Goal: Task Accomplishment & Management: Use online tool/utility

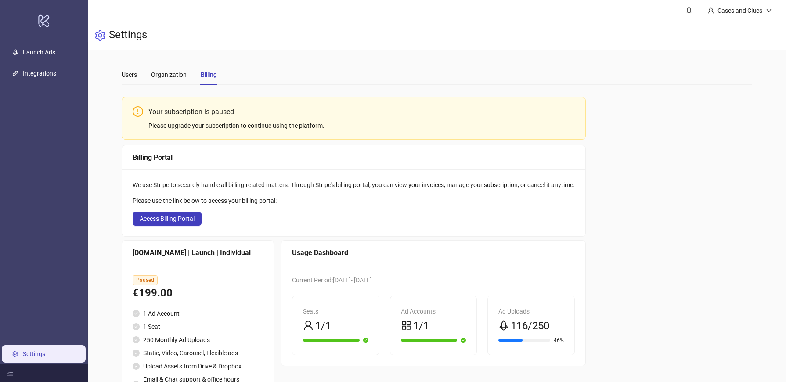
click at [647, 210] on div "Your subscription is paused Please upgrade your subscription to continue using …" at bounding box center [437, 253] width 630 height 323
click at [626, 173] on div "Your subscription is paused Please upgrade your subscription to continue using …" at bounding box center [437, 253] width 630 height 323
click at [47, 54] on link "Launch Ads" at bounding box center [39, 52] width 32 height 7
click at [124, 77] on div "Users" at bounding box center [129, 75] width 15 height 10
click at [129, 75] on div "Users" at bounding box center [129, 75] width 15 height 10
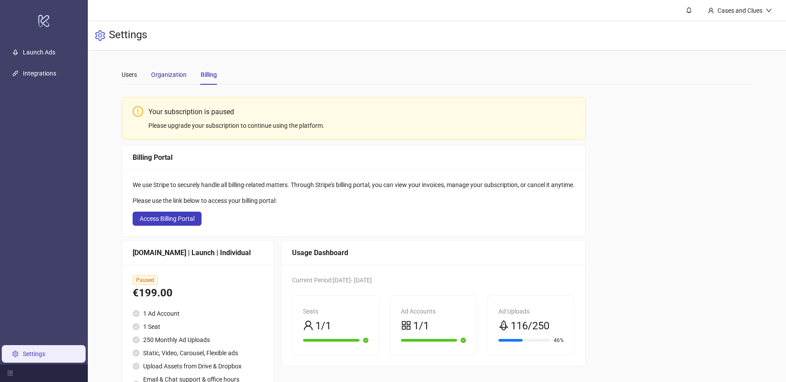
click at [175, 77] on div "Organization" at bounding box center [169, 75] width 36 height 10
click at [126, 76] on div "Users" at bounding box center [129, 75] width 15 height 10
click at [51, 54] on link "Launch Ads" at bounding box center [39, 52] width 32 height 7
click at [747, 8] on div "Cases and Clues" at bounding box center [740, 11] width 52 height 10
click at [659, 183] on div "Your subscription is paused Please upgrade your subscription to continue using …" at bounding box center [437, 253] width 630 height 323
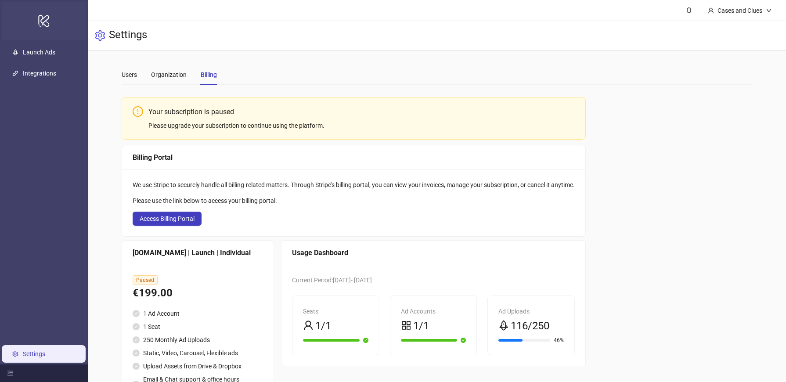
click at [43, 19] on icon "logo/logo-mobile" at bounding box center [44, 20] width 12 height 21
click at [717, 8] on div "Cases and Clues" at bounding box center [740, 11] width 52 height 10
click at [690, 234] on div "Your subscription is paused Please upgrade your subscription to continue using …" at bounding box center [437, 253] width 630 height 323
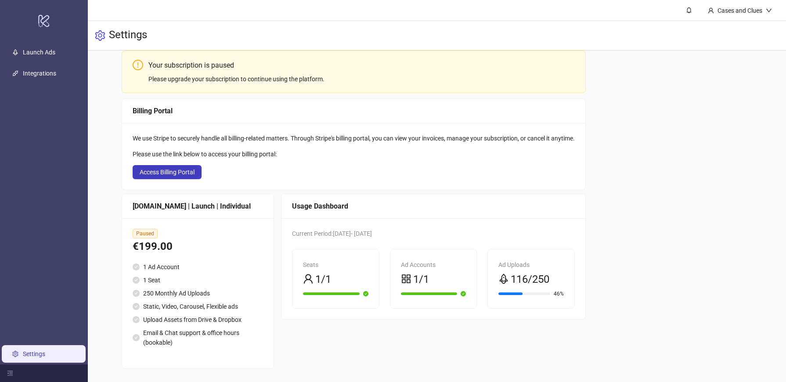
scroll to position [47, 0]
click at [185, 176] on button "Access Billing Portal" at bounding box center [167, 171] width 69 height 14
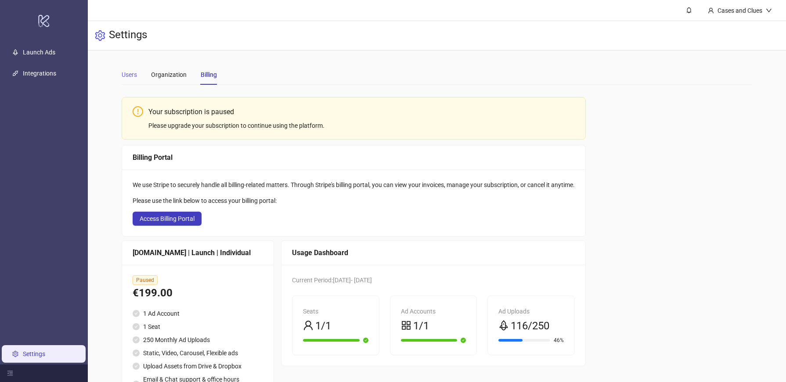
click at [136, 82] on div "Users" at bounding box center [129, 75] width 15 height 20
click at [181, 80] on div "Organization" at bounding box center [169, 75] width 36 height 20
click at [176, 79] on div "Organization" at bounding box center [169, 75] width 36 height 20
click at [171, 80] on div "Organization" at bounding box center [169, 75] width 36 height 20
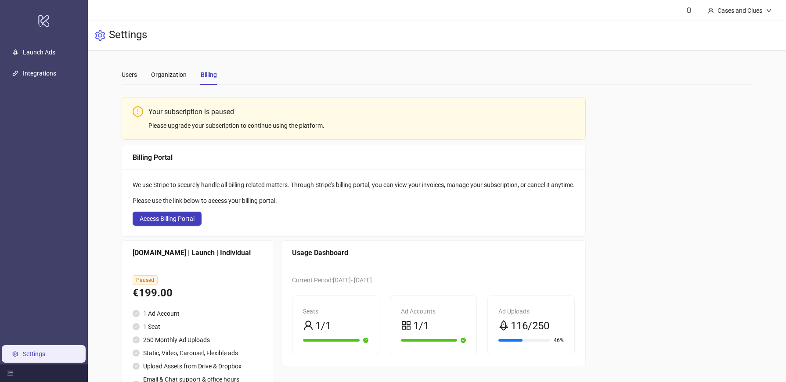
click at [171, 80] on div "Organization" at bounding box center [169, 75] width 36 height 20
click at [758, 17] on div "Cases and Clues" at bounding box center [739, 10] width 78 height 21
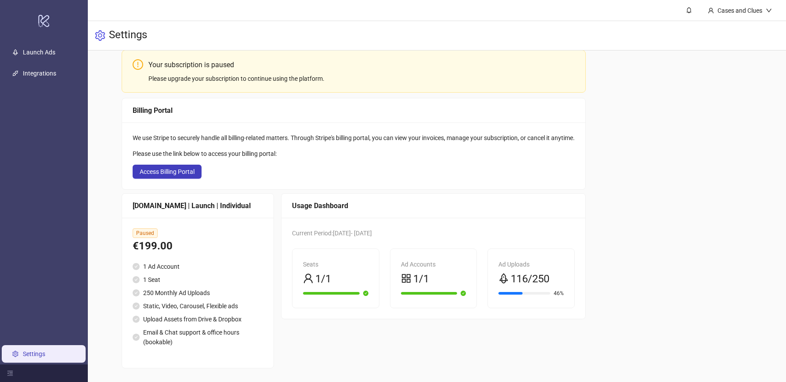
scroll to position [47, 0]
click at [34, 355] on link "Settings" at bounding box center [34, 353] width 22 height 7
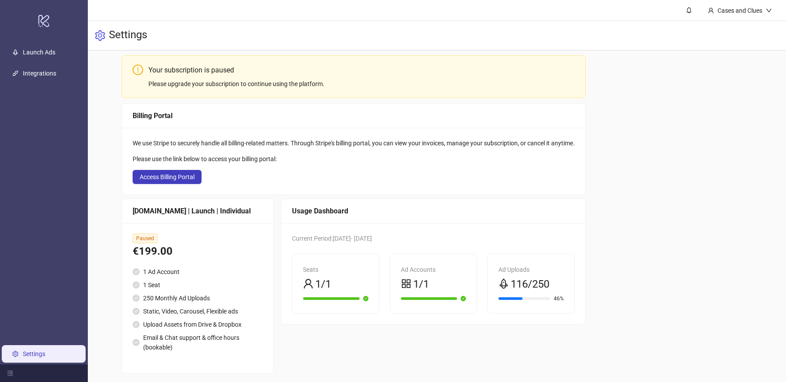
scroll to position [47, 0]
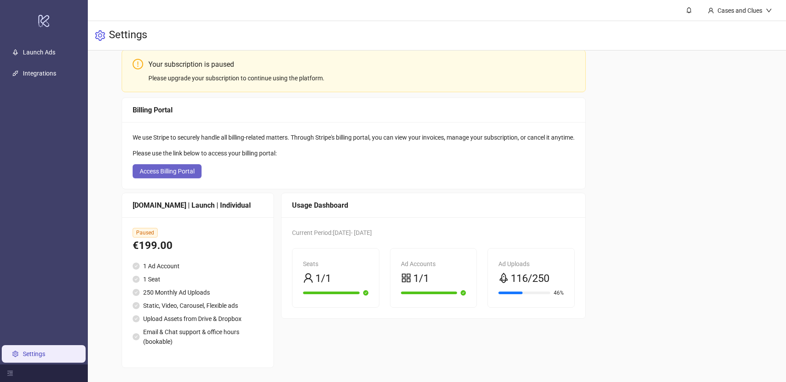
click at [188, 169] on span "Access Billing Portal" at bounding box center [167, 171] width 55 height 7
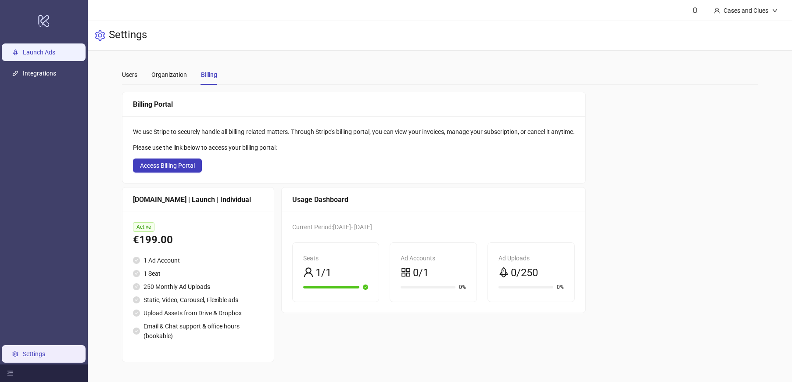
click at [38, 49] on link "Launch Ads" at bounding box center [39, 52] width 32 height 7
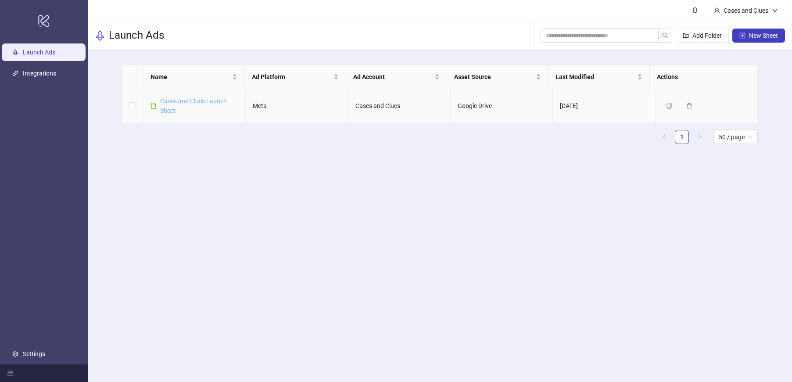
click at [208, 104] on link "Cases and Clues Launch Sheet" at bounding box center [193, 105] width 67 height 17
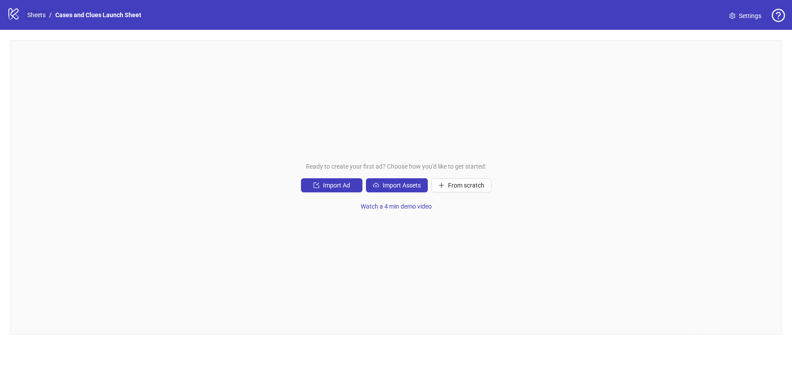
click at [40, 15] on link "Sheets" at bounding box center [36, 15] width 22 height 10
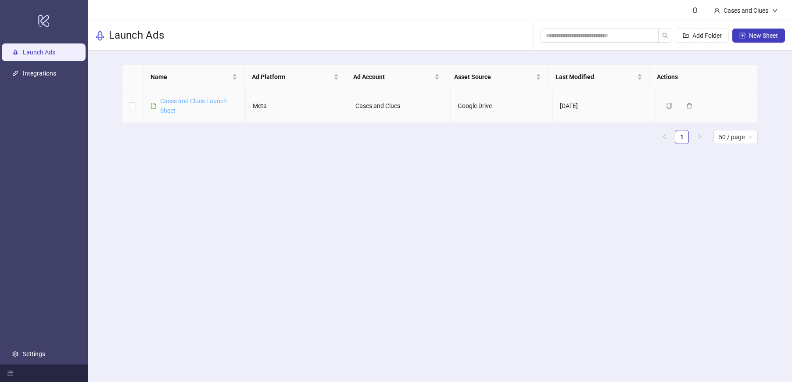
click at [180, 101] on link "Cases and Clues Launch Sheet" at bounding box center [193, 105] width 67 height 17
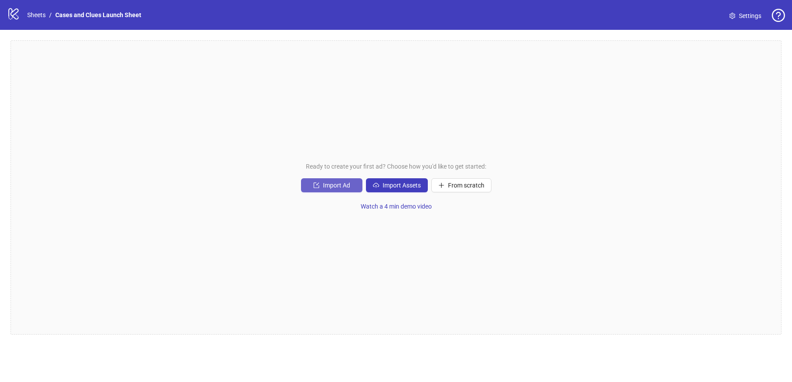
click at [326, 187] on span "Import Ad" at bounding box center [336, 185] width 27 height 7
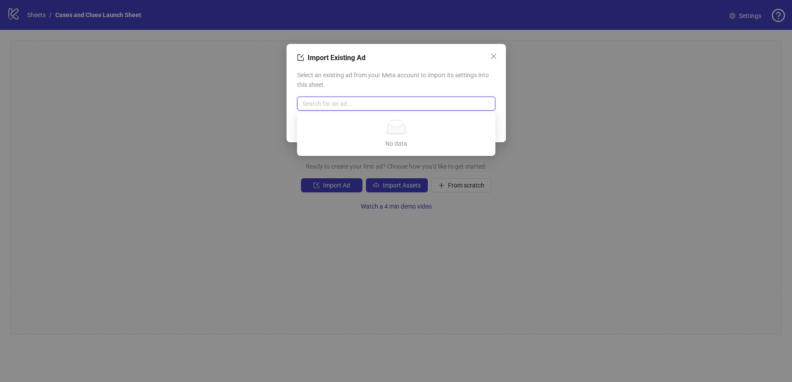
click at [337, 106] on input "search" at bounding box center [392, 103] width 180 height 13
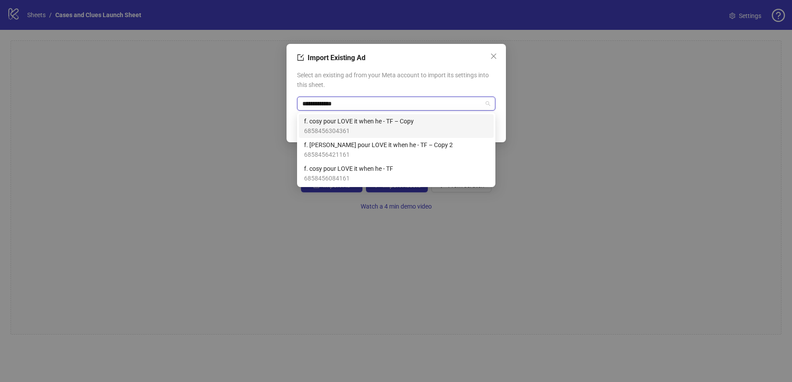
type input "**********"
click at [394, 123] on span "f. cosy pour LOVE it when he - TF – Copy" at bounding box center [359, 121] width 110 height 10
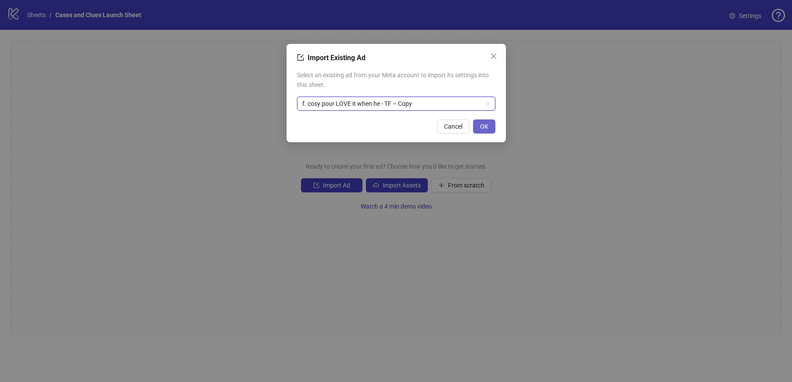
click at [478, 124] on button "OK" at bounding box center [484, 126] width 22 height 14
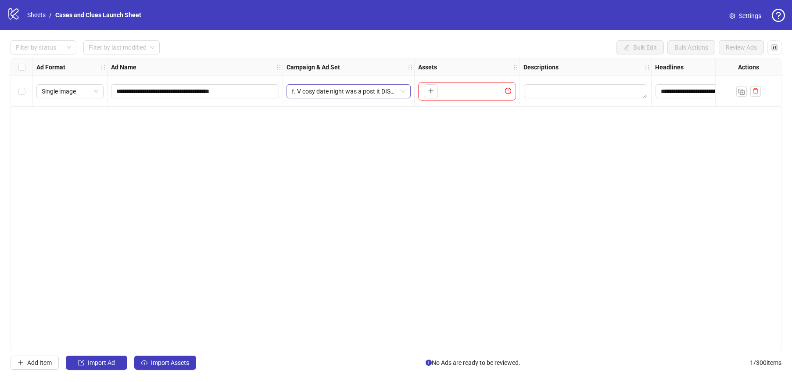
click at [405, 96] on span "f. V cosy date night was a post it DISASTER - TF" at bounding box center [349, 91] width 114 height 13
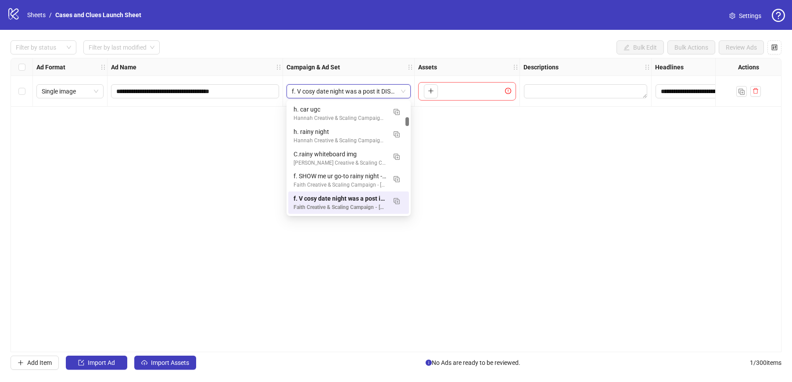
click at [460, 191] on div "**********" at bounding box center [396, 205] width 771 height 294
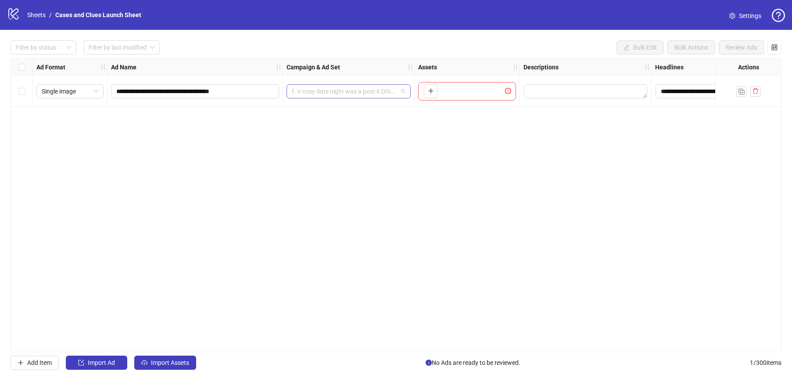
click at [407, 91] on div "f. V cosy date night was a post it DISASTER - TF" at bounding box center [349, 91] width 124 height 14
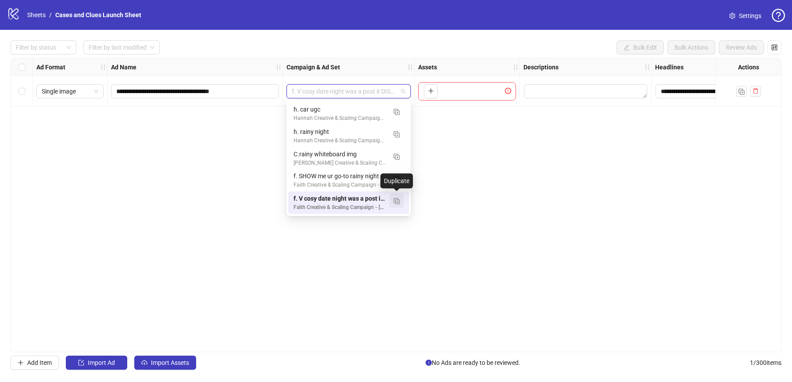
click at [399, 201] on img "button" at bounding box center [397, 201] width 6 height 6
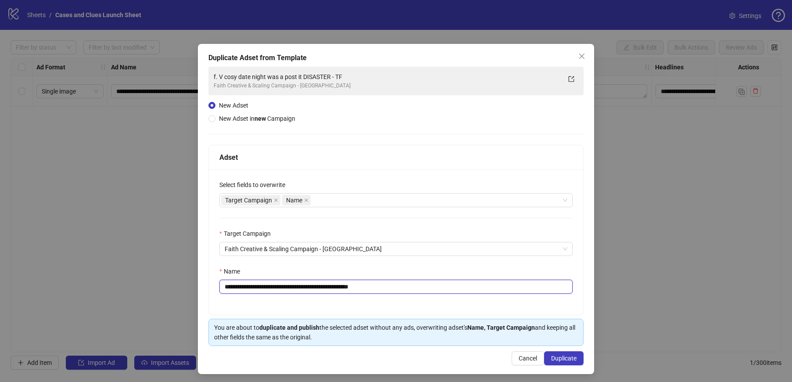
click at [275, 288] on input "**********" at bounding box center [395, 287] width 353 height 14
drag, startPoint x: 393, startPoint y: 281, endPoint x: 370, endPoint y: 283, distance: 22.9
click at [370, 283] on input "**********" at bounding box center [395, 287] width 353 height 14
click at [384, 287] on input "**********" at bounding box center [395, 287] width 353 height 14
drag, startPoint x: 392, startPoint y: 287, endPoint x: 230, endPoint y: 289, distance: 162.8
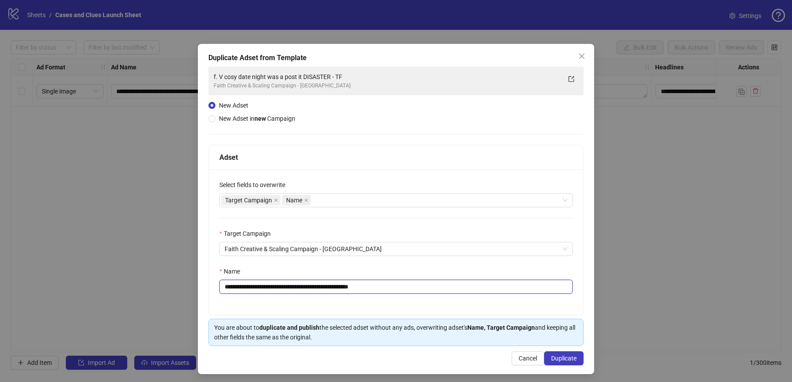
click at [230, 289] on input "**********" at bounding box center [395, 287] width 353 height 14
type input "**********"
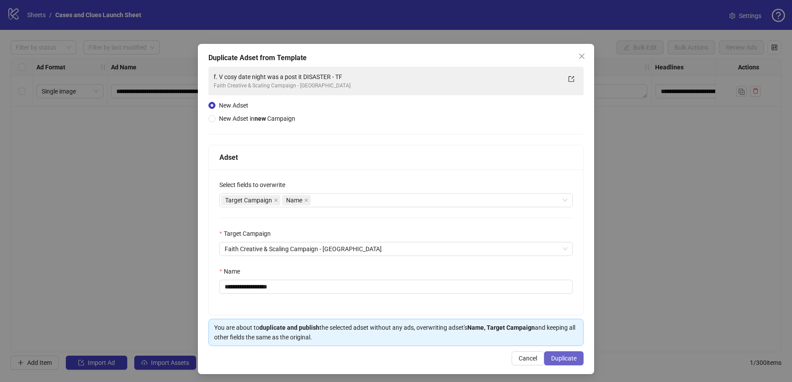
click at [558, 361] on button "Duplicate" at bounding box center [563, 358] width 39 height 14
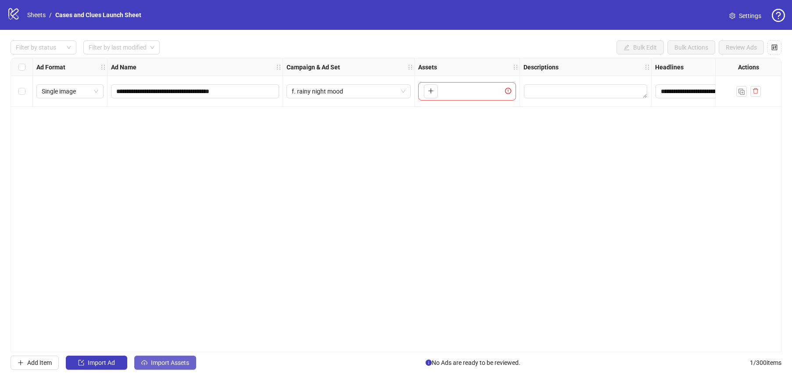
click at [175, 367] on button "Import Assets" at bounding box center [165, 362] width 62 height 14
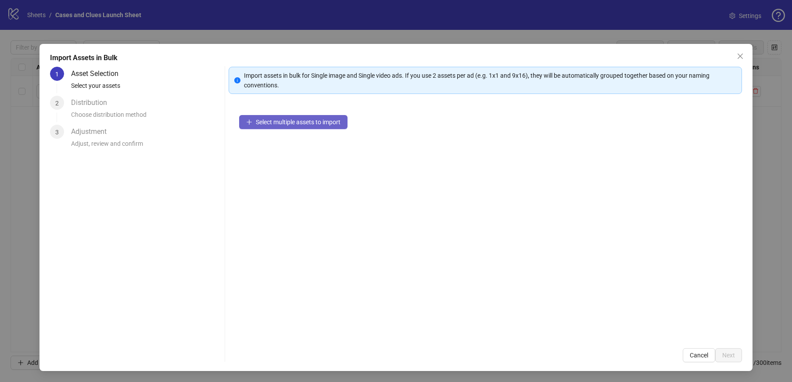
click at [312, 126] on button "Select multiple assets to import" at bounding box center [293, 122] width 108 height 14
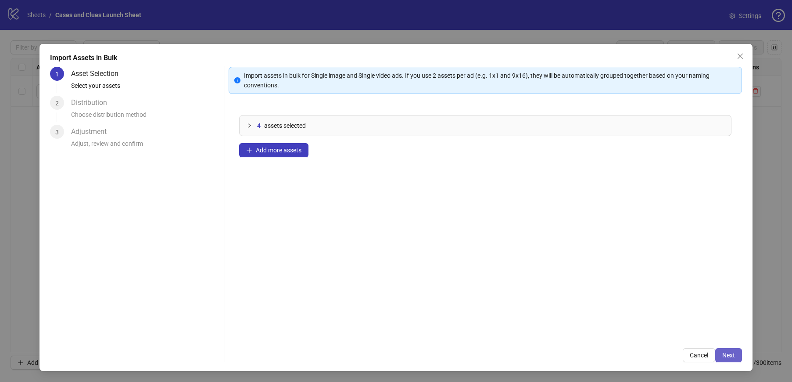
click at [722, 350] on button "Next" at bounding box center [728, 355] width 27 height 14
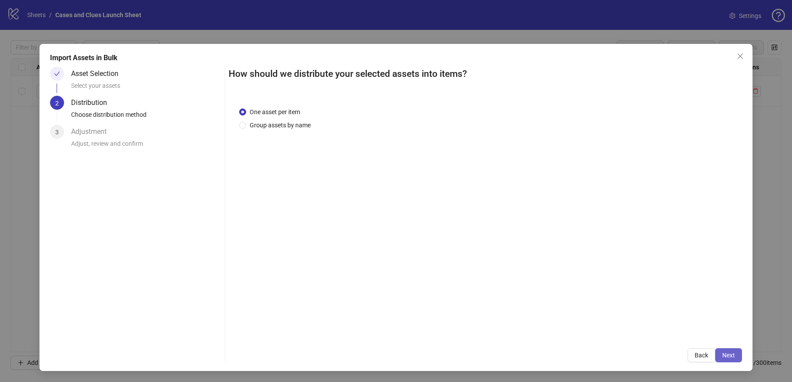
click at [726, 355] on span "Next" at bounding box center [728, 355] width 13 height 7
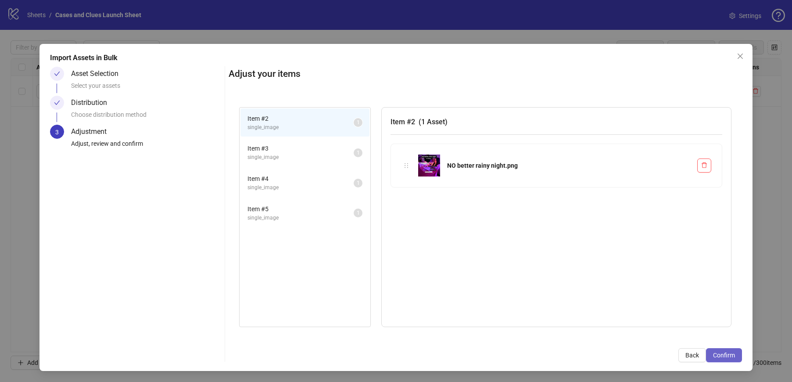
click at [722, 359] on button "Confirm" at bounding box center [724, 355] width 36 height 14
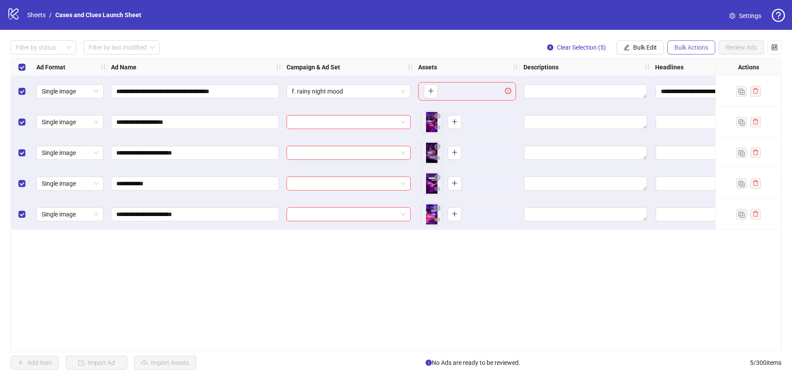
click at [708, 48] on button "Bulk Actions" at bounding box center [692, 47] width 48 height 14
click at [644, 47] on span "Bulk Edit" at bounding box center [645, 47] width 24 height 7
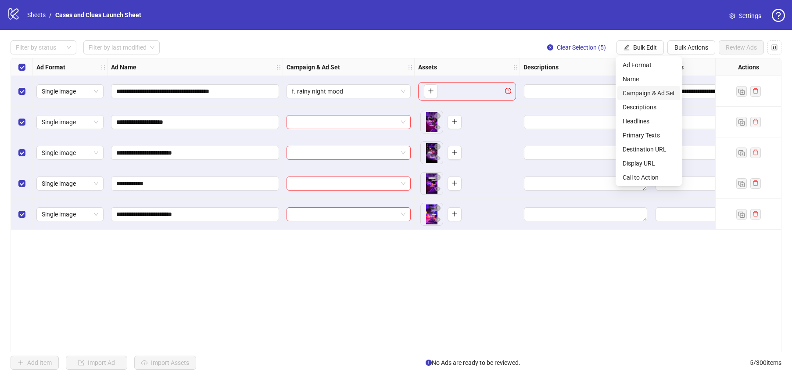
click at [658, 89] on span "Campaign & Ad Set" at bounding box center [649, 93] width 52 height 10
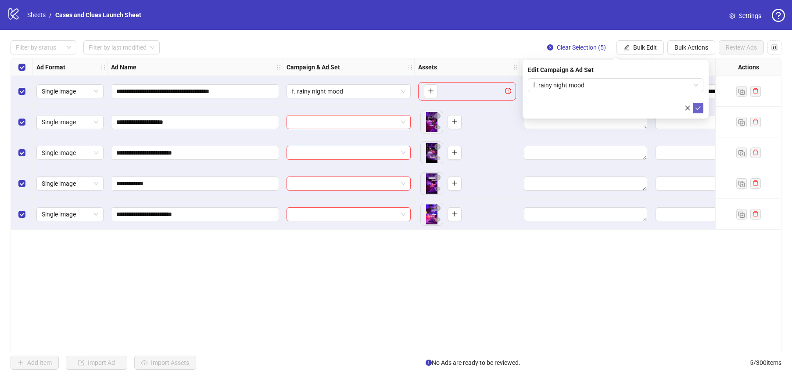
click at [702, 107] on button "submit" at bounding box center [698, 108] width 11 height 11
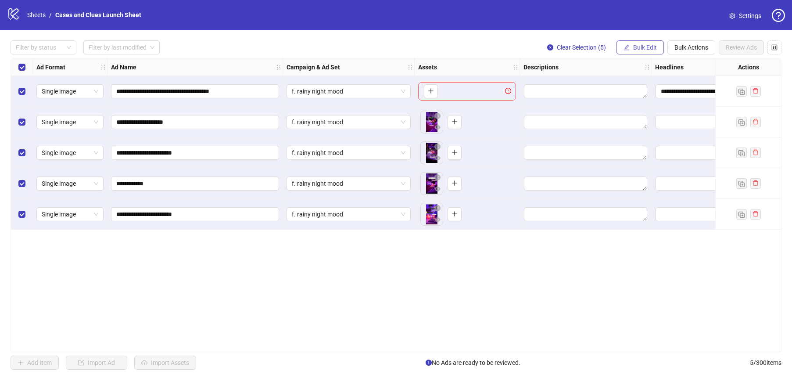
click at [640, 52] on button "Bulk Edit" at bounding box center [640, 47] width 47 height 14
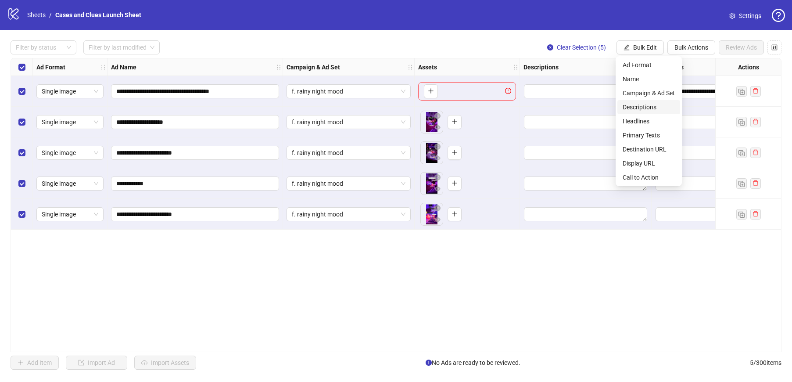
click at [649, 104] on span "Descriptions" at bounding box center [649, 107] width 52 height 10
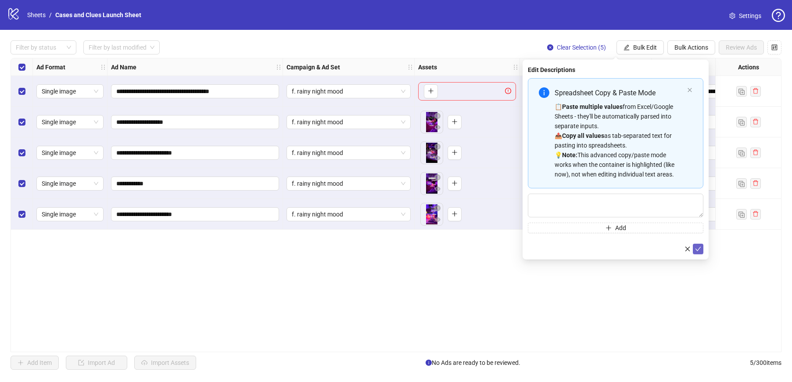
click at [698, 252] on button "submit" at bounding box center [698, 249] width 11 height 11
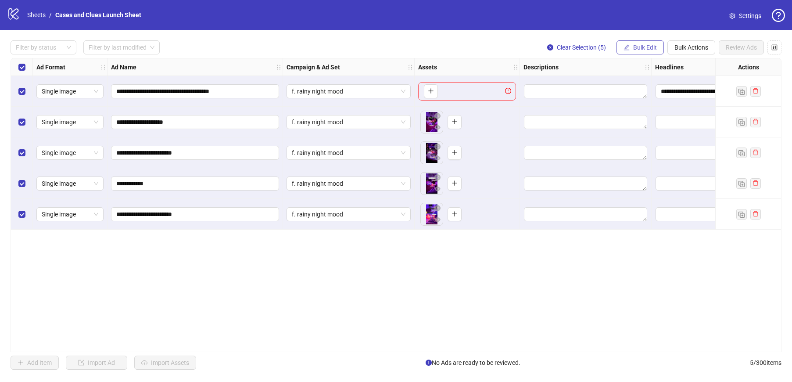
click at [650, 46] on span "Bulk Edit" at bounding box center [645, 47] width 24 height 7
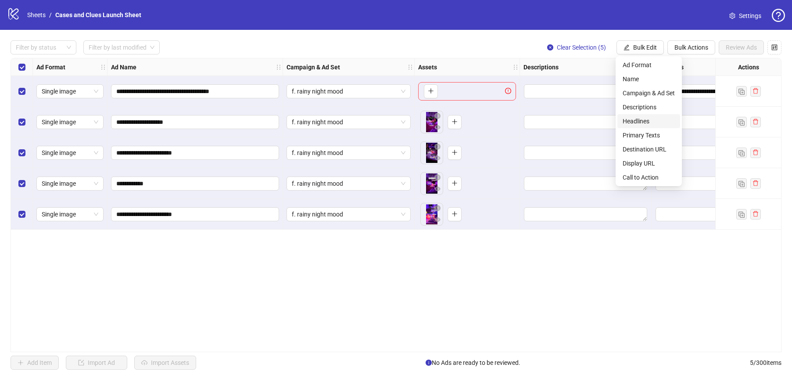
click at [649, 120] on span "Headlines" at bounding box center [649, 121] width 52 height 10
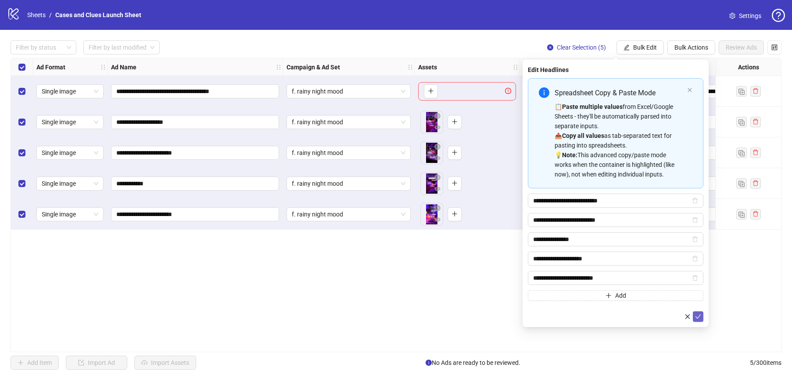
click at [698, 316] on icon "check" at bounding box center [698, 316] width 6 height 6
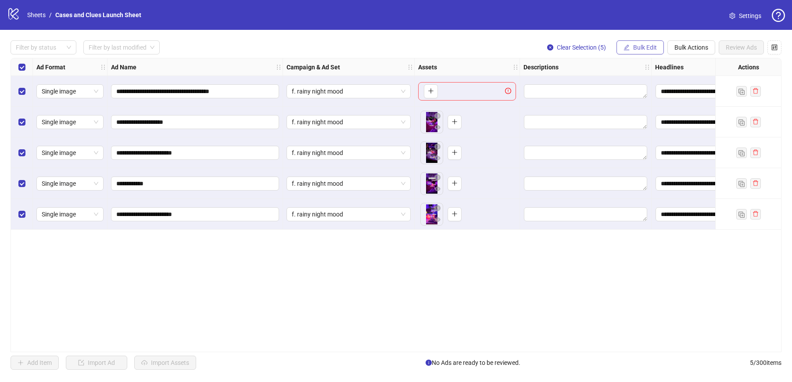
click at [632, 42] on button "Bulk Edit" at bounding box center [640, 47] width 47 height 14
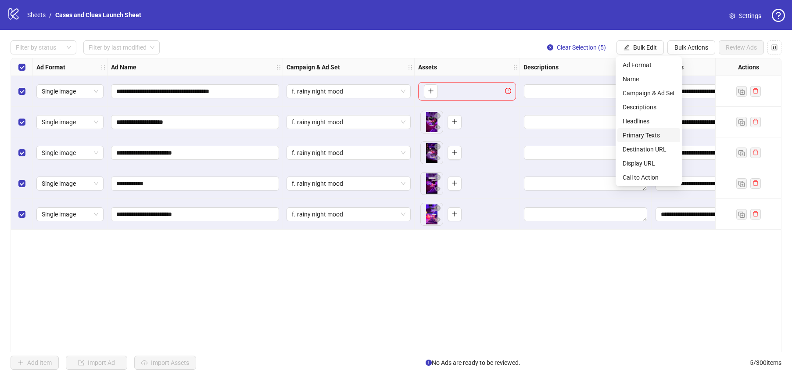
click at [654, 135] on span "Primary Texts" at bounding box center [649, 135] width 52 height 10
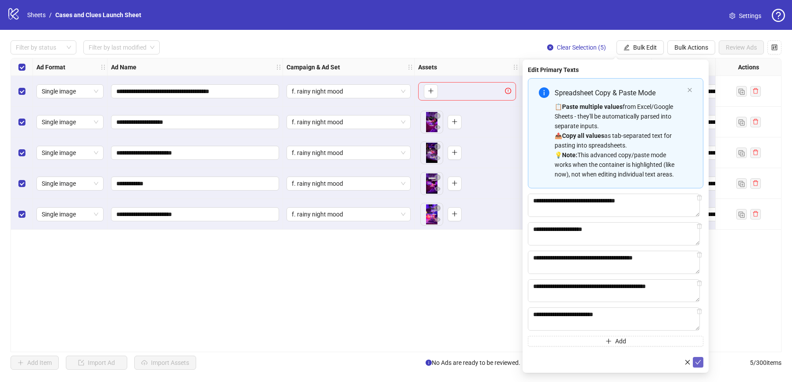
click at [698, 362] on icon "check" at bounding box center [698, 362] width 6 height 6
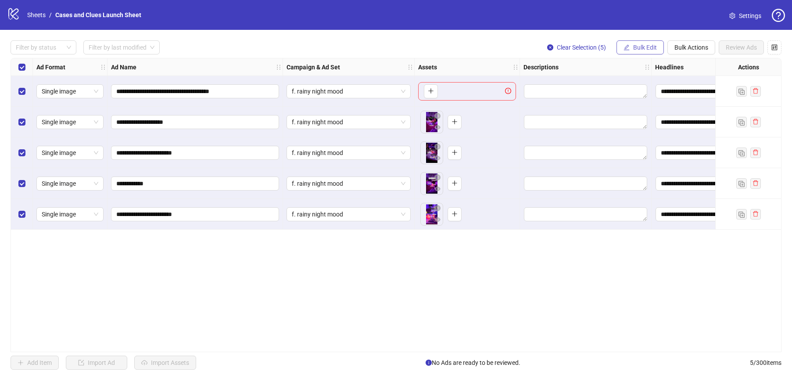
click at [648, 49] on span "Bulk Edit" at bounding box center [645, 47] width 24 height 7
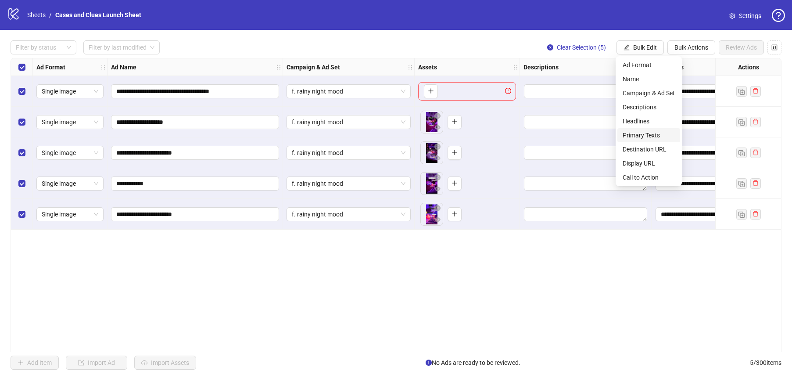
click at [646, 130] on span "Primary Texts" at bounding box center [649, 135] width 52 height 10
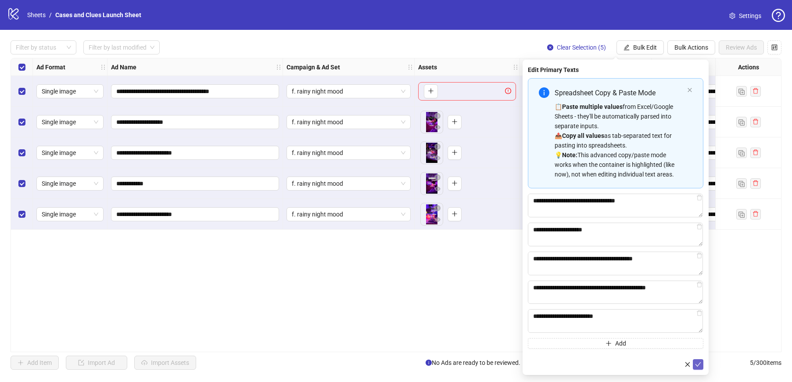
click at [698, 366] on icon "check" at bounding box center [699, 364] width 6 height 4
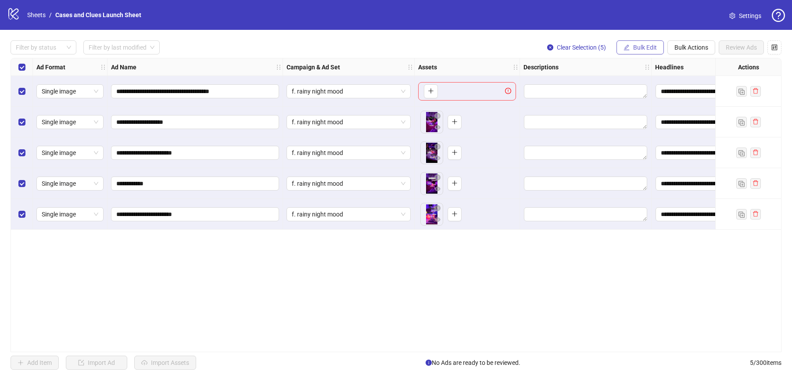
click at [643, 47] on span "Bulk Edit" at bounding box center [645, 47] width 24 height 7
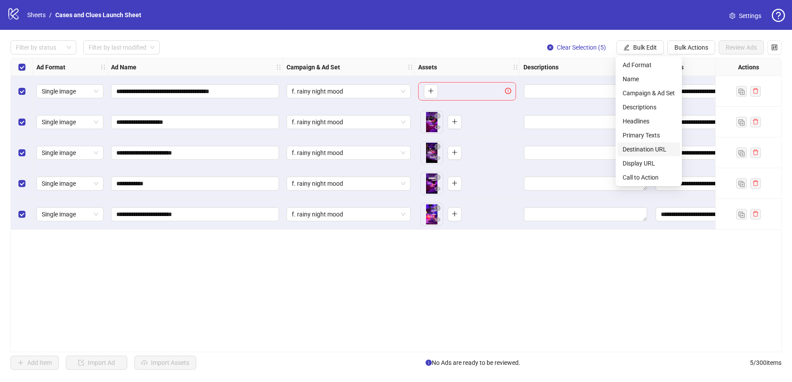
click at [645, 151] on span "Destination URL" at bounding box center [649, 149] width 52 height 10
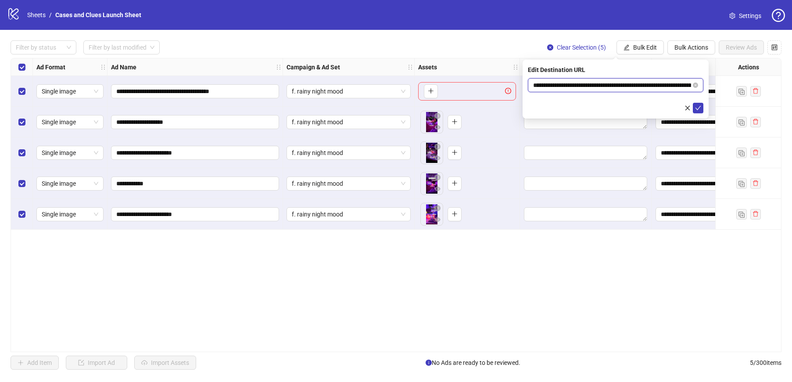
scroll to position [0, 45]
drag, startPoint x: 645, startPoint y: 88, endPoint x: 700, endPoint y: 91, distance: 55.0
click at [700, 91] on span "**********" at bounding box center [616, 85] width 176 height 14
click at [699, 105] on icon "check" at bounding box center [698, 108] width 6 height 6
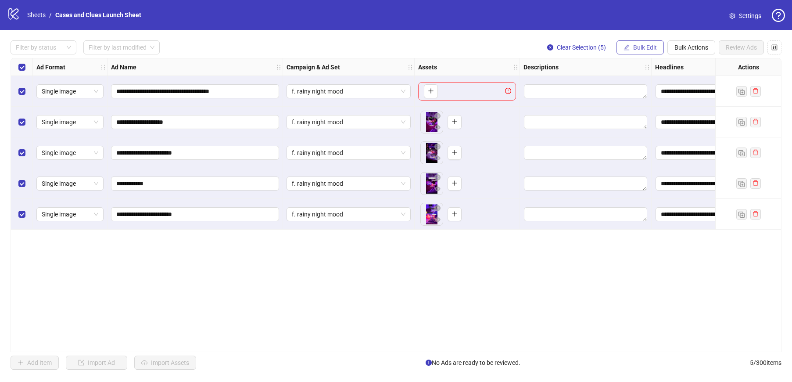
click at [626, 45] on icon "edit" at bounding box center [627, 47] width 6 height 6
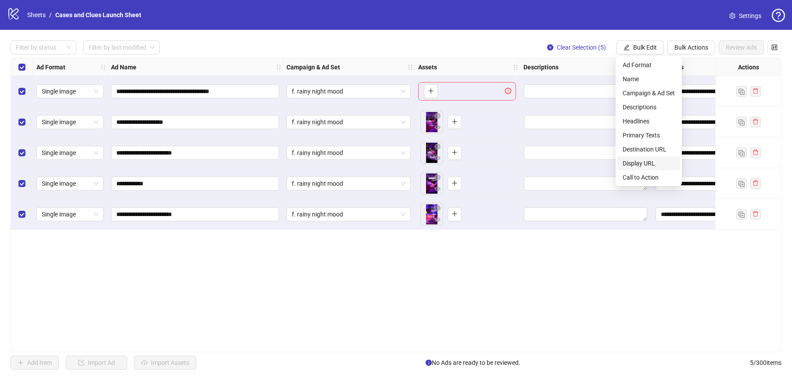
click at [652, 168] on li "Display URL" at bounding box center [649, 163] width 63 height 14
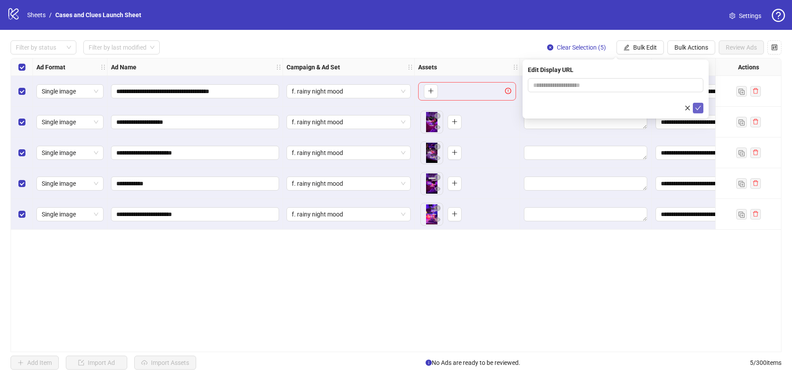
click at [698, 107] on icon "check" at bounding box center [698, 108] width 6 height 6
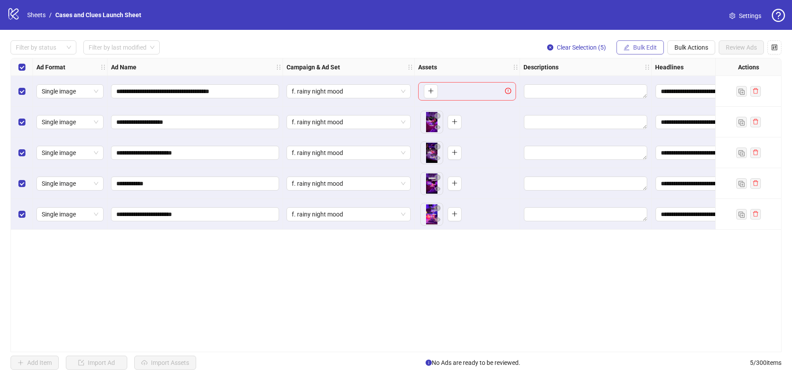
click at [644, 52] on button "Bulk Edit" at bounding box center [640, 47] width 47 height 14
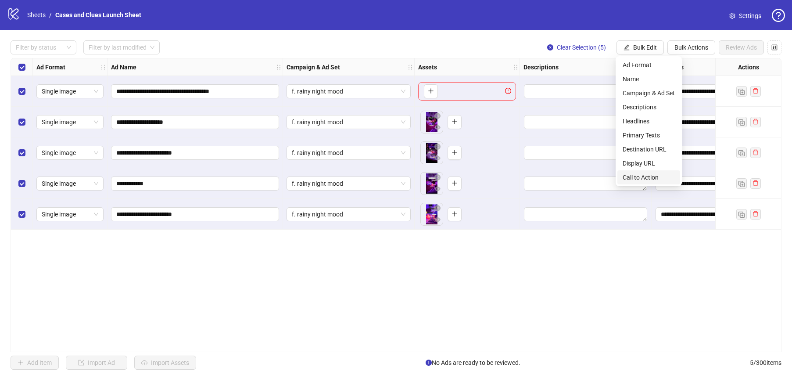
click at [655, 174] on span "Call to Action" at bounding box center [649, 177] width 52 height 10
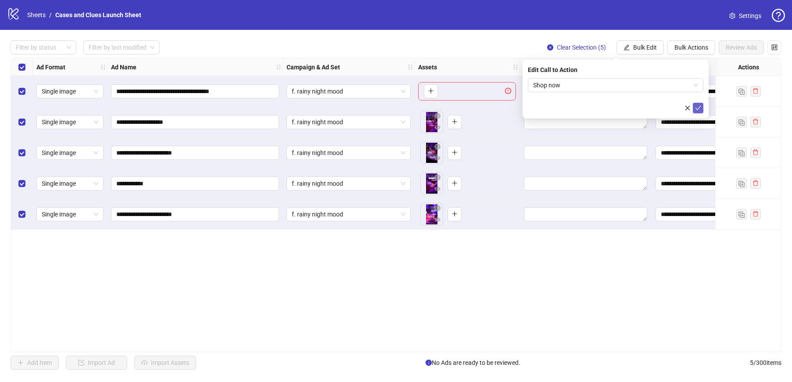
click at [700, 108] on icon "check" at bounding box center [698, 108] width 6 height 6
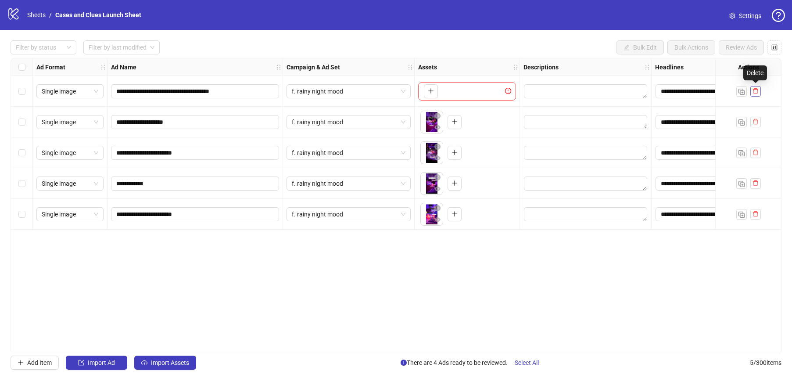
click at [757, 91] on icon "delete" at bounding box center [755, 91] width 5 height 6
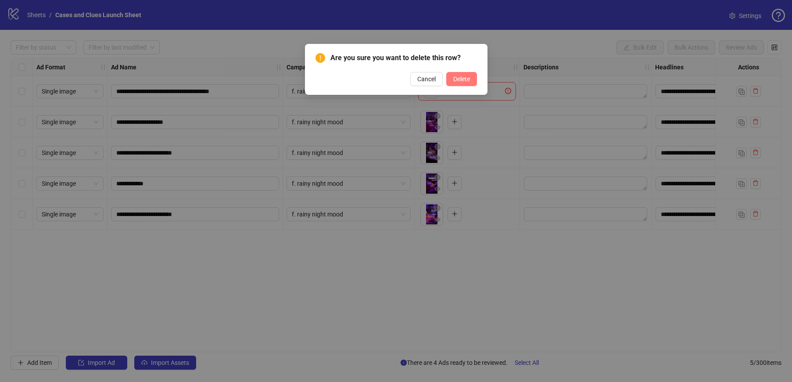
click at [467, 77] on span "Delete" at bounding box center [461, 78] width 17 height 7
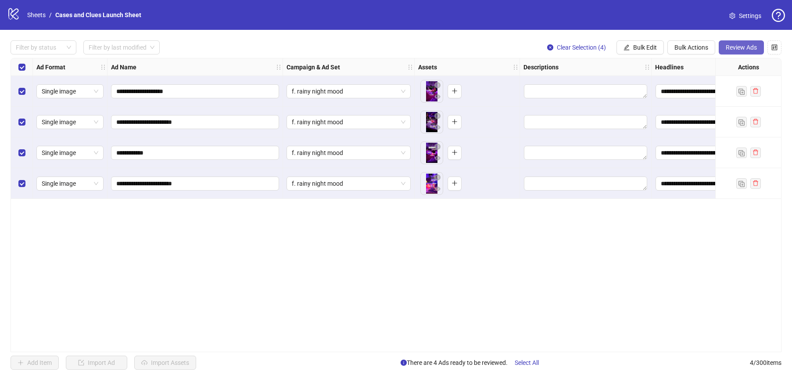
click at [732, 45] on span "Review Ads" at bounding box center [741, 47] width 31 height 7
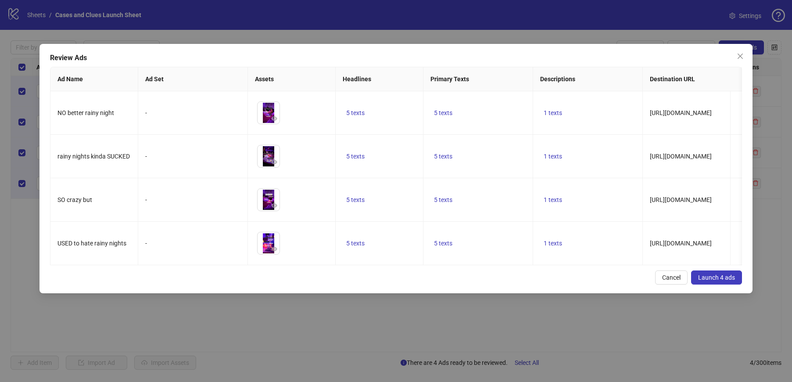
click at [705, 278] on span "Launch 4 ads" at bounding box center [716, 277] width 37 height 7
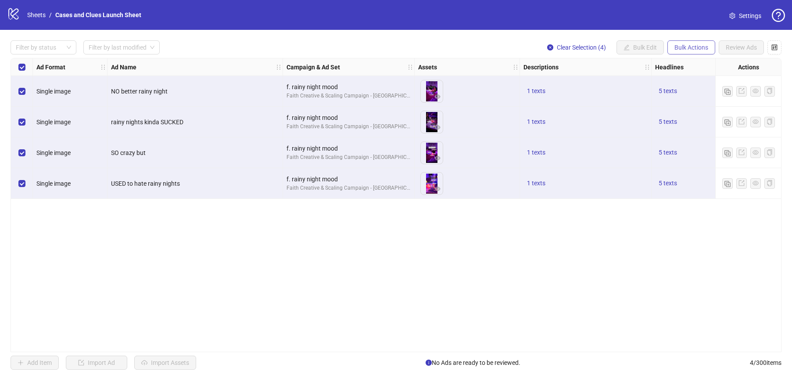
click at [677, 44] on span "Bulk Actions" at bounding box center [692, 47] width 34 height 7
click at [684, 71] on li "Delete" at bounding box center [703, 65] width 71 height 14
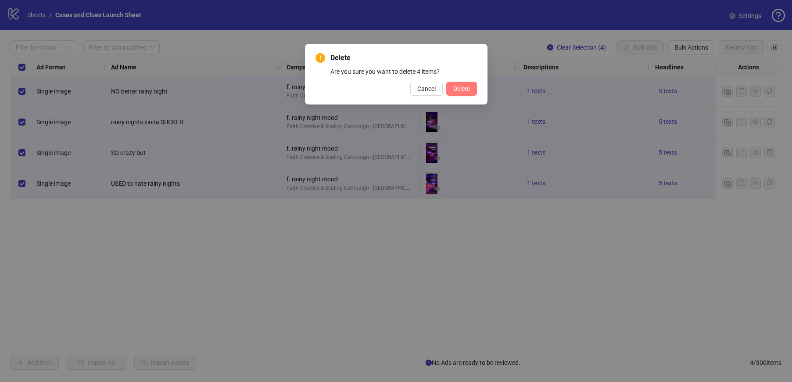
click at [459, 89] on span "Delete" at bounding box center [461, 88] width 17 height 7
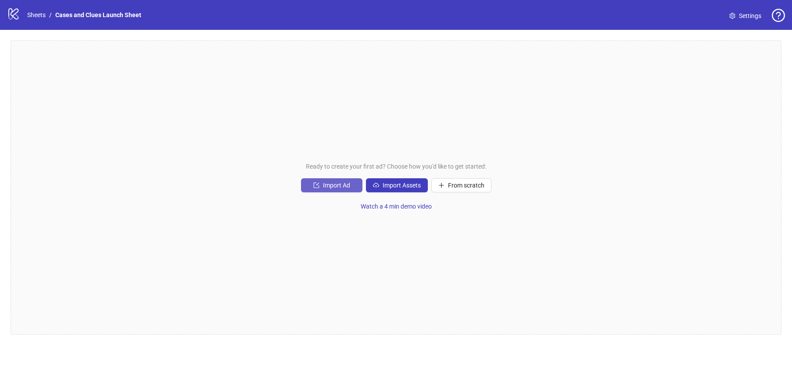
click at [328, 188] on button "Import Ad" at bounding box center [331, 185] width 61 height 14
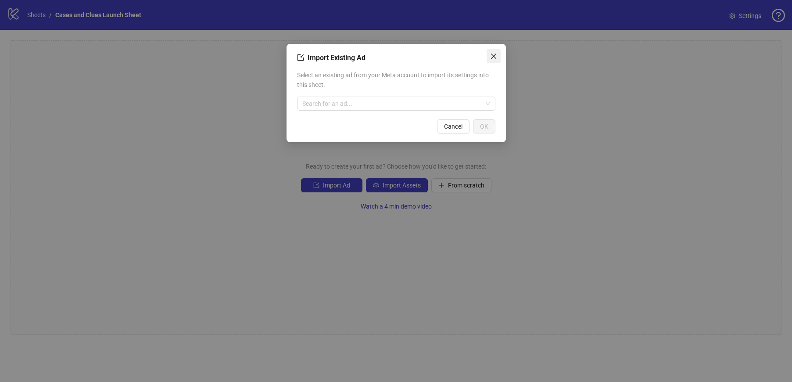
click at [489, 60] on button "Close" at bounding box center [494, 56] width 14 height 14
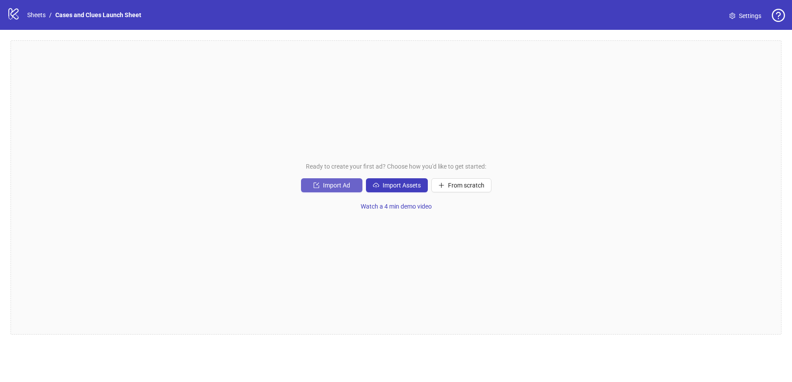
click at [345, 184] on span "Import Ad" at bounding box center [336, 185] width 27 height 7
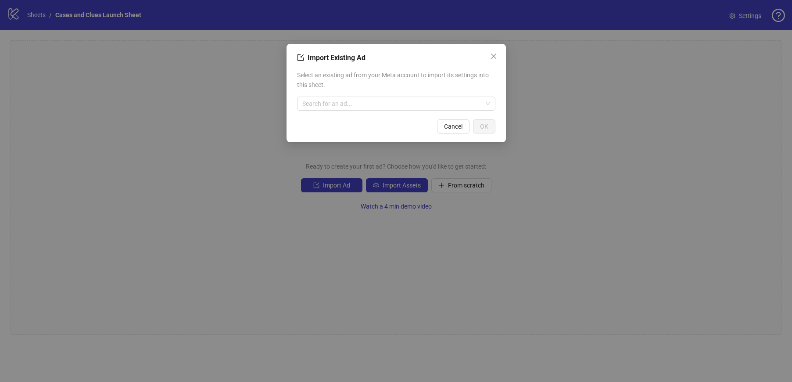
click at [370, 96] on div "Select an existing ad from your Meta account to import its settings into this s…" at bounding box center [396, 90] width 198 height 47
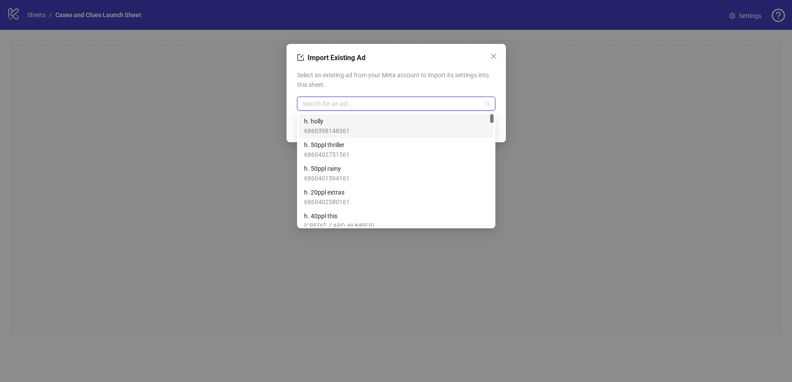
drag, startPoint x: 370, startPoint y: 100, endPoint x: 368, endPoint y: 104, distance: 4.6
click at [370, 101] on input "search" at bounding box center [392, 103] width 180 height 13
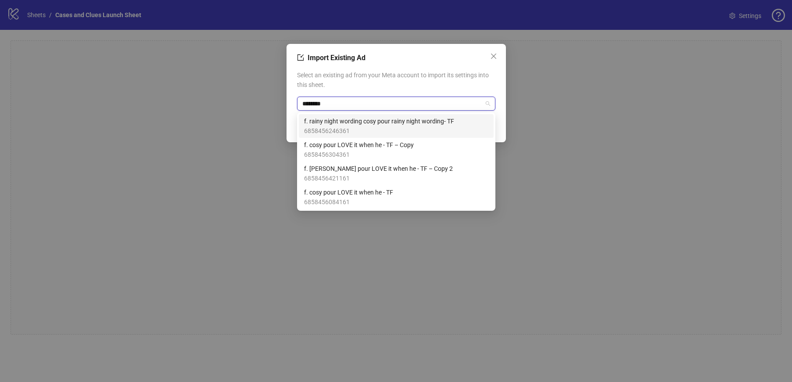
type input "*********"
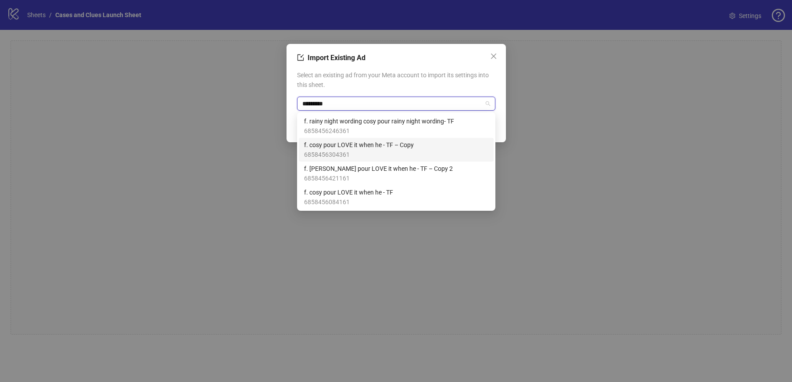
click at [378, 145] on span "f. cosy pour LOVE it when he - TF – Copy" at bounding box center [359, 145] width 110 height 10
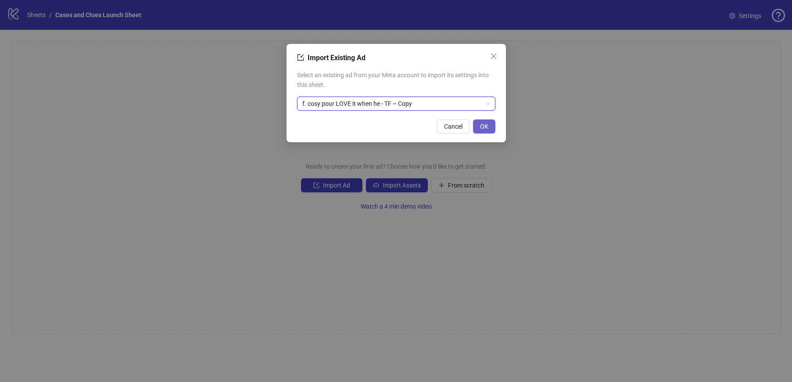
click at [481, 123] on span "OK" at bounding box center [484, 126] width 8 height 7
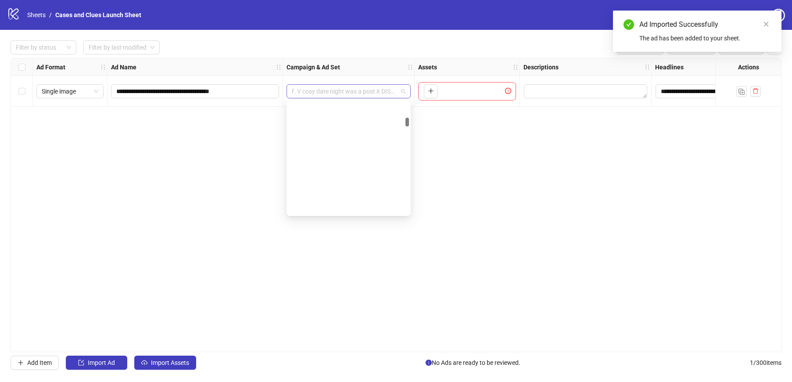
click at [408, 91] on div "f. V cosy date night was a post it DISASTER - TF" at bounding box center [349, 91] width 124 height 14
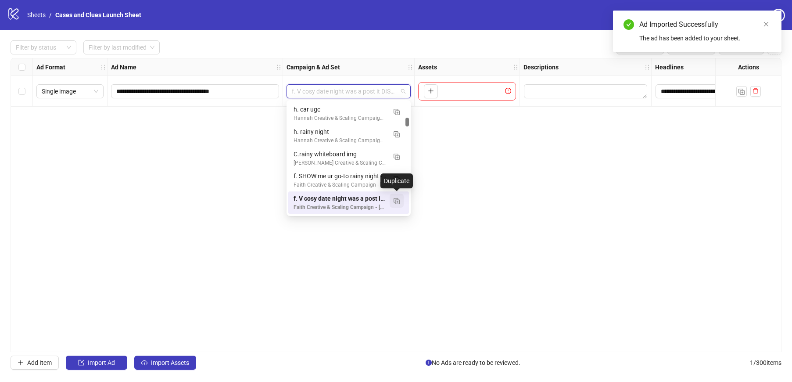
click at [397, 201] on img "button" at bounding box center [397, 201] width 6 height 6
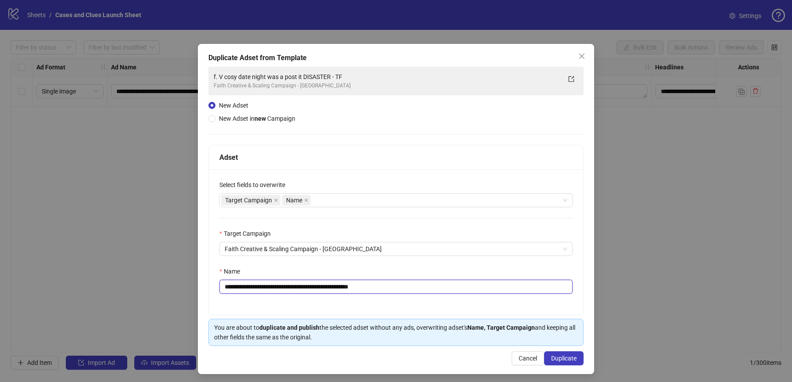
drag, startPoint x: 384, startPoint y: 285, endPoint x: 230, endPoint y: 288, distance: 154.9
click at [230, 288] on input "**********" at bounding box center [395, 287] width 353 height 14
type input "**********"
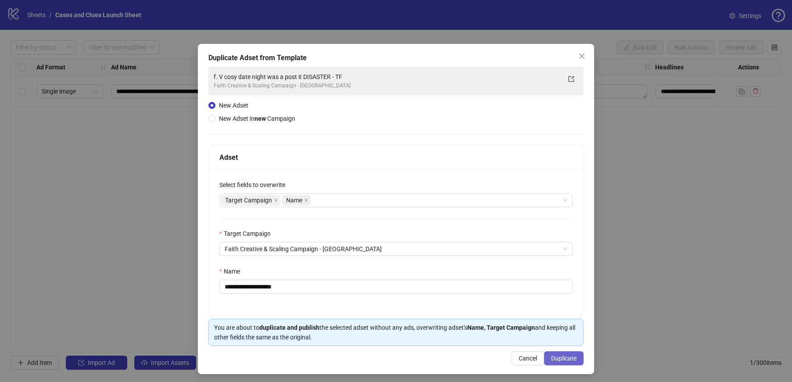
click at [562, 362] on button "Duplicate" at bounding box center [563, 358] width 39 height 14
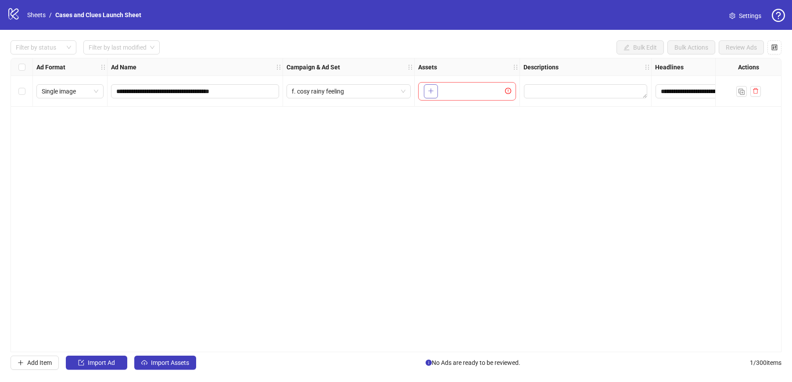
click at [433, 90] on icon "plus" at bounding box center [431, 91] width 6 height 6
click at [163, 362] on span "Import Assets" at bounding box center [170, 362] width 38 height 7
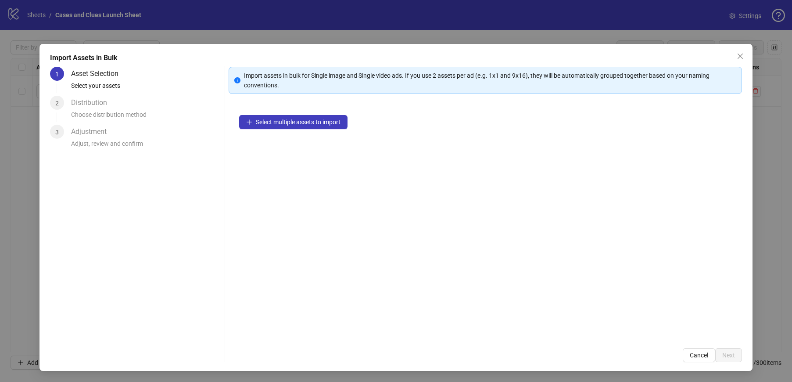
click at [163, 362] on div "Import Assets in Bulk 1 Asset Selection Select your assets 2 Distribution Choos…" at bounding box center [395, 207] width 713 height 327
click at [298, 126] on button "Select multiple assets to import" at bounding box center [293, 122] width 108 height 14
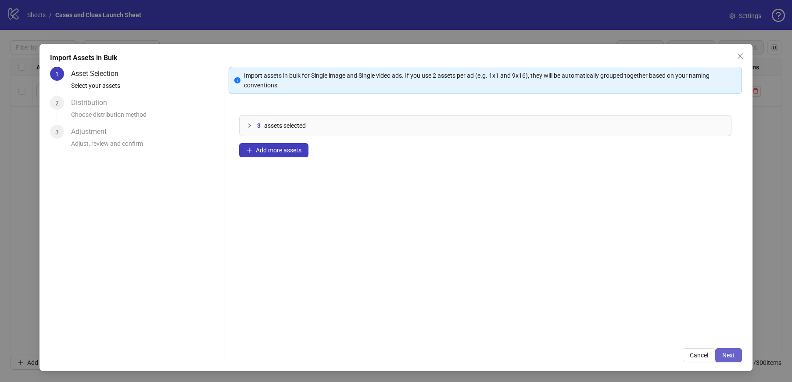
click at [727, 353] on span "Next" at bounding box center [728, 355] width 13 height 7
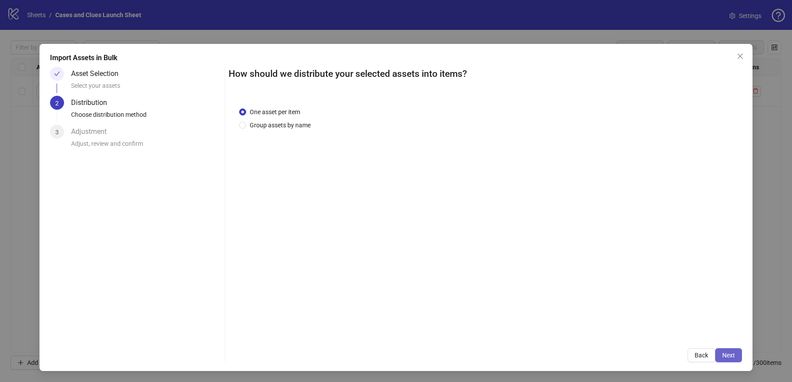
click at [731, 357] on span "Next" at bounding box center [728, 355] width 13 height 7
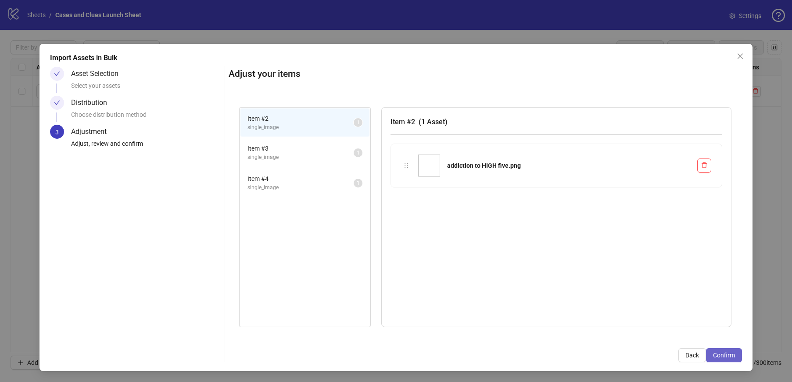
click at [731, 357] on span "Confirm" at bounding box center [724, 355] width 22 height 7
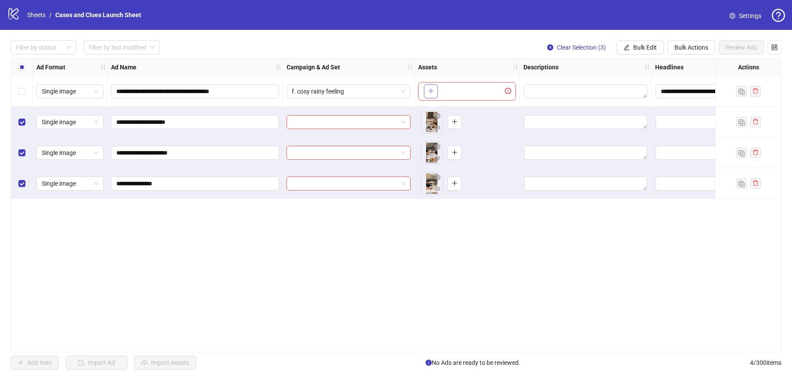
click at [429, 92] on icon "plus" at bounding box center [431, 91] width 6 height 6
click at [314, 122] on input "search" at bounding box center [345, 121] width 106 height 13
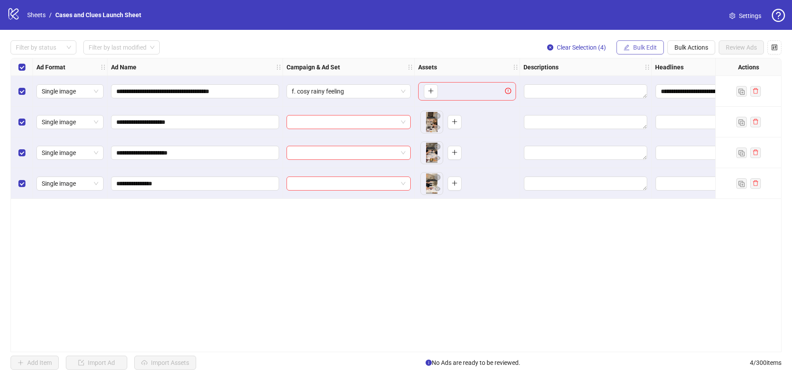
click at [646, 45] on span "Bulk Edit" at bounding box center [645, 47] width 24 height 7
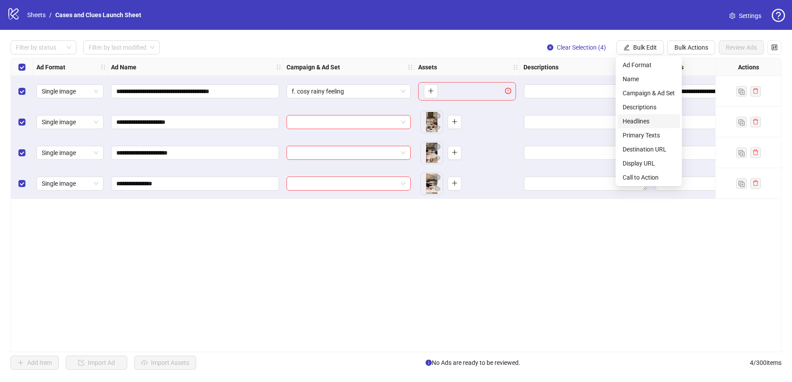
click at [646, 118] on span "Headlines" at bounding box center [649, 121] width 52 height 10
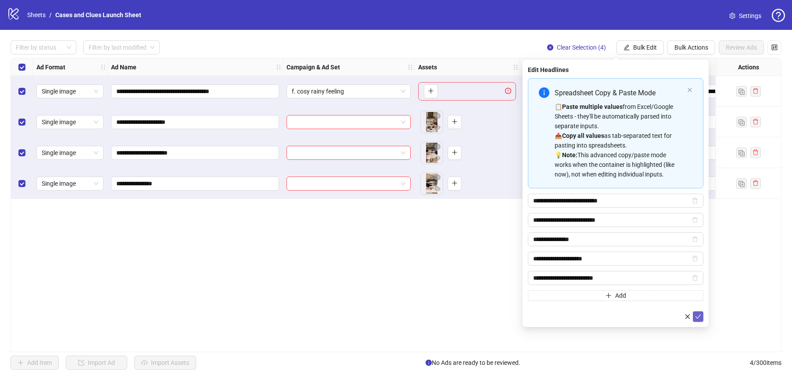
click at [700, 319] on icon "check" at bounding box center [698, 316] width 6 height 6
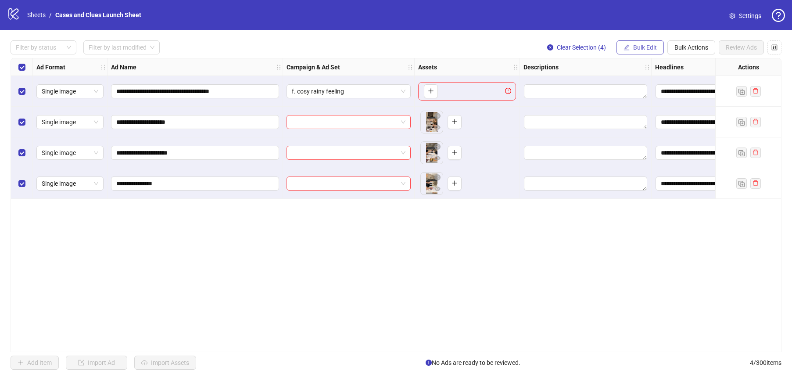
click at [636, 48] on span "Bulk Edit" at bounding box center [645, 47] width 24 height 7
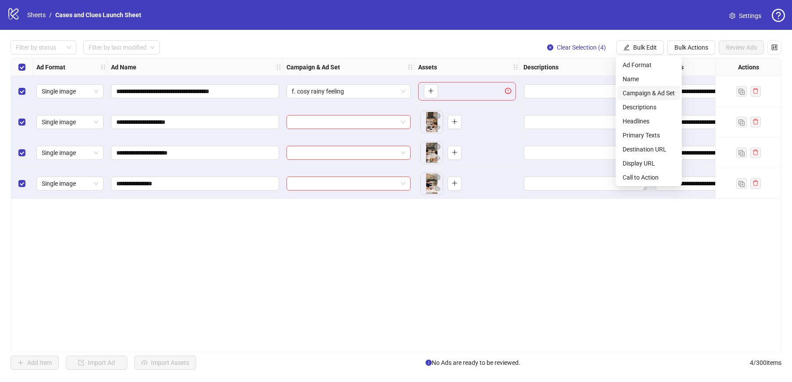
click at [641, 88] on span "Campaign & Ad Set" at bounding box center [649, 93] width 52 height 10
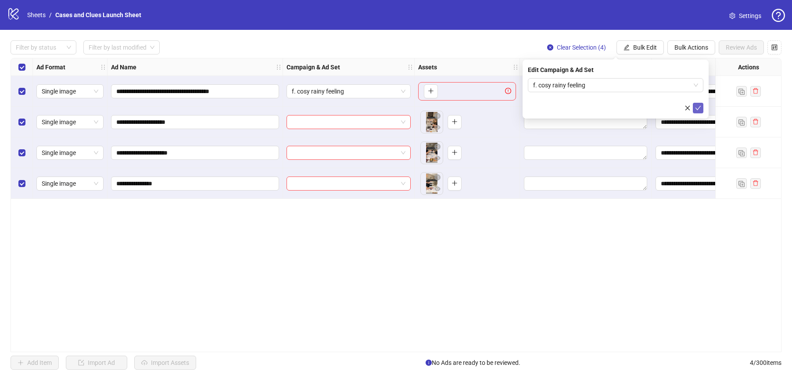
click at [698, 106] on icon "check" at bounding box center [698, 108] width 6 height 6
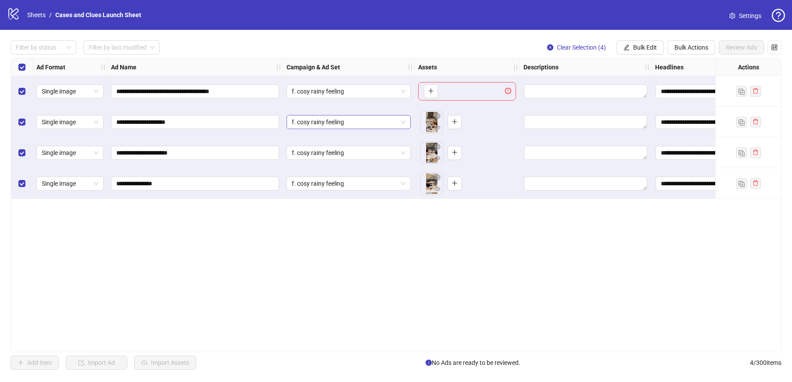
click at [354, 125] on span "f. cosy rainy feeling" at bounding box center [349, 121] width 114 height 13
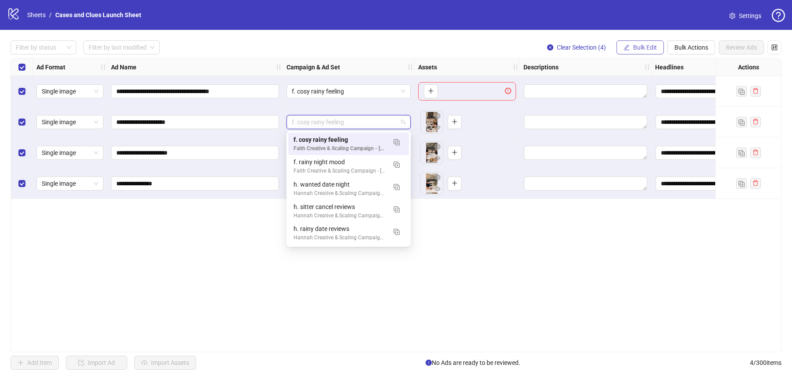
click at [639, 49] on span "Bulk Edit" at bounding box center [645, 47] width 24 height 7
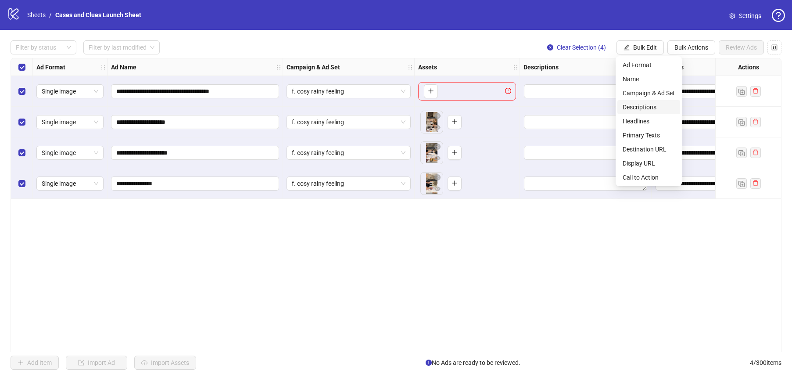
click at [647, 109] on span "Descriptions" at bounding box center [649, 107] width 52 height 10
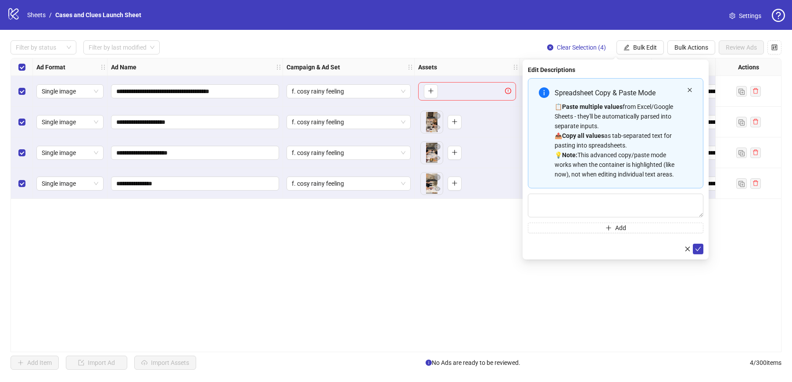
click at [690, 87] on icon "close" at bounding box center [689, 89] width 5 height 5
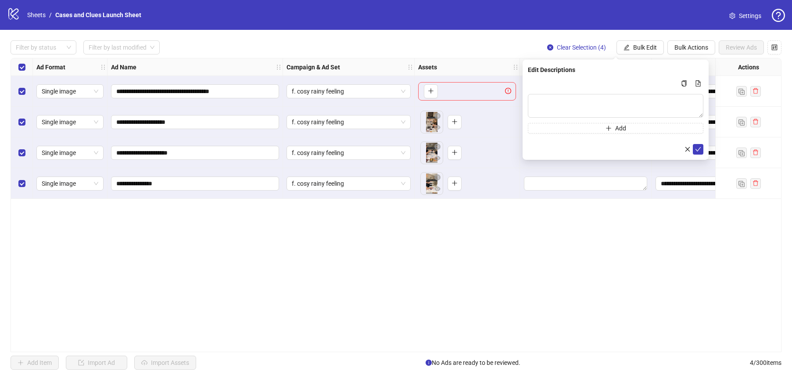
drag, startPoint x: 305, startPoint y: 269, endPoint x: 318, endPoint y: 262, distance: 14.3
click at [305, 269] on div "**********" at bounding box center [396, 205] width 771 height 294
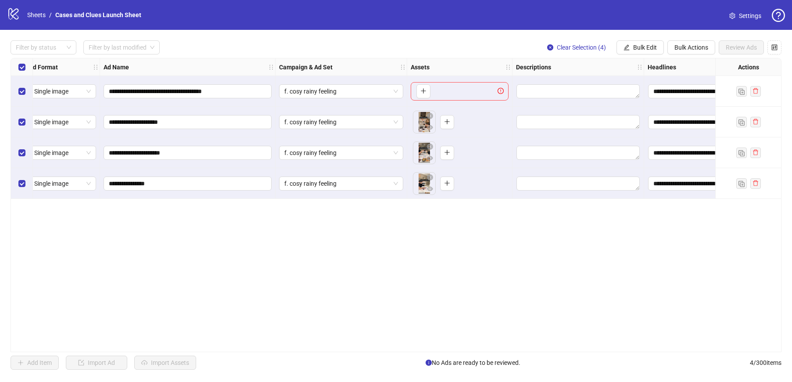
scroll to position [0, 0]
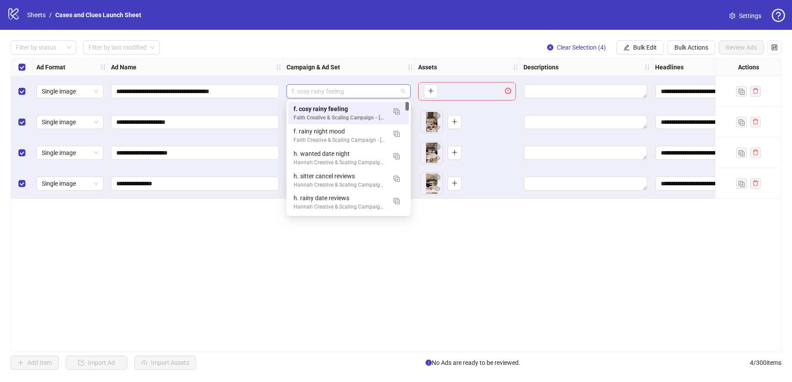
click at [405, 90] on span "f. cosy rainy feeling" at bounding box center [349, 91] width 114 height 13
click at [448, 234] on div "**********" at bounding box center [396, 205] width 771 height 294
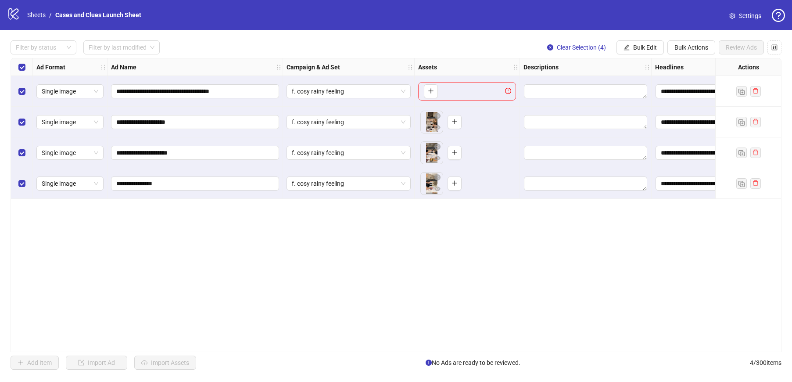
click at [663, 51] on div "Bulk Edit" at bounding box center [640, 47] width 47 height 14
click at [653, 50] on span "Bulk Edit" at bounding box center [645, 47] width 24 height 7
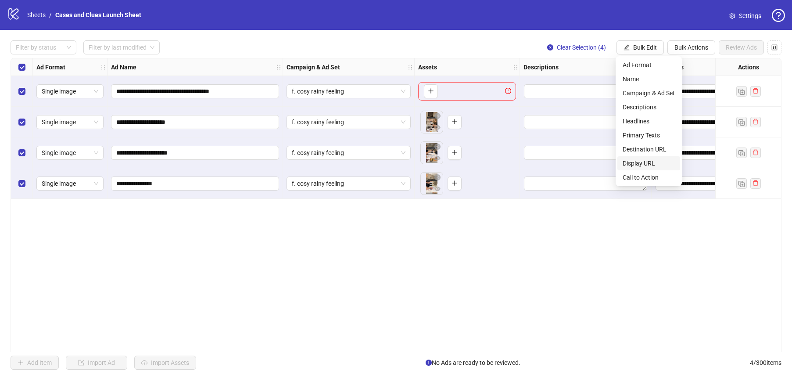
click at [653, 160] on span "Display URL" at bounding box center [649, 163] width 52 height 10
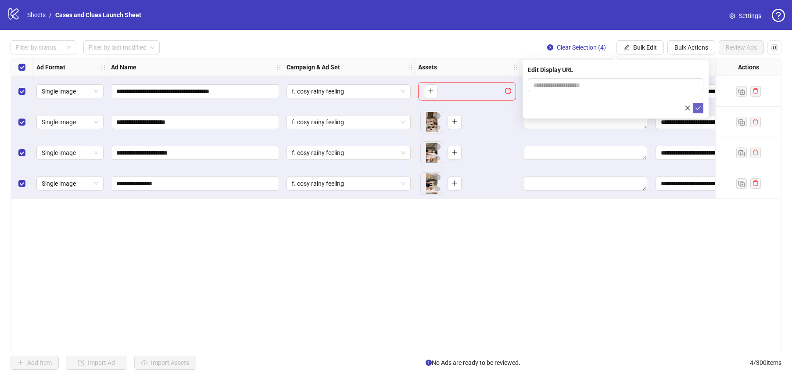
click at [695, 106] on icon "check" at bounding box center [698, 108] width 6 height 6
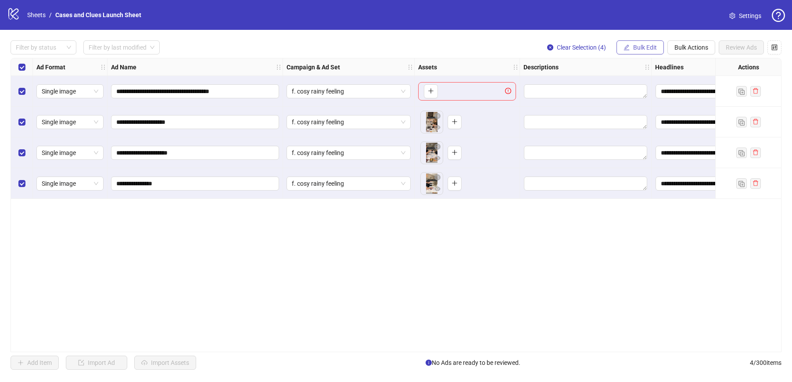
click at [634, 44] on span "Bulk Edit" at bounding box center [645, 47] width 24 height 7
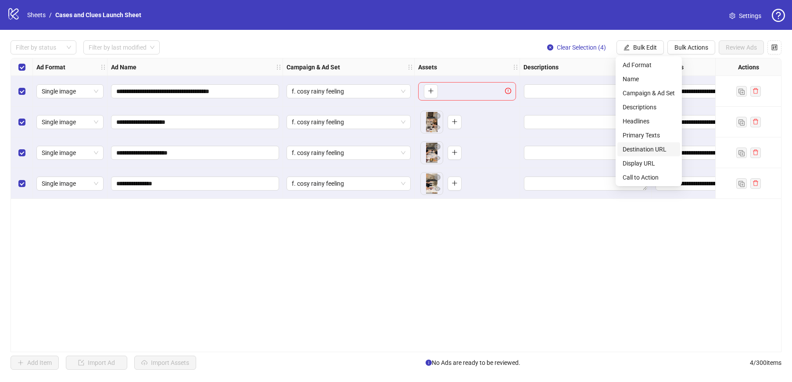
click at [640, 148] on span "Destination URL" at bounding box center [649, 149] width 52 height 10
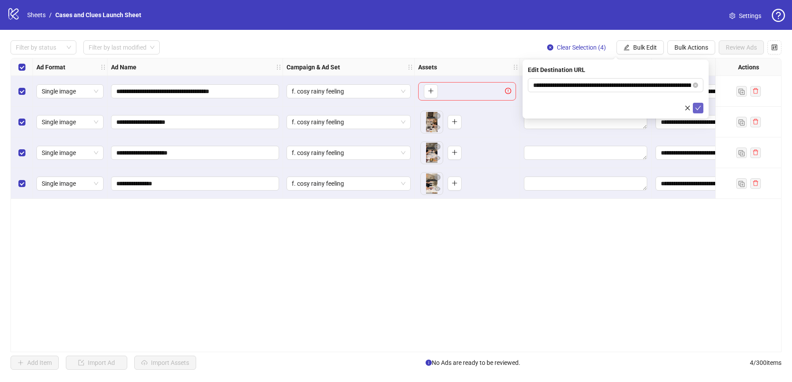
click at [700, 107] on icon "check" at bounding box center [698, 108] width 6 height 6
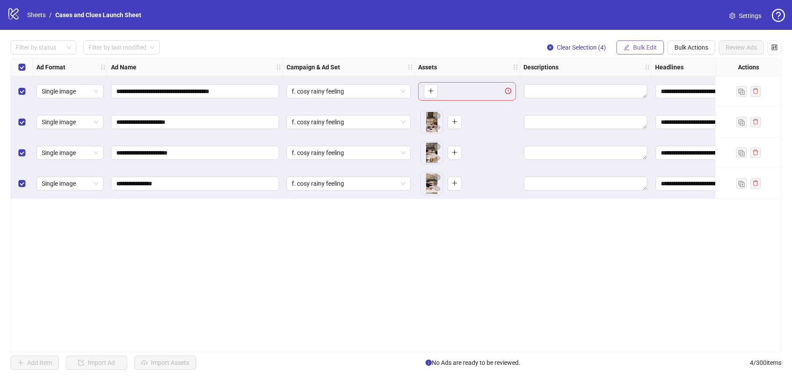
click at [651, 46] on span "Bulk Edit" at bounding box center [645, 47] width 24 height 7
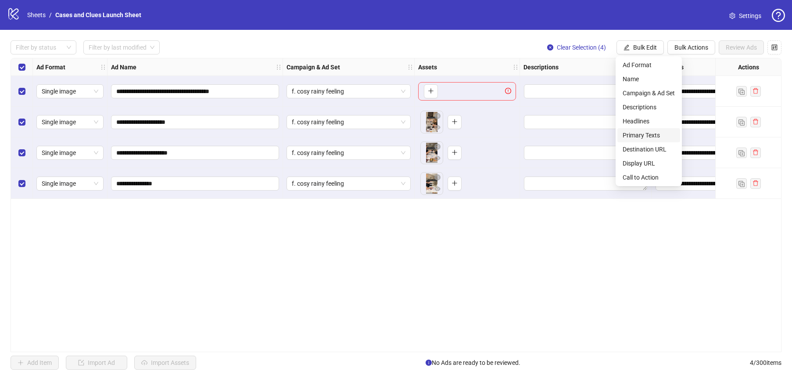
click at [653, 132] on span "Primary Texts" at bounding box center [649, 135] width 52 height 10
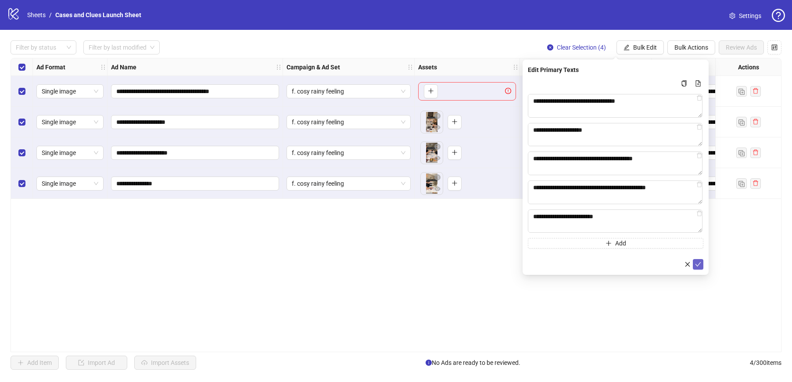
click at [703, 264] on button "submit" at bounding box center [698, 264] width 11 height 11
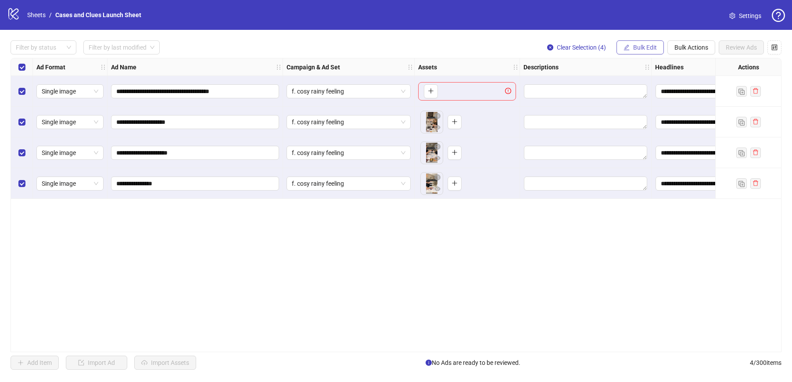
click at [649, 49] on span "Bulk Edit" at bounding box center [645, 47] width 24 height 7
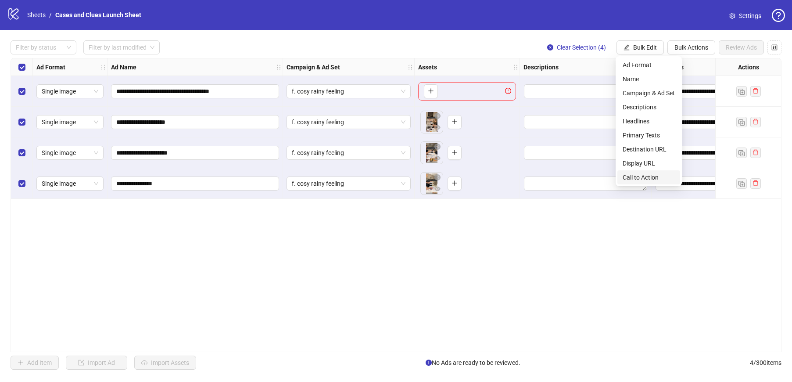
click at [650, 173] on span "Call to Action" at bounding box center [649, 177] width 52 height 10
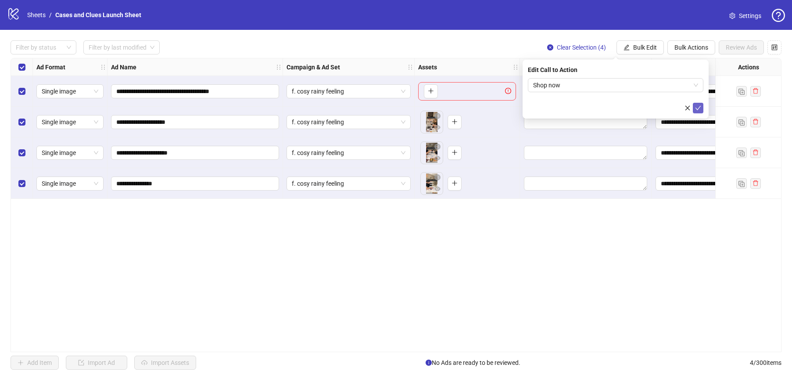
click at [700, 107] on icon "check" at bounding box center [698, 108] width 6 height 6
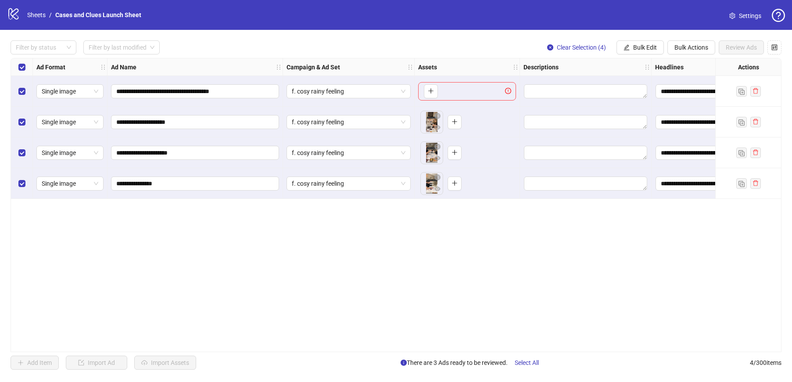
click at [25, 67] on div "Select all rows" at bounding box center [22, 67] width 22 height 18
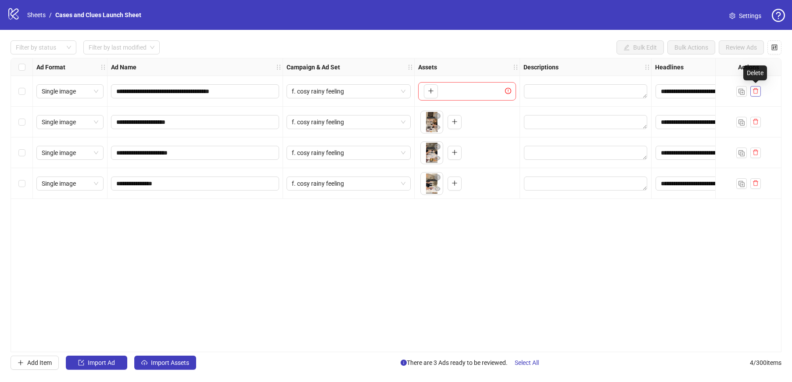
click at [758, 93] on icon "delete" at bounding box center [756, 91] width 6 height 6
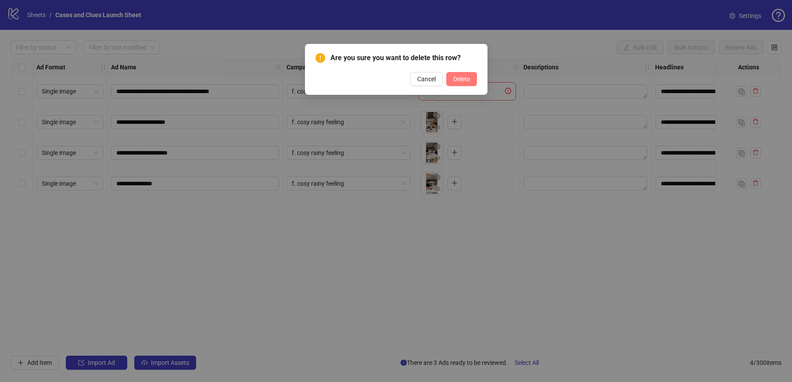
click at [456, 77] on span "Delete" at bounding box center [461, 78] width 17 height 7
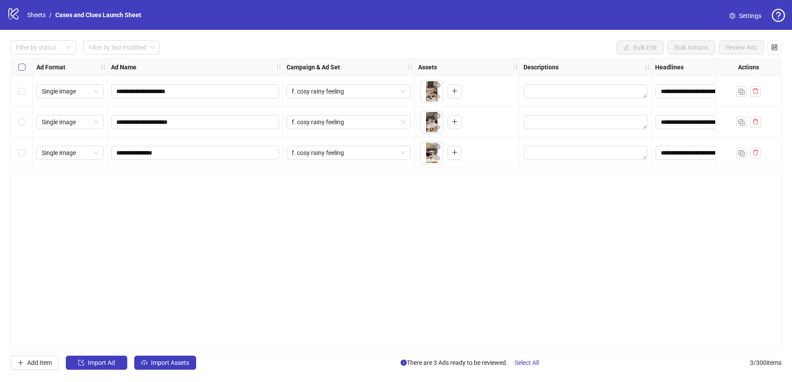
click at [20, 62] on label "Select all rows" at bounding box center [21, 67] width 7 height 10
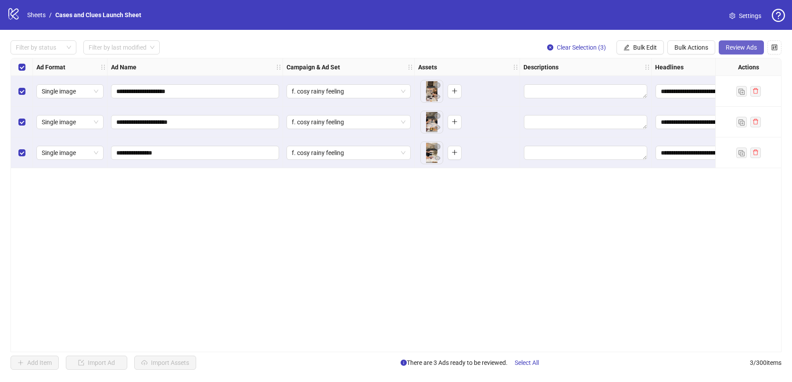
click at [733, 48] on span "Review Ads" at bounding box center [741, 47] width 31 height 7
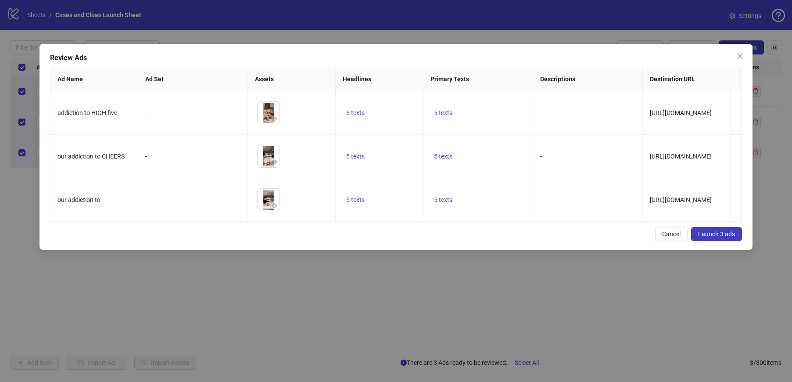
click at [730, 231] on button "Launch 3 ads" at bounding box center [716, 234] width 51 height 14
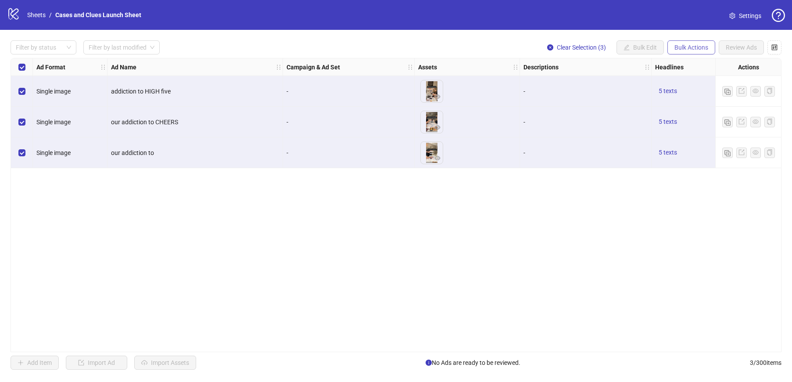
click at [698, 44] on span "Bulk Actions" at bounding box center [692, 47] width 34 height 7
click at [692, 65] on span "Delete" at bounding box center [704, 65] width 60 height 10
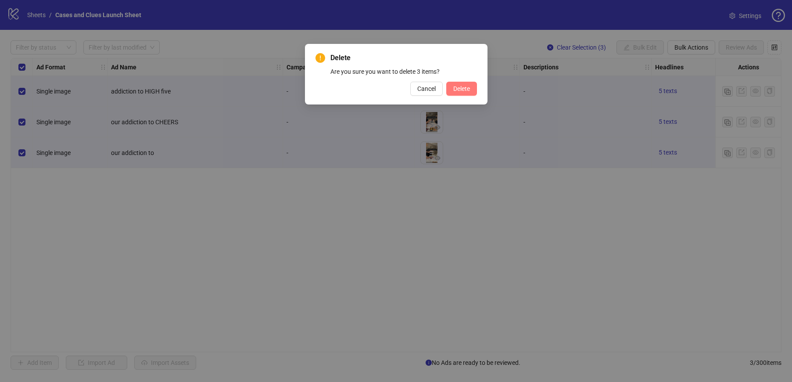
click at [463, 90] on span "Delete" at bounding box center [461, 88] width 17 height 7
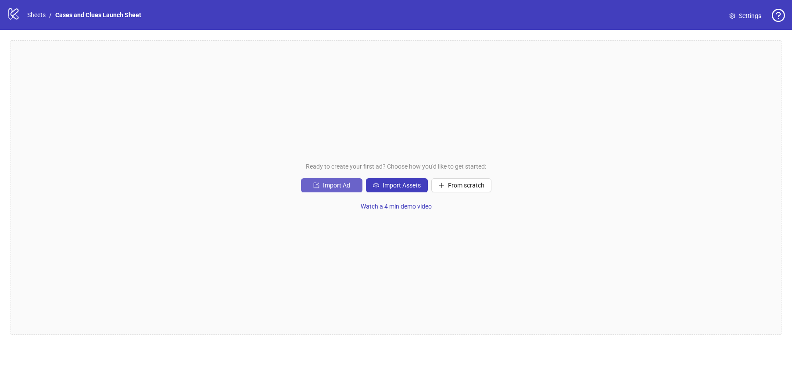
click at [344, 184] on span "Import Ad" at bounding box center [336, 185] width 27 height 7
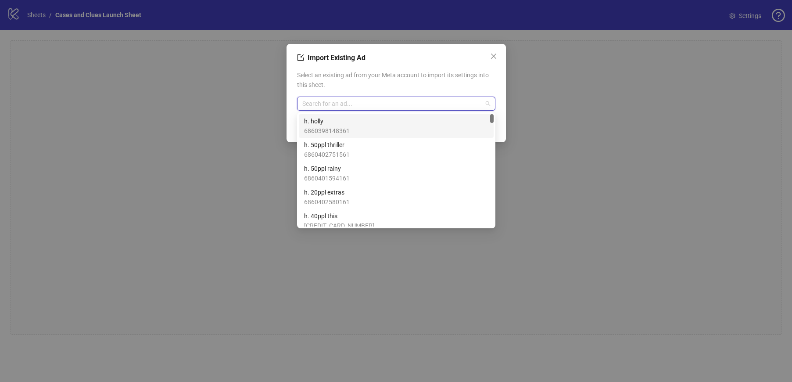
click at [416, 107] on input "search" at bounding box center [392, 103] width 180 height 13
type input "****"
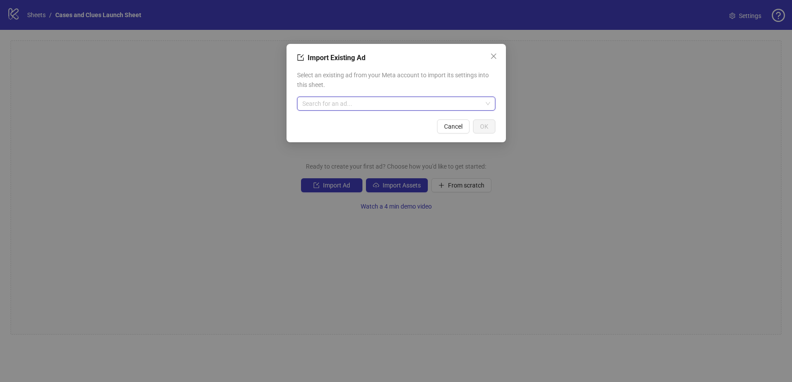
click at [396, 109] on input "search" at bounding box center [392, 103] width 180 height 13
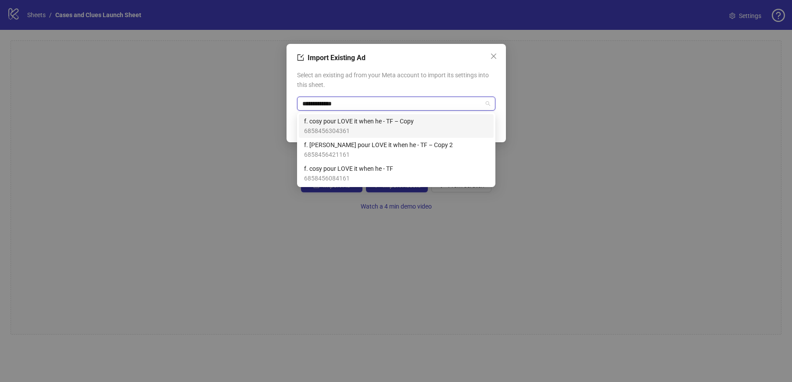
type input "**********"
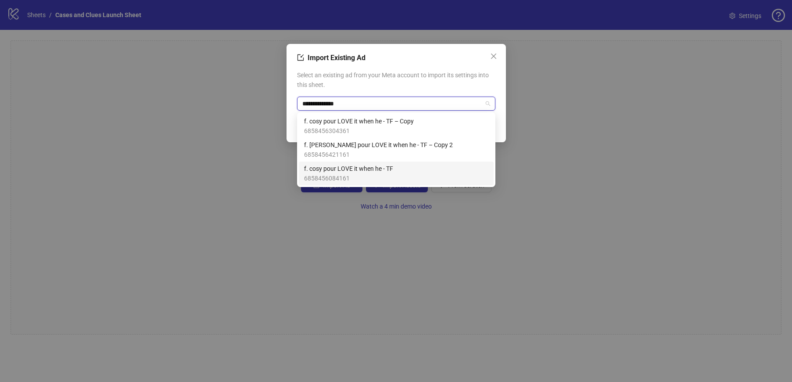
click at [387, 181] on span "6858456084161" at bounding box center [348, 178] width 89 height 10
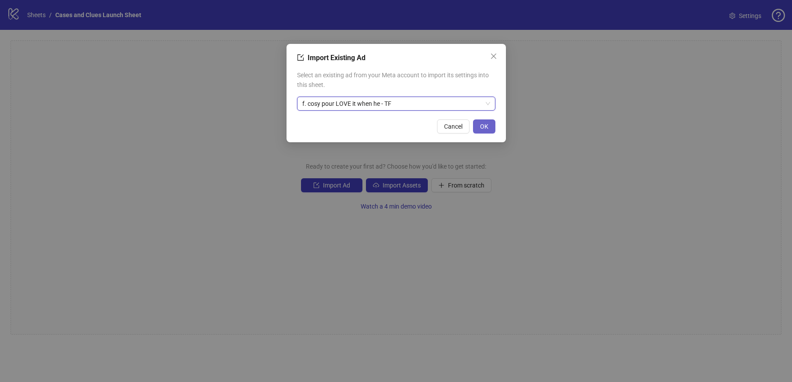
click at [480, 126] on span "OK" at bounding box center [484, 126] width 8 height 7
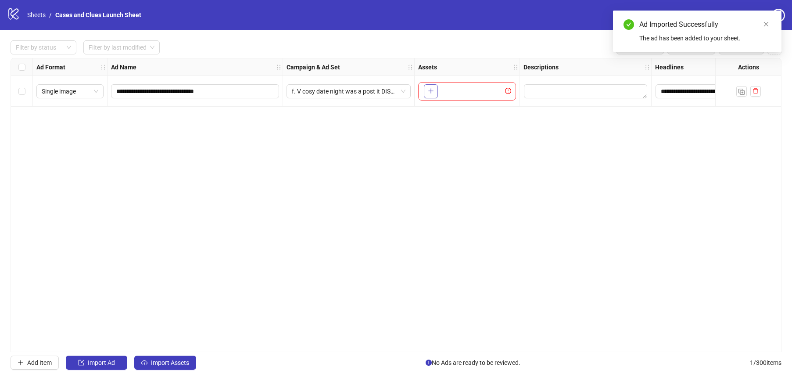
click at [436, 95] on button "button" at bounding box center [431, 91] width 14 height 14
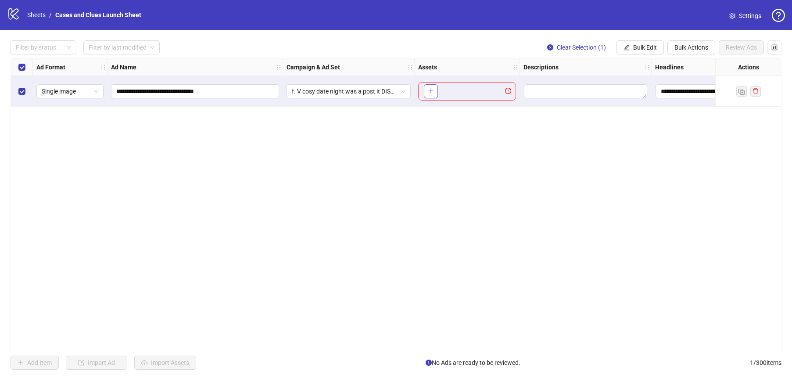
click at [435, 90] on button "button" at bounding box center [431, 91] width 14 height 14
click at [26, 71] on div "Select all rows" at bounding box center [22, 67] width 22 height 18
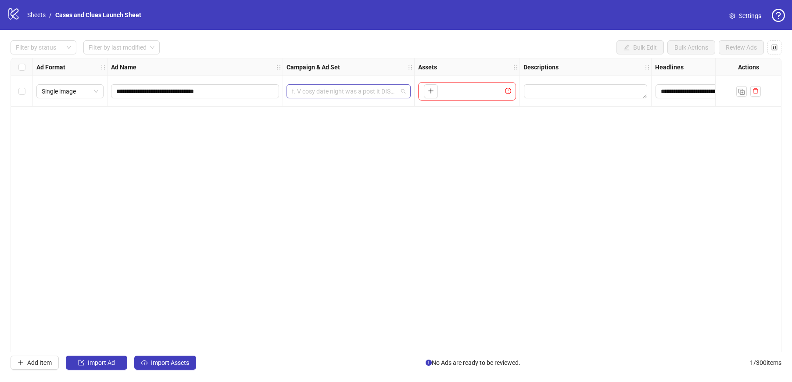
click at [402, 93] on span "f. V cosy date night was a post it DISASTER - TF" at bounding box center [349, 91] width 114 height 13
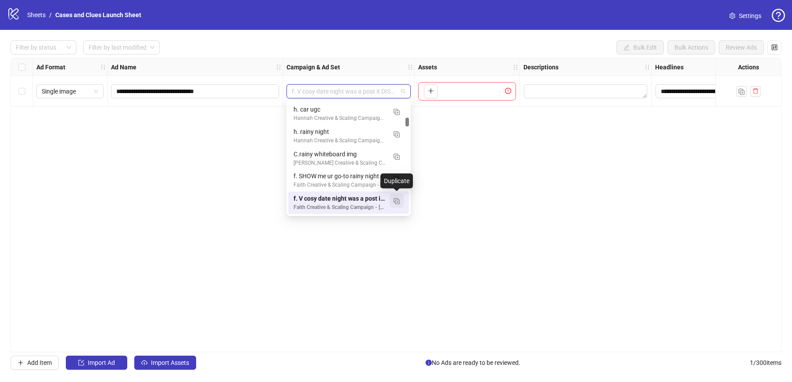
click at [396, 203] on img "button" at bounding box center [397, 201] width 6 height 6
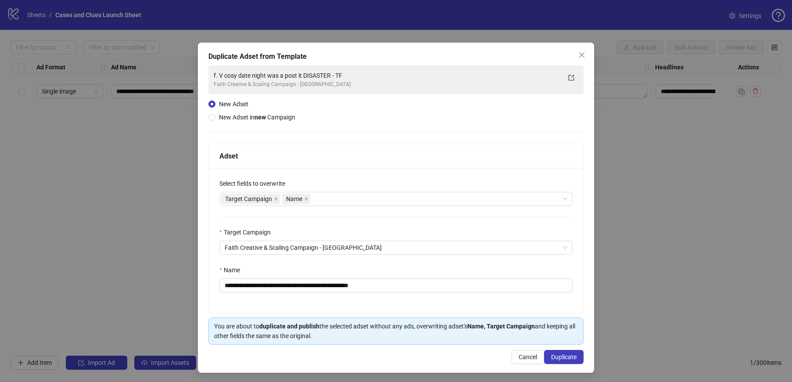
scroll to position [3, 0]
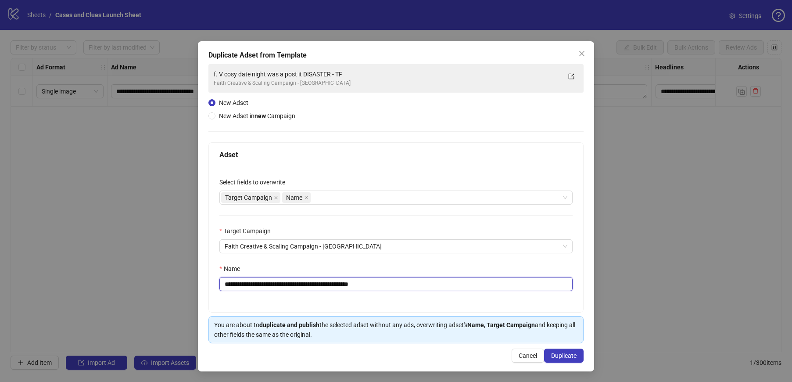
drag, startPoint x: 382, startPoint y: 287, endPoint x: 229, endPoint y: 285, distance: 152.7
click at [229, 285] on input "**********" at bounding box center [395, 284] width 353 height 14
drag, startPoint x: 384, startPoint y: 284, endPoint x: 229, endPoint y: 284, distance: 154.9
click at [229, 284] on input "**********" at bounding box center [395, 284] width 353 height 14
type input "**********"
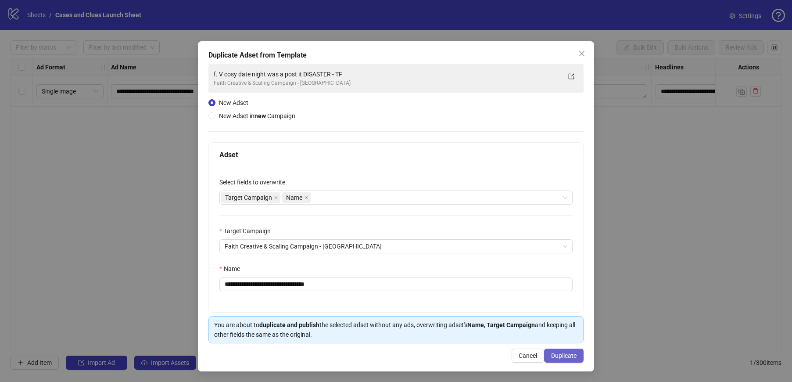
click at [556, 353] on span "Duplicate" at bounding box center [563, 355] width 25 height 7
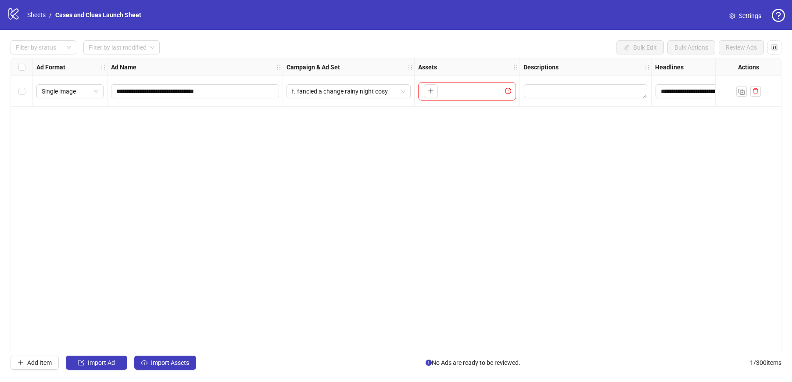
click at [541, 254] on div "**********" at bounding box center [396, 205] width 771 height 294
click at [428, 91] on icon "plus" at bounding box center [431, 91] width 6 height 6
click at [23, 71] on label "Select all rows" at bounding box center [21, 67] width 7 height 10
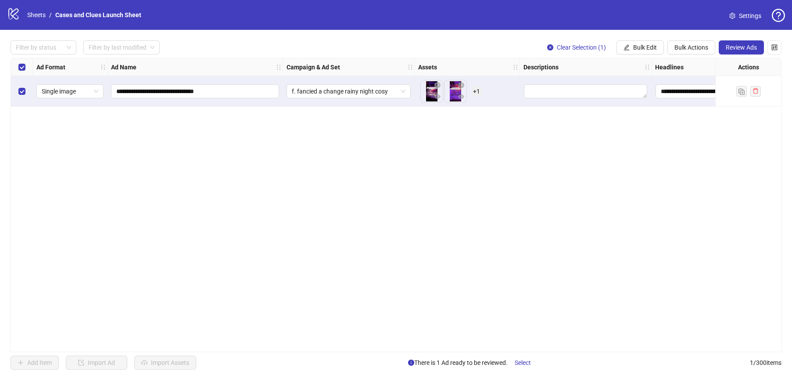
click at [622, 210] on div "**********" at bounding box center [396, 205] width 771 height 294
click at [574, 47] on span "Clear Selection (1)" at bounding box center [581, 47] width 49 height 7
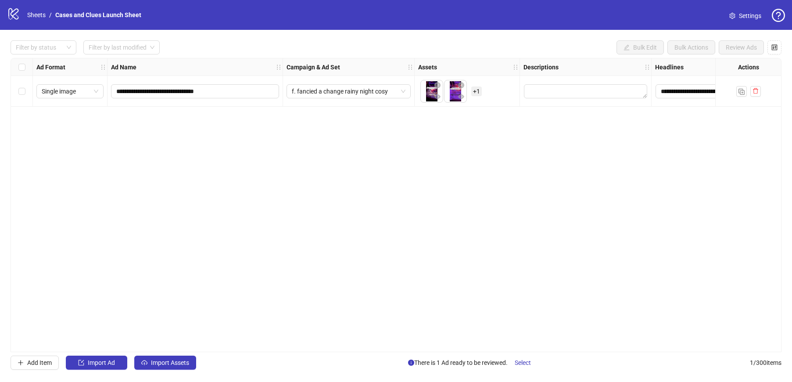
click at [682, 207] on div "**********" at bounding box center [396, 205] width 771 height 294
click at [761, 92] on div at bounding box center [748, 91] width 66 height 31
click at [756, 92] on icon "delete" at bounding box center [756, 91] width 6 height 6
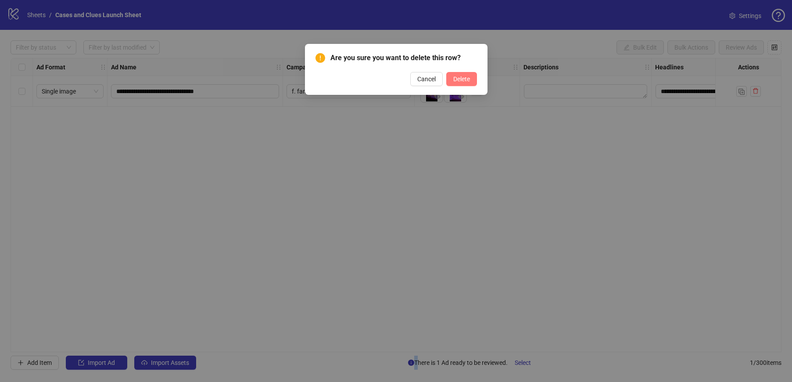
click at [463, 80] on span "Delete" at bounding box center [461, 78] width 17 height 7
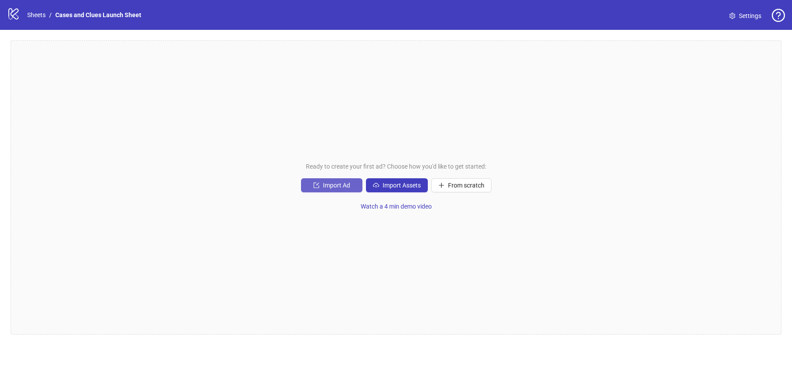
click at [311, 187] on button "Import Ad" at bounding box center [331, 185] width 61 height 14
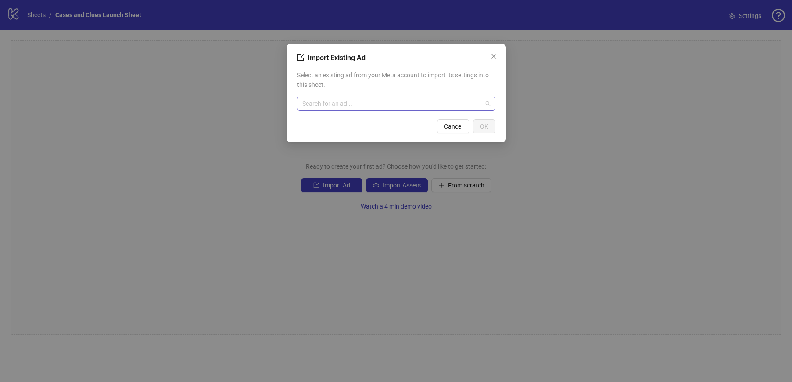
click at [412, 103] on input "search" at bounding box center [392, 103] width 180 height 13
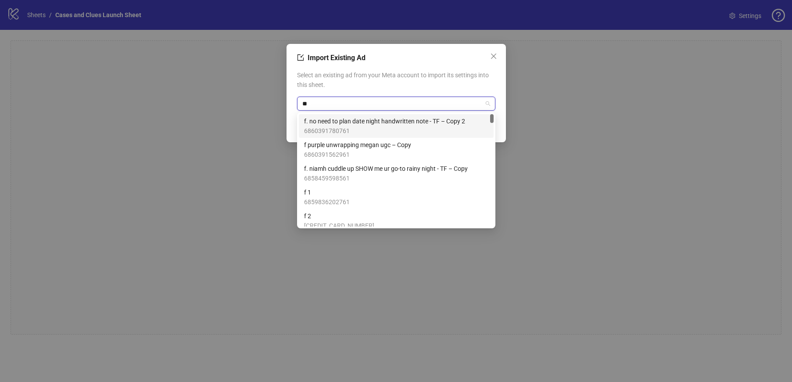
type input "*"
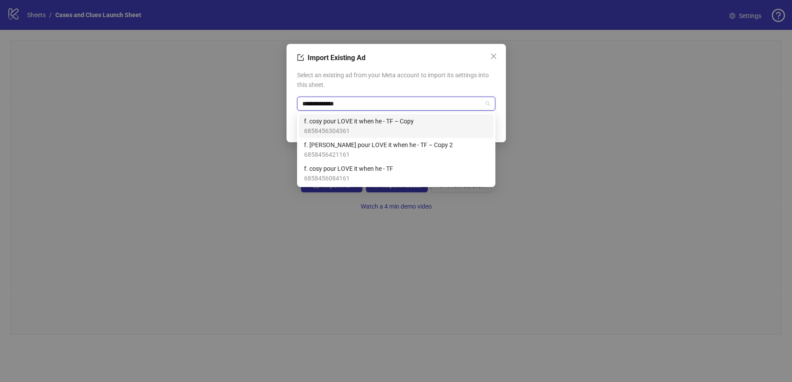
type input "**********"
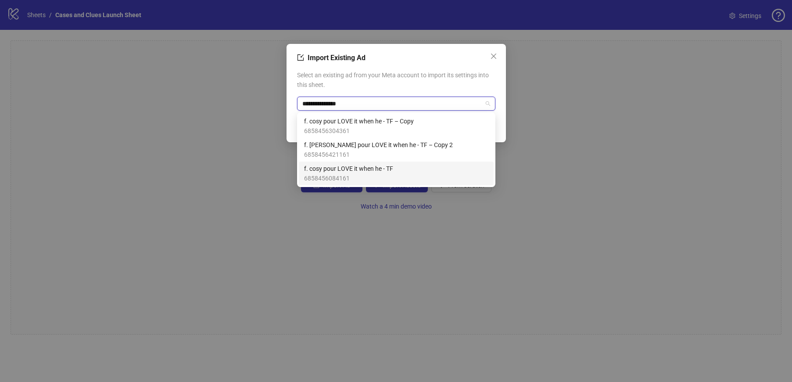
click at [409, 176] on div "f. cosy pour LOVE it when he - TF 6858456084161" at bounding box center [396, 173] width 184 height 19
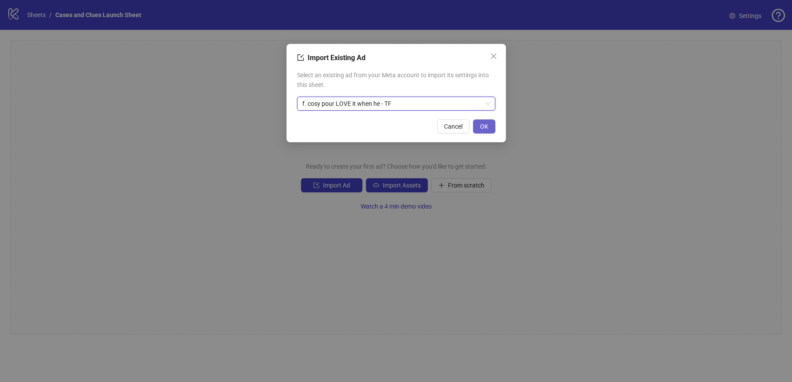
click at [486, 128] on span "OK" at bounding box center [484, 126] width 8 height 7
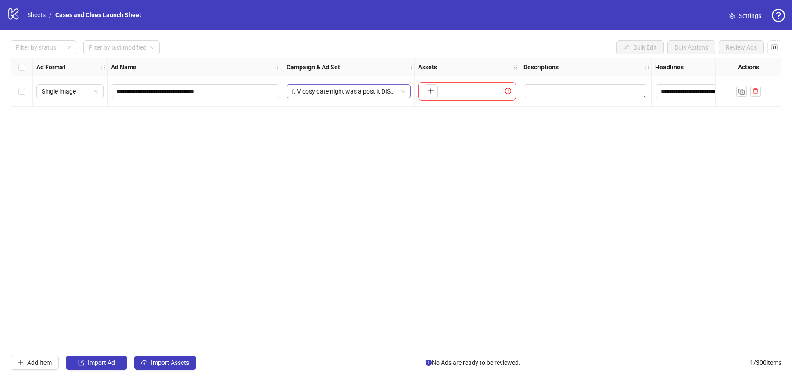
click at [403, 93] on span "f. V cosy date night was a post it DISASTER - TF" at bounding box center [349, 91] width 114 height 13
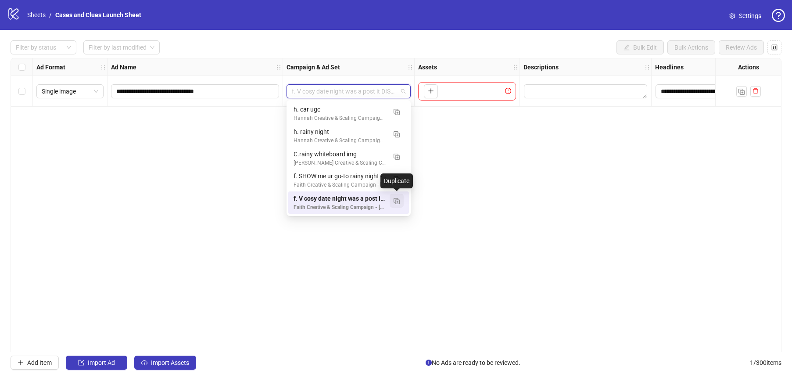
click at [398, 204] on img "button" at bounding box center [397, 201] width 6 height 6
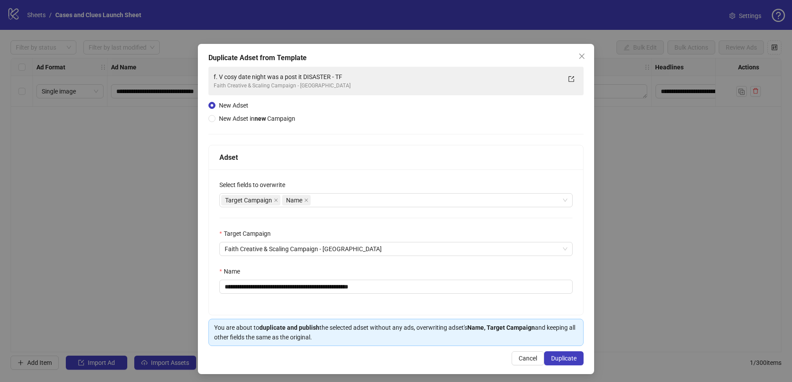
scroll to position [3, 0]
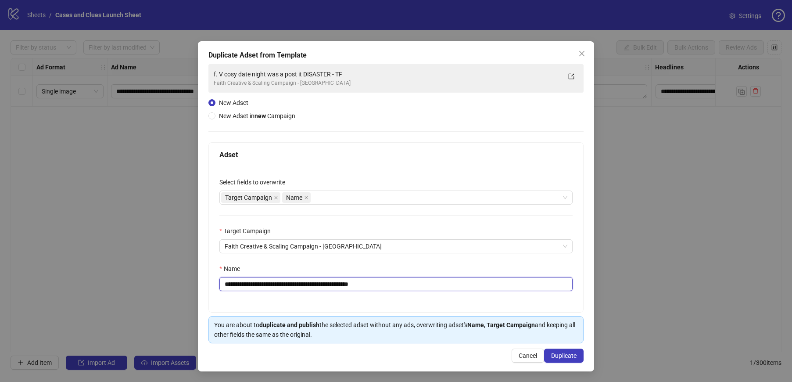
drag, startPoint x: 391, startPoint y: 282, endPoint x: 382, endPoint y: 283, distance: 9.7
click at [382, 283] on input "**********" at bounding box center [395, 284] width 353 height 14
click at [416, 282] on input "**********" at bounding box center [395, 284] width 353 height 14
click at [554, 355] on span "Duplicate" at bounding box center [563, 355] width 25 height 7
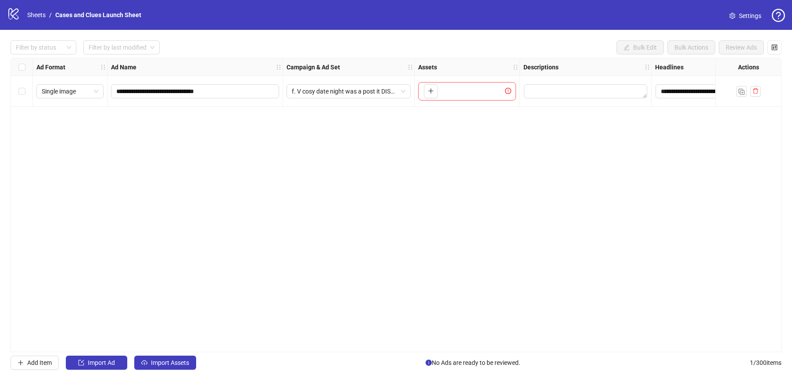
click at [29, 64] on div "Select all rows" at bounding box center [22, 67] width 22 height 18
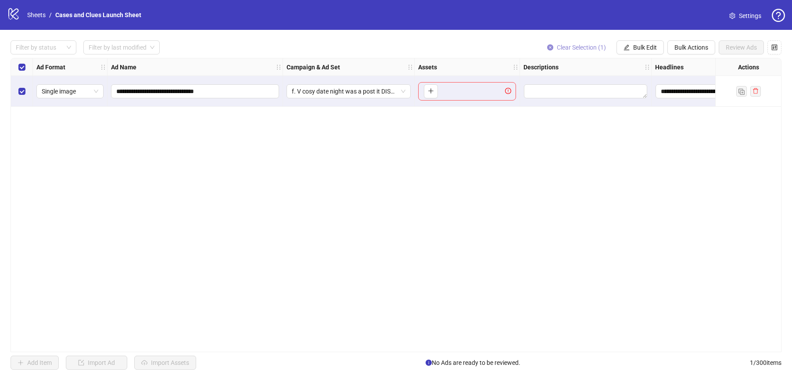
click at [603, 43] on button "Clear Selection (1)" at bounding box center [576, 47] width 73 height 14
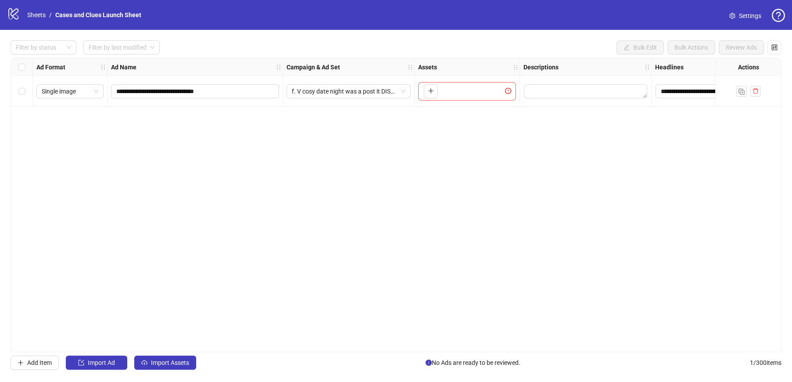
click at [628, 134] on div "**********" at bounding box center [396, 205] width 771 height 294
click at [402, 92] on span "f. V cosy date night was a post it DISASTER - TF (copy)" at bounding box center [349, 91] width 114 height 13
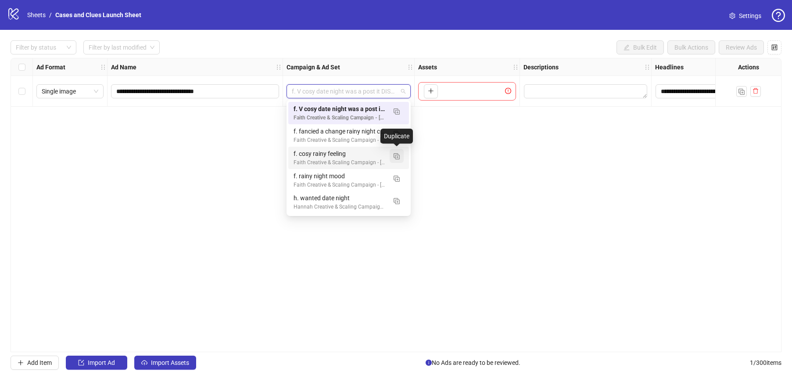
click at [397, 157] on img "button" at bounding box center [397, 156] width 6 height 6
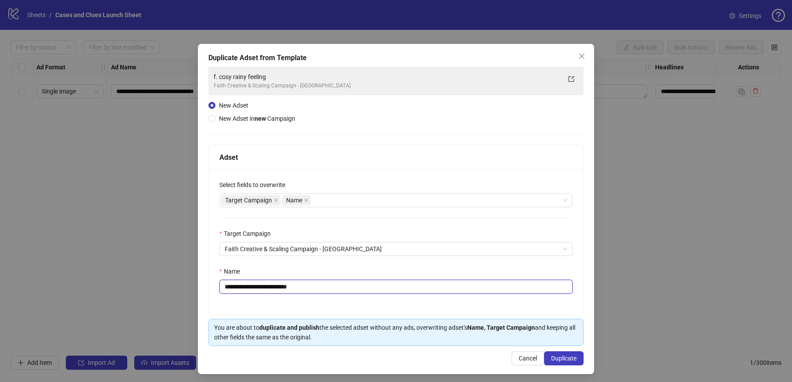
drag, startPoint x: 332, startPoint y: 287, endPoint x: 186, endPoint y: 287, distance: 146.6
click at [186, 287] on div "**********" at bounding box center [396, 191] width 792 height 382
type input "**********"
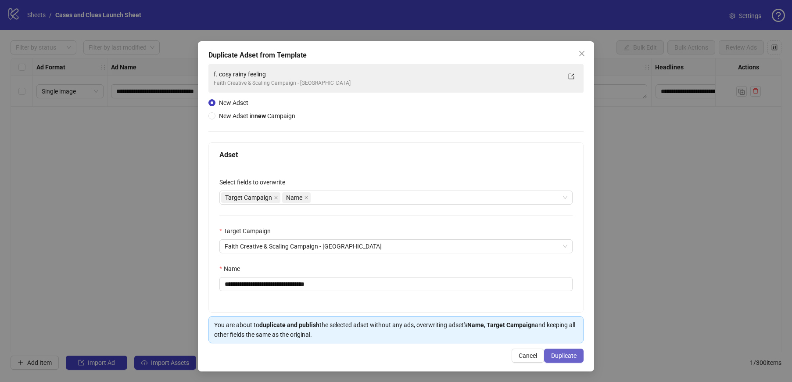
click at [561, 356] on span "Duplicate" at bounding box center [563, 355] width 25 height 7
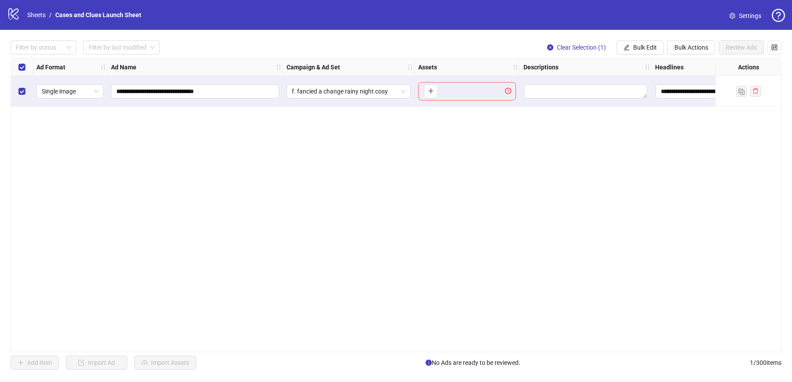
click at [379, 189] on div "**********" at bounding box center [396, 205] width 771 height 294
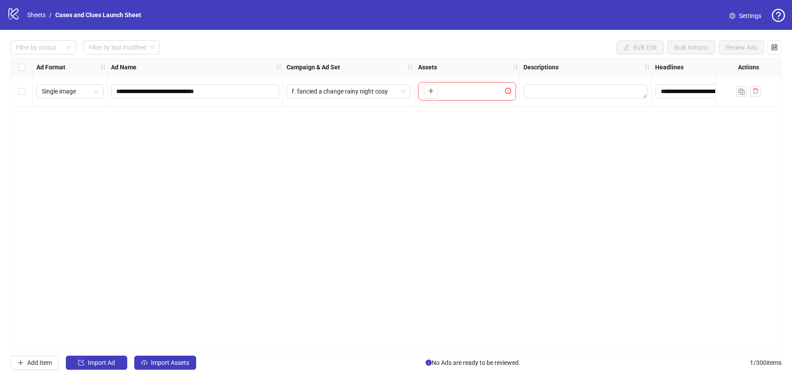
click at [262, 213] on div "**********" at bounding box center [396, 205] width 771 height 294
click at [156, 361] on span "Import Assets" at bounding box center [170, 362] width 38 height 7
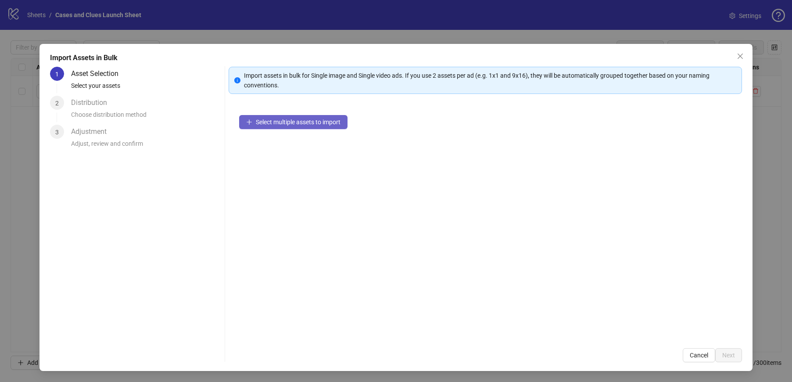
click at [287, 122] on span "Select multiple assets to import" at bounding box center [298, 121] width 85 height 7
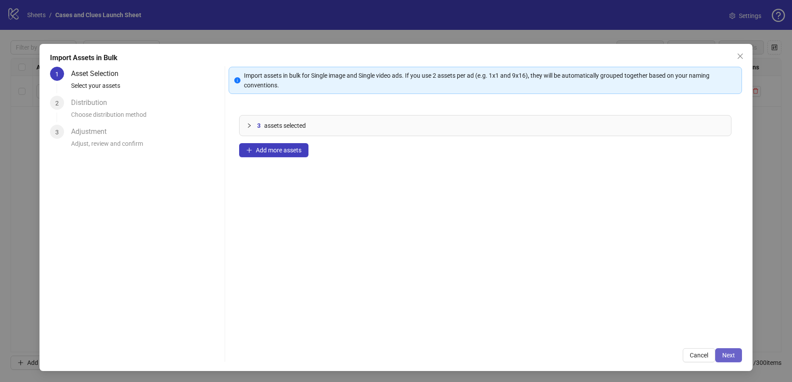
click at [730, 353] on span "Next" at bounding box center [728, 355] width 13 height 7
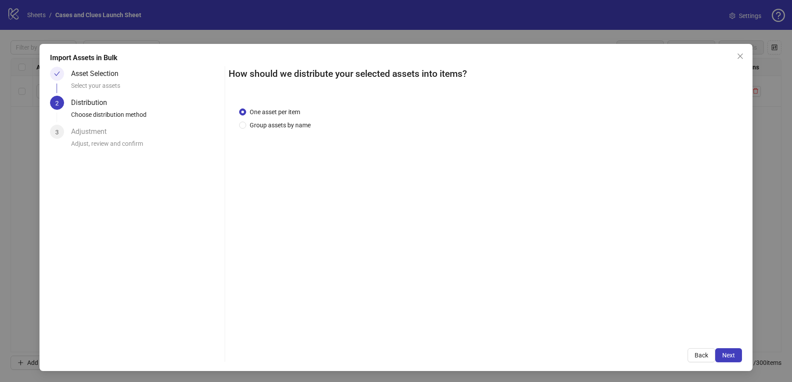
click at [730, 353] on span "Next" at bounding box center [728, 355] width 13 height 7
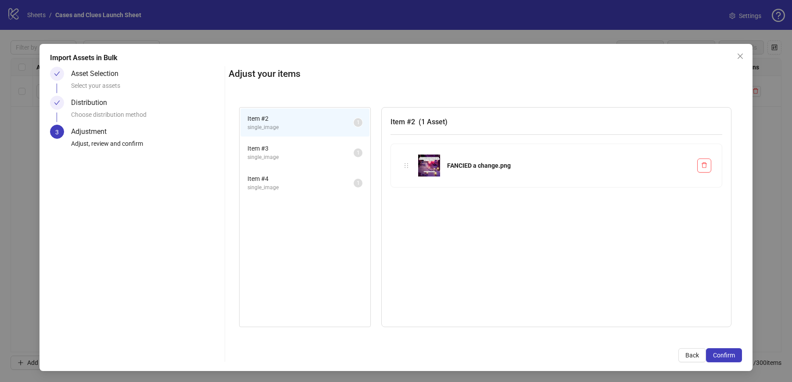
click at [730, 353] on span "Confirm" at bounding box center [724, 355] width 22 height 7
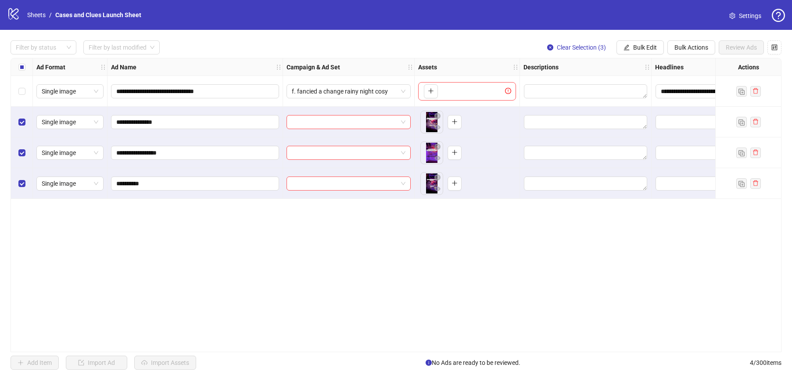
click at [26, 90] on div "Select row 1" at bounding box center [22, 91] width 22 height 31
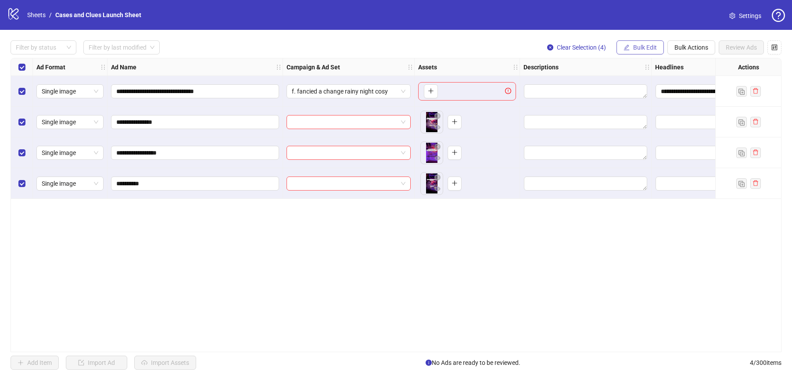
click at [641, 45] on span "Bulk Edit" at bounding box center [645, 47] width 24 height 7
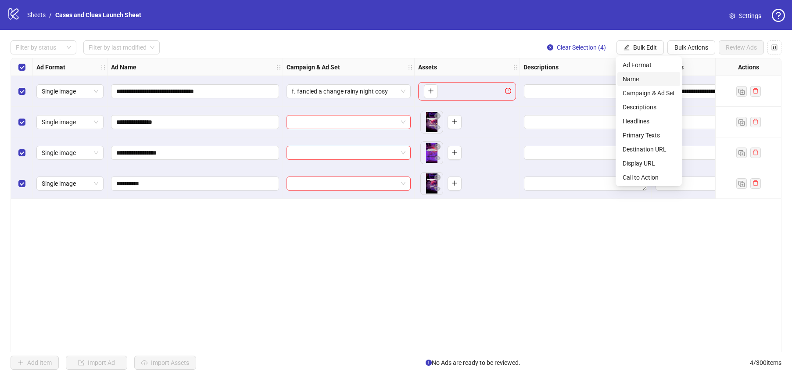
click at [643, 78] on span "Name" at bounding box center [649, 79] width 52 height 10
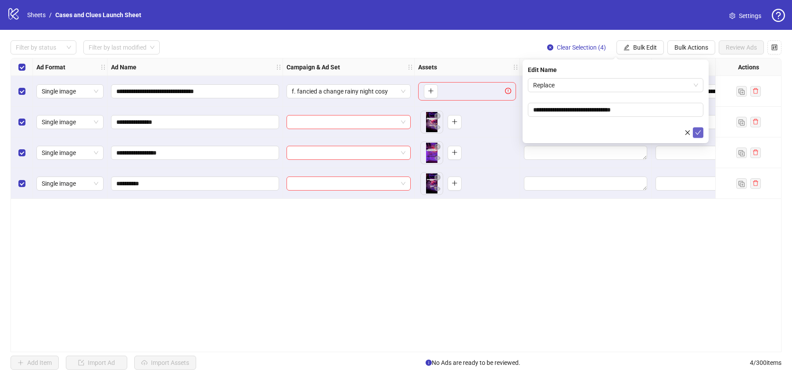
click at [700, 135] on icon "check" at bounding box center [698, 132] width 6 height 6
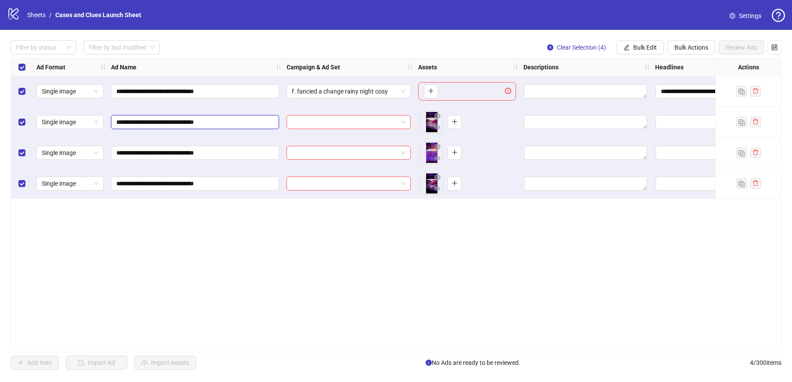
drag, startPoint x: 252, startPoint y: 122, endPoint x: 123, endPoint y: 122, distance: 129.5
click at [123, 122] on input "**********" at bounding box center [194, 122] width 156 height 10
click at [172, 121] on input "**********" at bounding box center [194, 122] width 156 height 10
drag, startPoint x: 201, startPoint y: 121, endPoint x: 122, endPoint y: 124, distance: 79.5
click at [122, 124] on input "**********" at bounding box center [194, 122] width 156 height 10
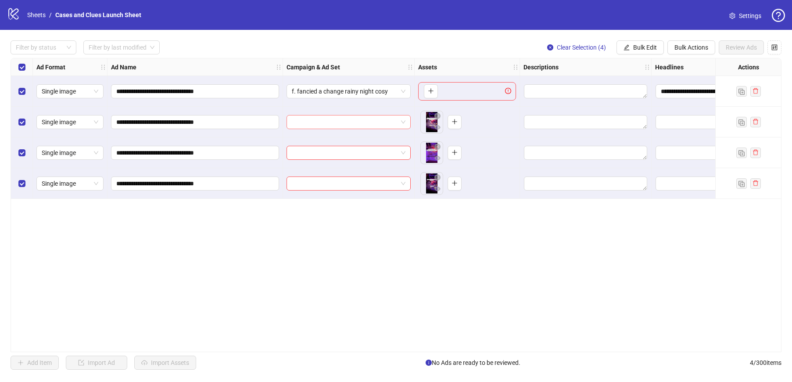
click at [316, 123] on input "search" at bounding box center [345, 121] width 106 height 13
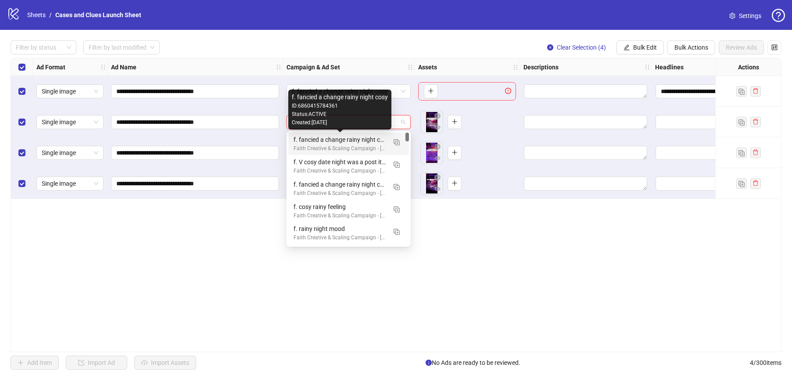
click at [333, 142] on div "f. fancied a change rainy night cosy" at bounding box center [340, 140] width 93 height 10
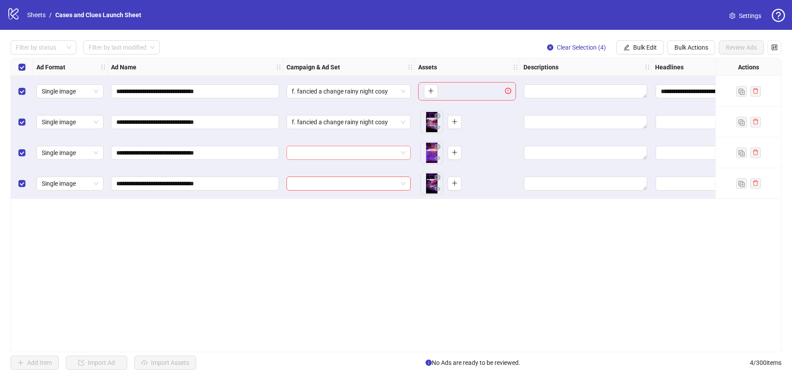
click at [326, 150] on input "search" at bounding box center [345, 152] width 106 height 13
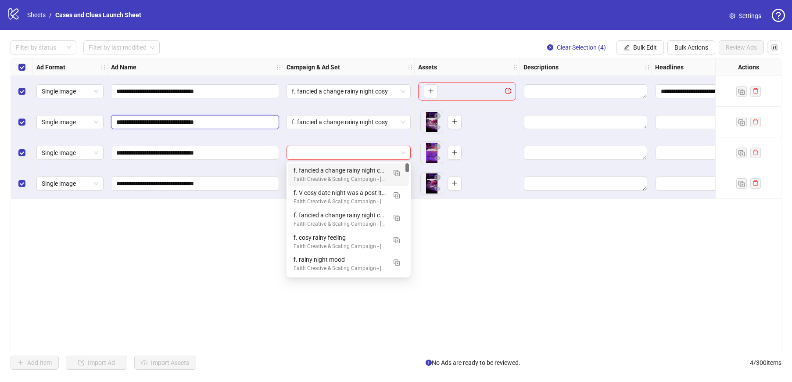
click at [227, 122] on input "**********" at bounding box center [194, 122] width 156 height 10
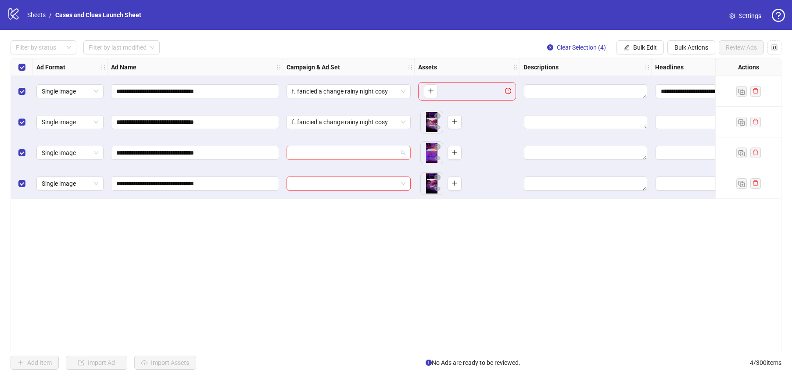
click at [328, 148] on input "search" at bounding box center [345, 152] width 106 height 13
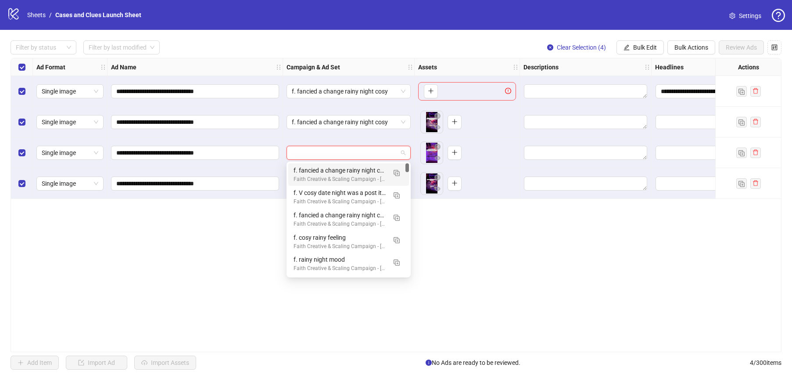
click at [329, 175] on div "Faith Creative & Scaling Campaign - [GEOGRAPHIC_DATA]" at bounding box center [340, 179] width 93 height 8
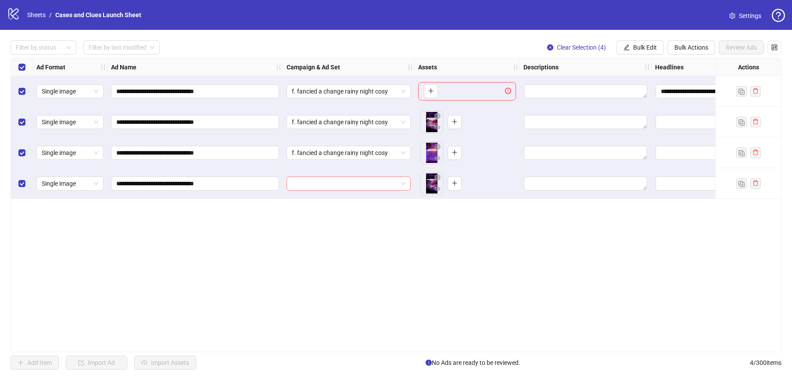
click at [326, 184] on input "search" at bounding box center [345, 183] width 106 height 13
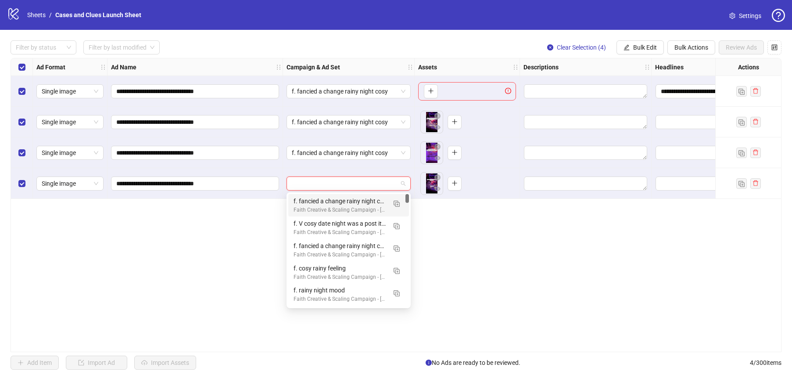
click at [337, 203] on div "f. fancied a change rainy night cosy" at bounding box center [340, 201] width 93 height 10
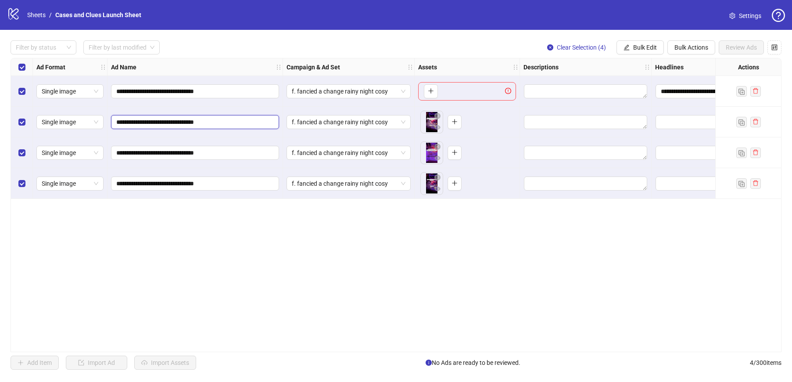
click at [212, 120] on input "**********" at bounding box center [194, 122] width 156 height 10
drag, startPoint x: 194, startPoint y: 122, endPoint x: 122, endPoint y: 120, distance: 72.0
click at [122, 120] on input "**********" at bounding box center [194, 122] width 156 height 10
type input "**********"
drag, startPoint x: 193, startPoint y: 153, endPoint x: 121, endPoint y: 153, distance: 72.0
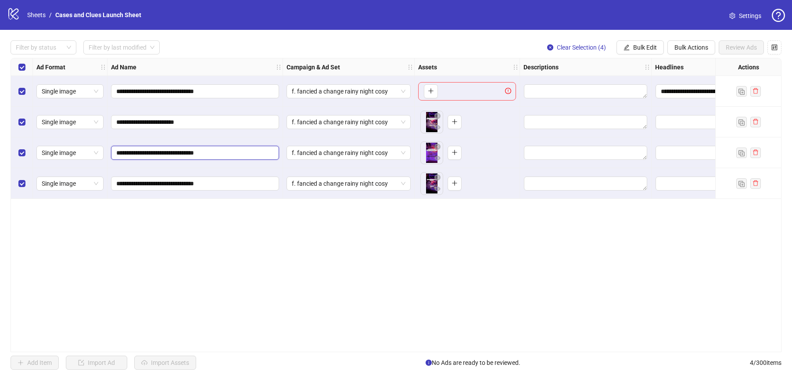
click at [121, 153] on input "**********" at bounding box center [194, 153] width 156 height 10
click at [141, 148] on input "**********" at bounding box center [194, 153] width 156 height 10
click at [148, 155] on input "**********" at bounding box center [194, 153] width 156 height 10
click at [155, 153] on input "**********" at bounding box center [194, 153] width 156 height 10
type input "**********"
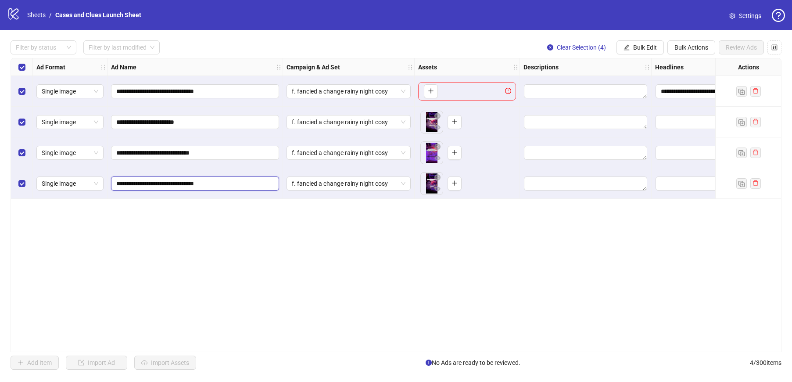
drag, startPoint x: 194, startPoint y: 183, endPoint x: 120, endPoint y: 183, distance: 74.2
click at [120, 183] on input "**********" at bounding box center [194, 184] width 156 height 10
type input "**********"
click at [557, 92] on textarea "Edit values" at bounding box center [585, 91] width 123 height 14
click at [633, 47] on span "Bulk Edit" at bounding box center [645, 47] width 24 height 7
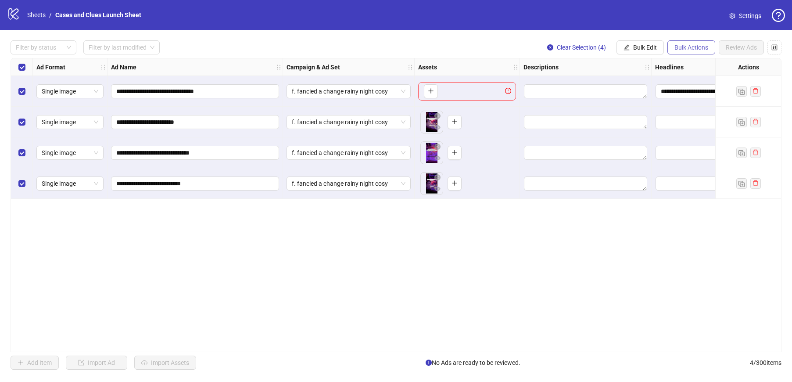
click at [681, 50] on span "Bulk Actions" at bounding box center [692, 47] width 34 height 7
click at [649, 49] on span "Bulk Edit" at bounding box center [645, 47] width 24 height 7
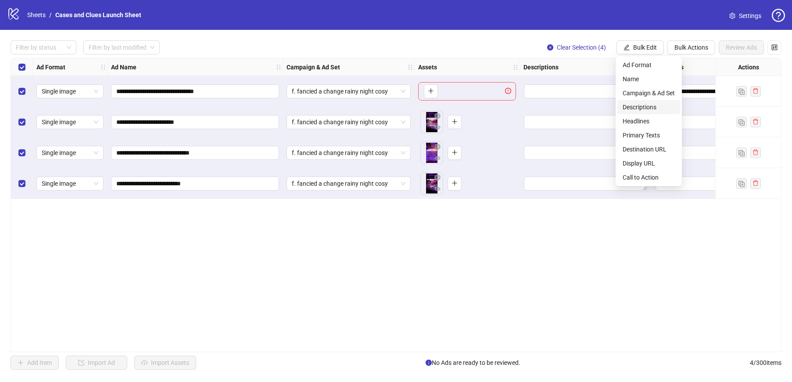
click at [640, 104] on span "Descriptions" at bounding box center [649, 107] width 52 height 10
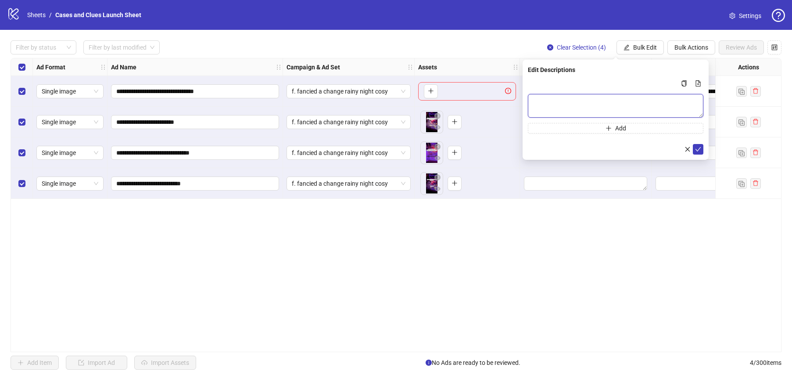
click at [640, 104] on textarea "Multi-text input container - paste or copy values" at bounding box center [616, 106] width 176 height 24
click at [697, 152] on span "submit" at bounding box center [698, 149] width 6 height 7
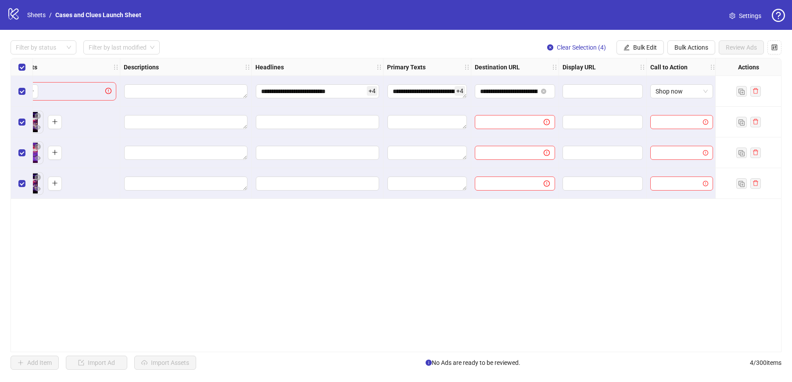
scroll to position [0, 402]
click at [645, 48] on span "Bulk Edit" at bounding box center [645, 47] width 24 height 7
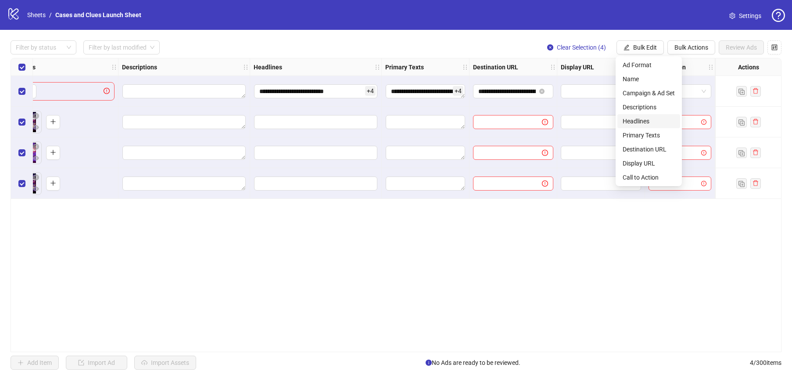
click at [645, 120] on span "Headlines" at bounding box center [649, 121] width 52 height 10
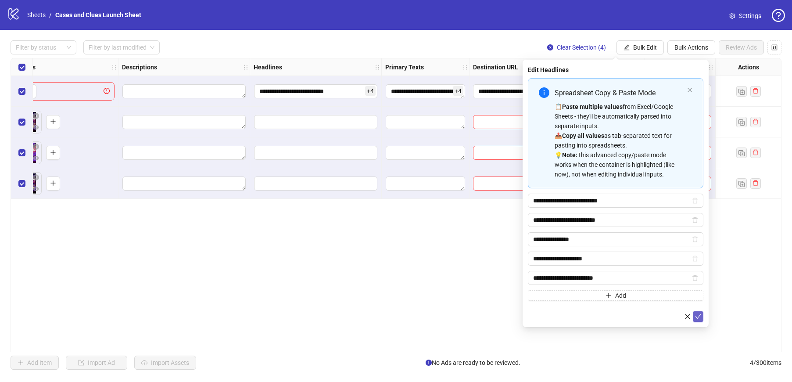
click at [699, 319] on icon "check" at bounding box center [698, 316] width 6 height 6
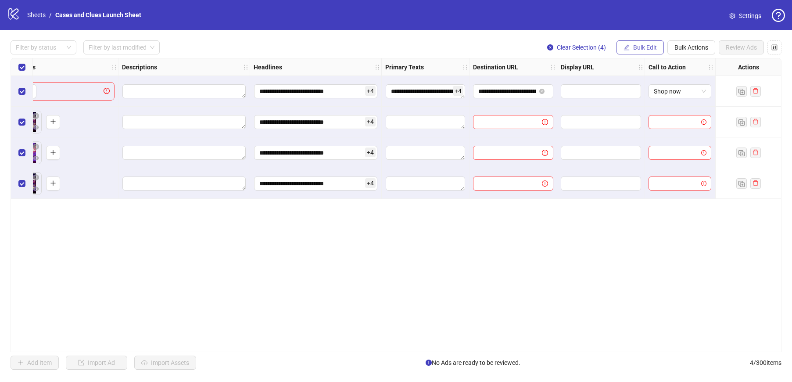
click at [648, 44] on span "Bulk Edit" at bounding box center [645, 47] width 24 height 7
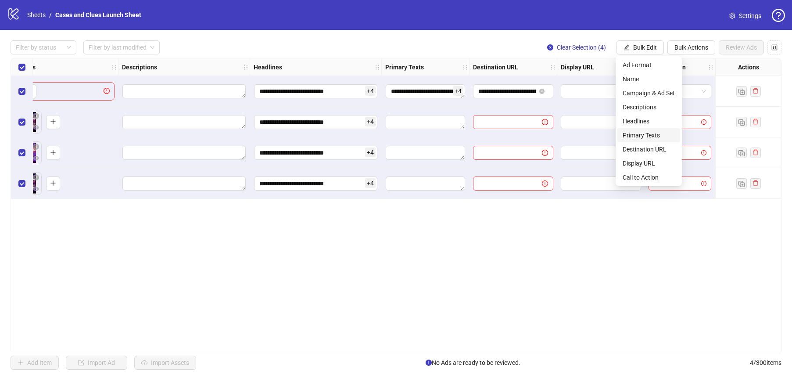
click at [654, 140] on span "Primary Texts" at bounding box center [649, 135] width 52 height 10
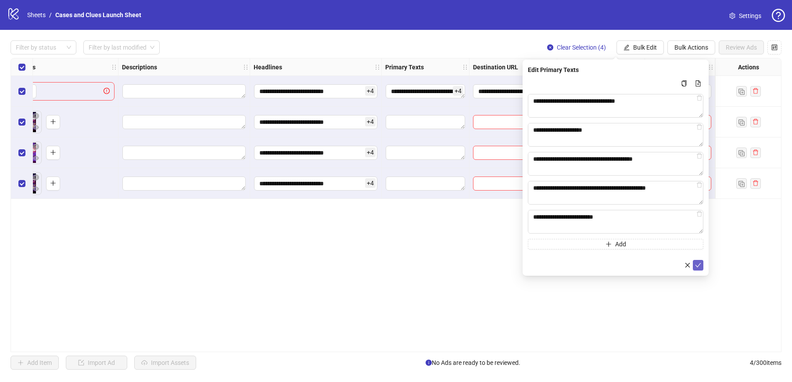
click at [701, 268] on span "submit" at bounding box center [698, 265] width 6 height 7
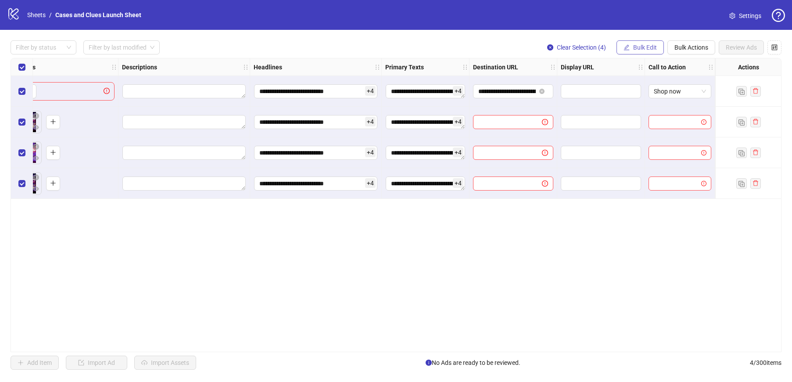
click at [648, 47] on span "Bulk Edit" at bounding box center [645, 47] width 24 height 7
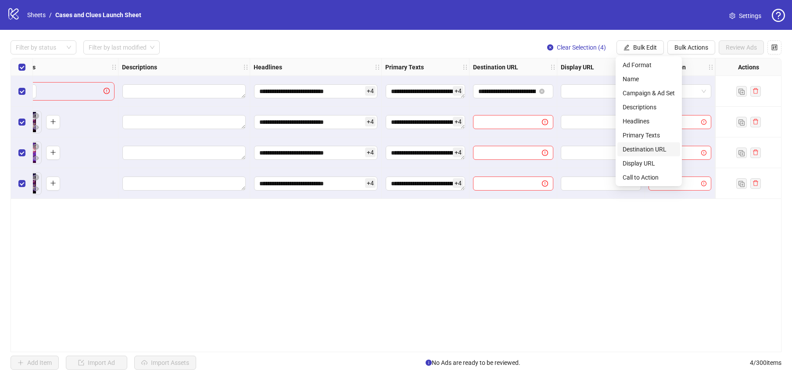
click at [653, 149] on span "Destination URL" at bounding box center [649, 149] width 52 height 10
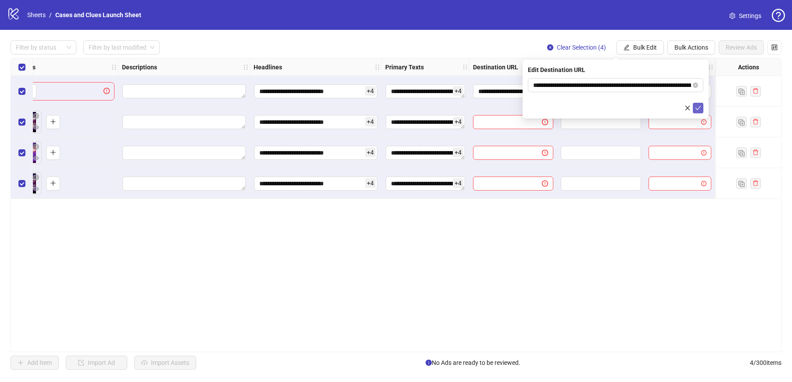
click at [697, 108] on icon "check" at bounding box center [698, 108] width 6 height 6
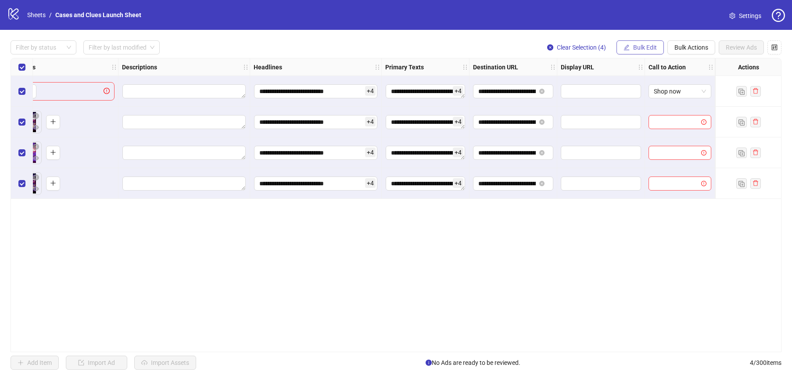
click at [641, 48] on span "Bulk Edit" at bounding box center [645, 47] width 24 height 7
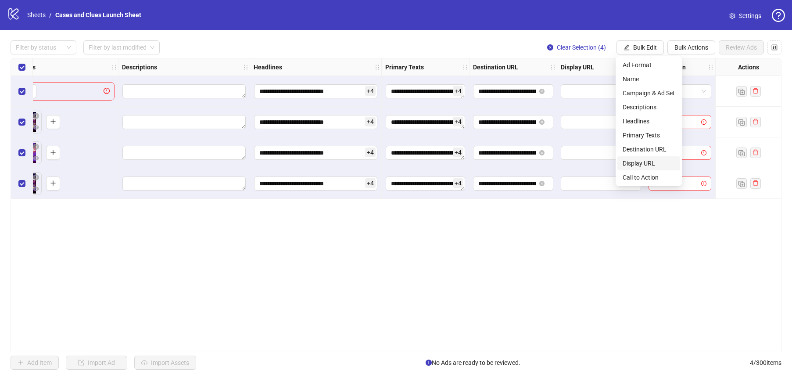
click at [648, 162] on span "Display URL" at bounding box center [649, 163] width 52 height 10
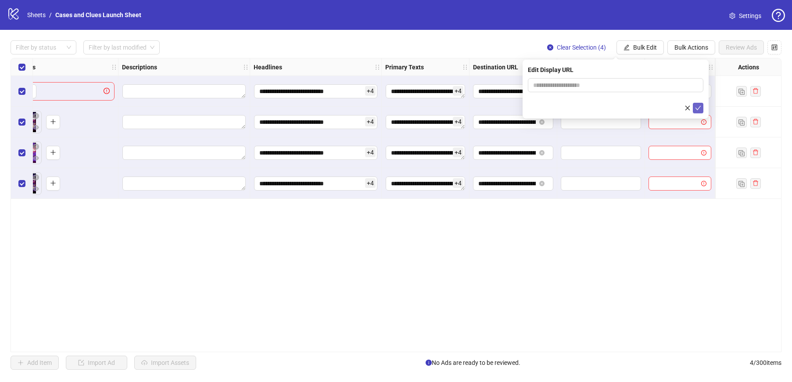
click at [695, 103] on button "submit" at bounding box center [698, 108] width 11 height 11
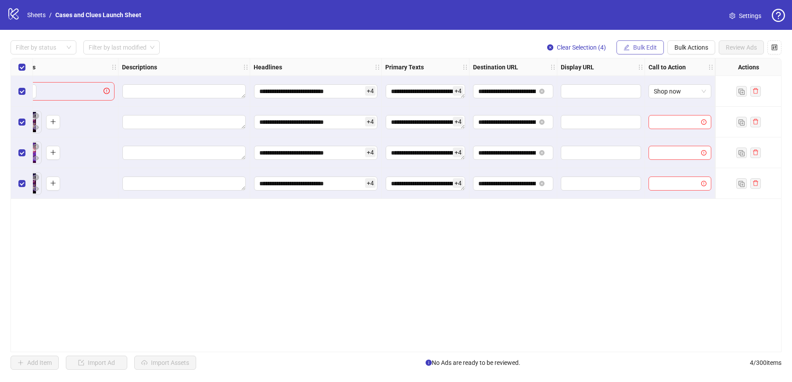
click at [647, 46] on span "Bulk Edit" at bounding box center [645, 47] width 24 height 7
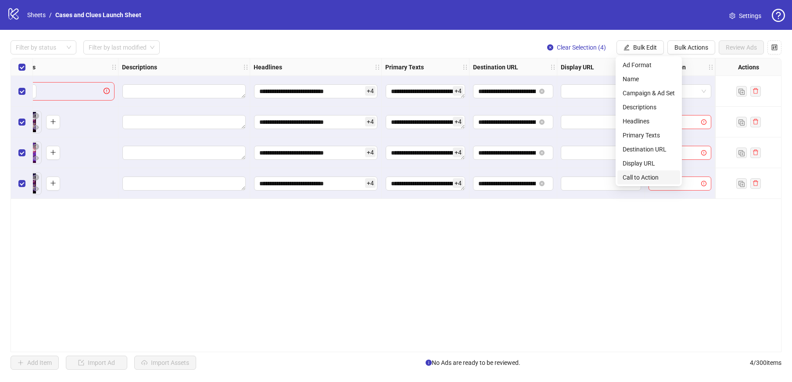
click at [648, 172] on span "Call to Action" at bounding box center [649, 177] width 52 height 10
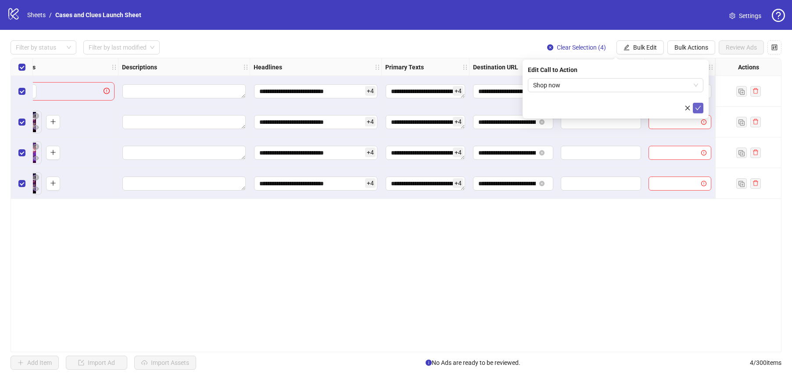
click at [700, 109] on icon "check" at bounding box center [698, 108] width 6 height 6
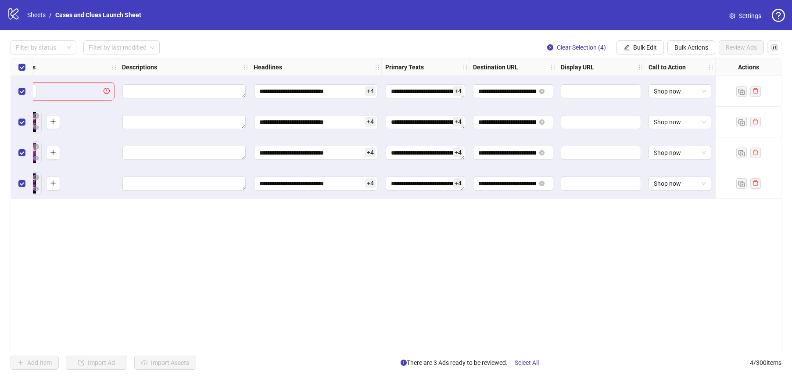
scroll to position [0, 0]
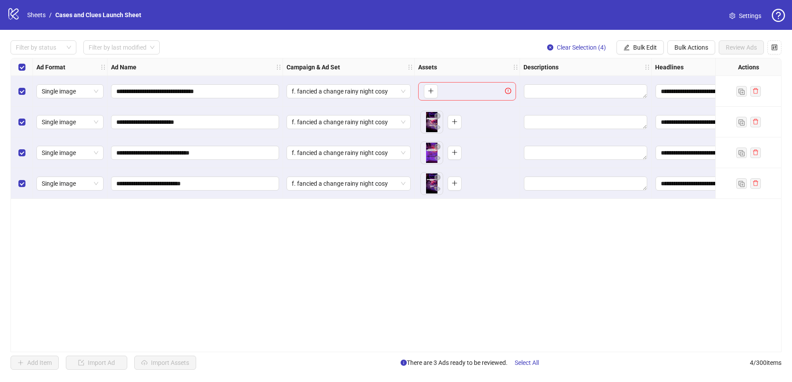
click at [576, 297] on div "**********" at bounding box center [396, 205] width 771 height 294
click at [523, 364] on span "Select All" at bounding box center [527, 362] width 24 height 7
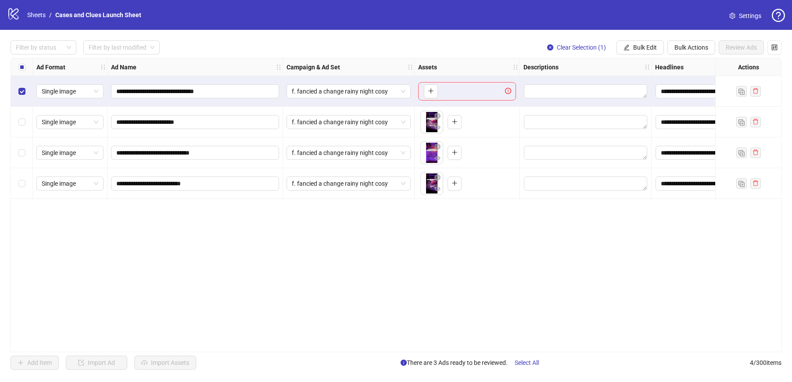
click at [627, 268] on div "**********" at bounding box center [396, 205] width 771 height 294
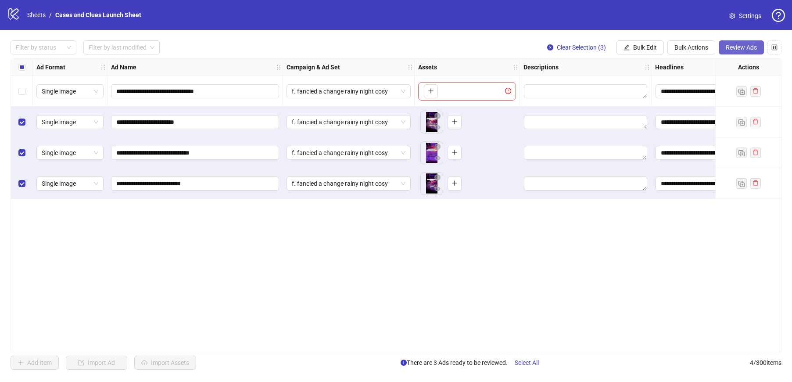
click at [736, 49] on span "Review Ads" at bounding box center [741, 47] width 31 height 7
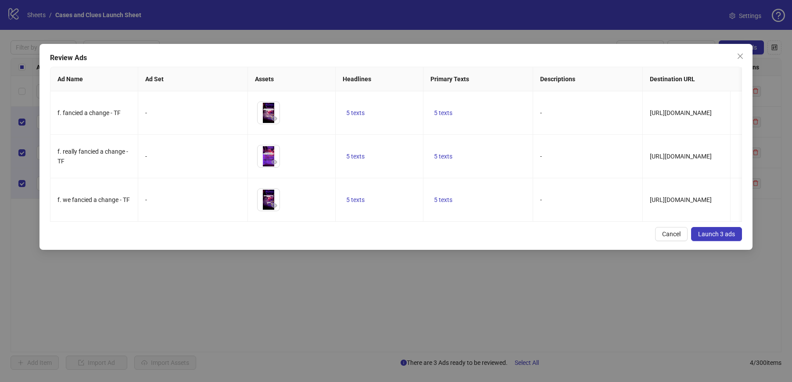
click at [729, 237] on span "Launch 3 ads" at bounding box center [716, 233] width 37 height 7
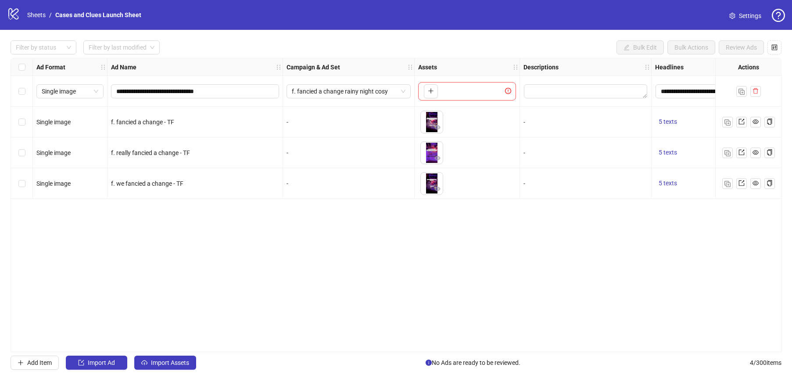
click at [634, 257] on div "**********" at bounding box center [396, 205] width 771 height 294
click at [635, 257] on div "**********" at bounding box center [396, 205] width 771 height 294
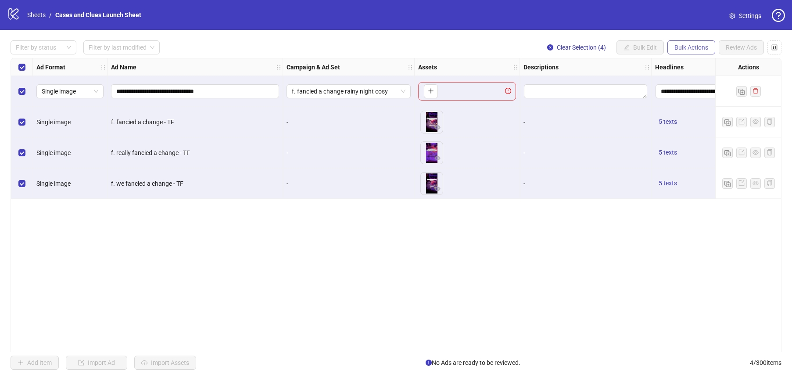
click at [681, 43] on button "Bulk Actions" at bounding box center [692, 47] width 48 height 14
click at [693, 64] on span "Delete" at bounding box center [704, 65] width 60 height 10
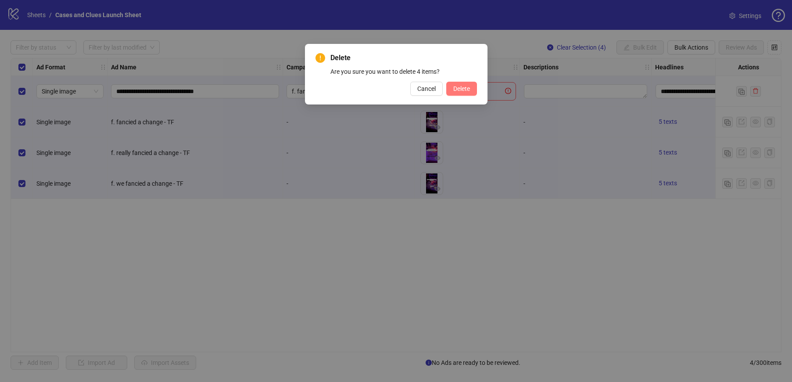
click at [475, 92] on button "Delete" at bounding box center [461, 89] width 31 height 14
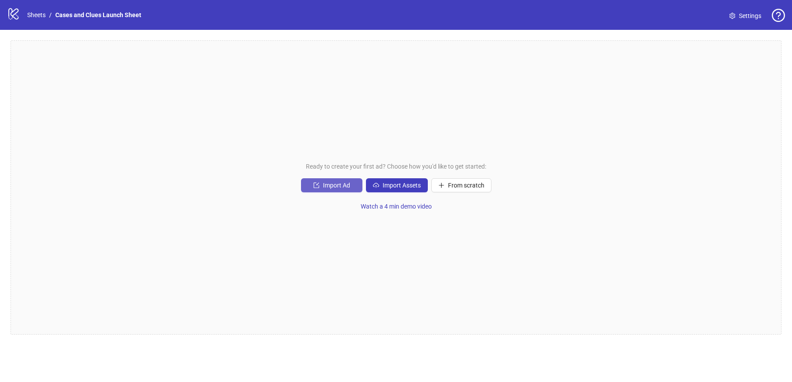
click at [336, 189] on button "Import Ad" at bounding box center [331, 185] width 61 height 14
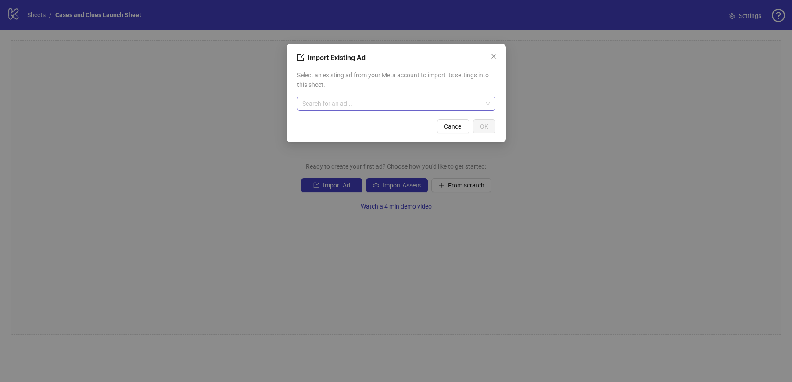
click at [346, 107] on input "search" at bounding box center [392, 103] width 180 height 13
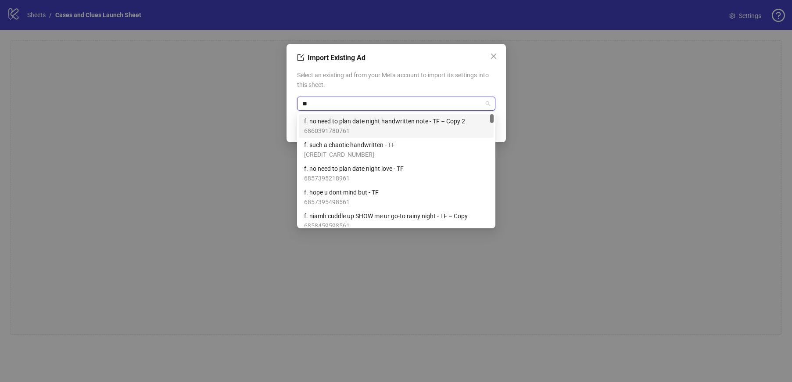
type input "*"
type input "****"
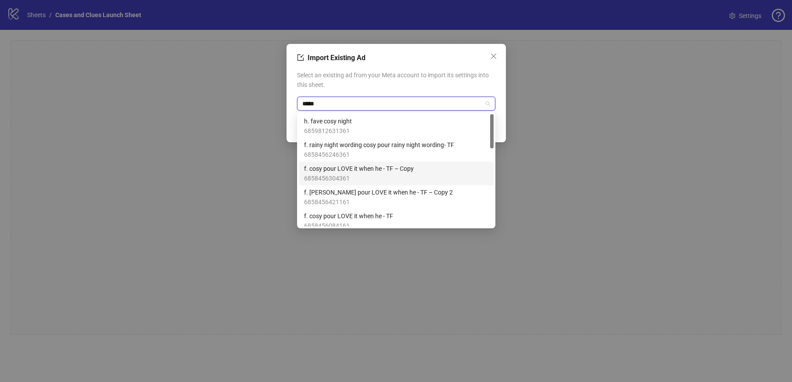
click at [390, 173] on span "6858456304361" at bounding box center [359, 178] width 110 height 10
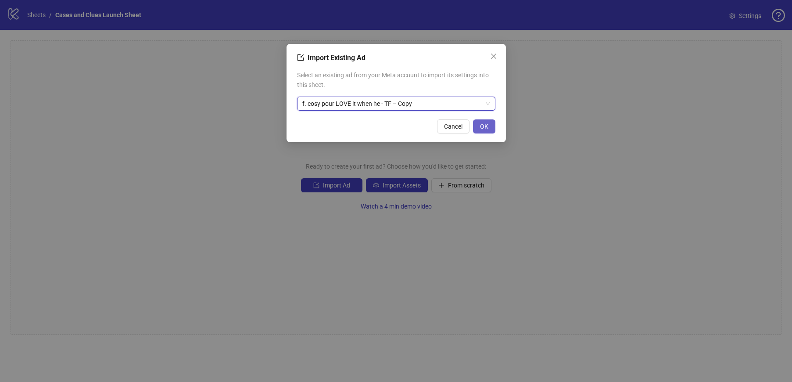
click at [481, 128] on span "OK" at bounding box center [484, 126] width 8 height 7
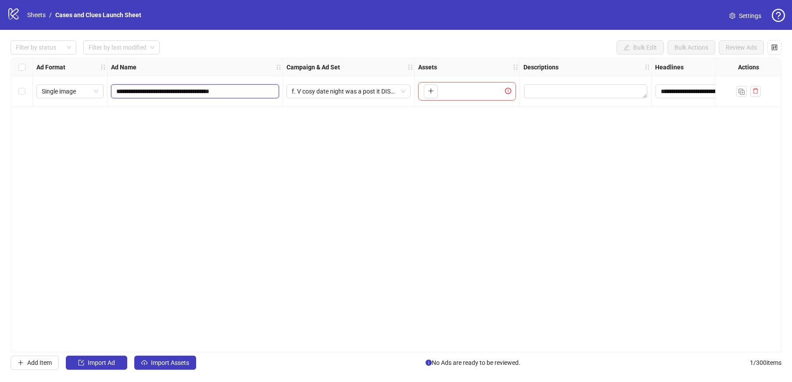
drag, startPoint x: 239, startPoint y: 93, endPoint x: 234, endPoint y: 91, distance: 5.4
click at [234, 91] on input "**********" at bounding box center [194, 91] width 156 height 10
click at [402, 93] on span "f. V cosy date night was a post it DISASTER - TF" at bounding box center [349, 91] width 114 height 13
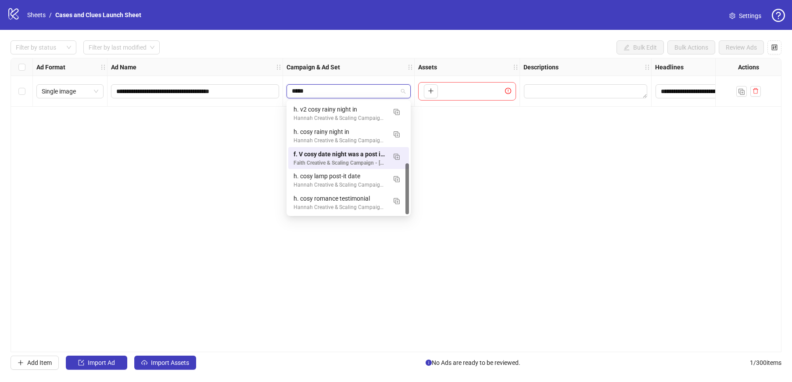
scroll to position [89, 0]
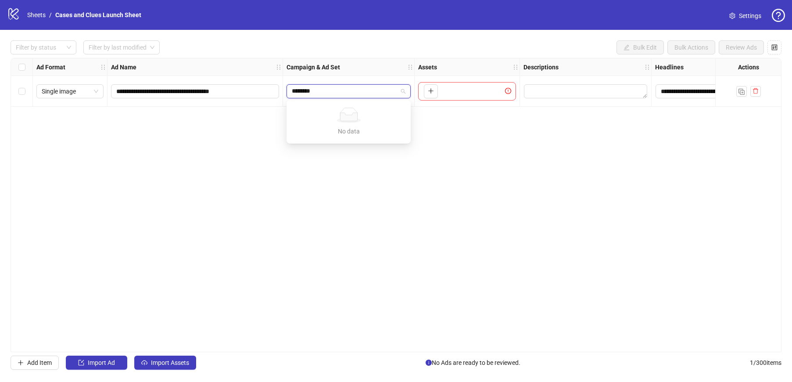
type input "*********"
drag, startPoint x: 367, startPoint y: 89, endPoint x: 273, endPoint y: 89, distance: 94.8
click at [273, 58] on div "**********" at bounding box center [474, 58] width 926 height 0
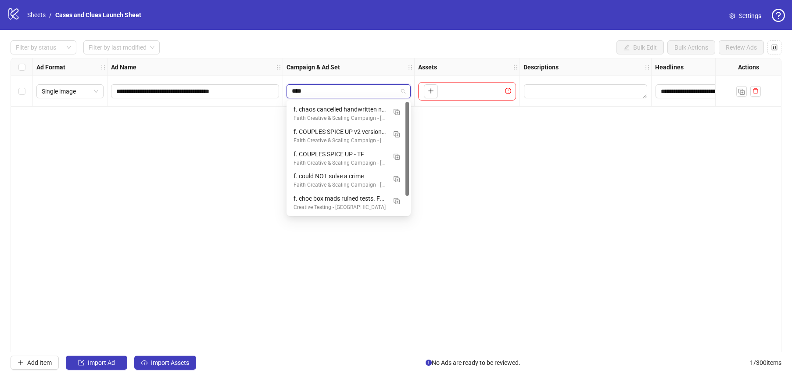
scroll to position [0, 0]
type input "**"
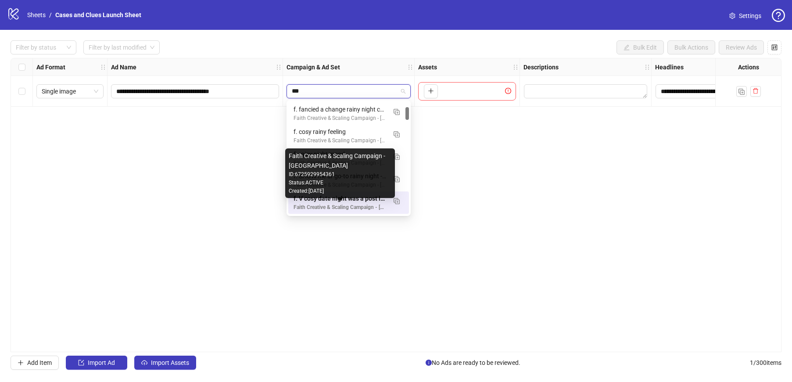
click at [355, 205] on div "Faith Creative & Scaling Campaign - [GEOGRAPHIC_DATA]" at bounding box center [340, 207] width 93 height 8
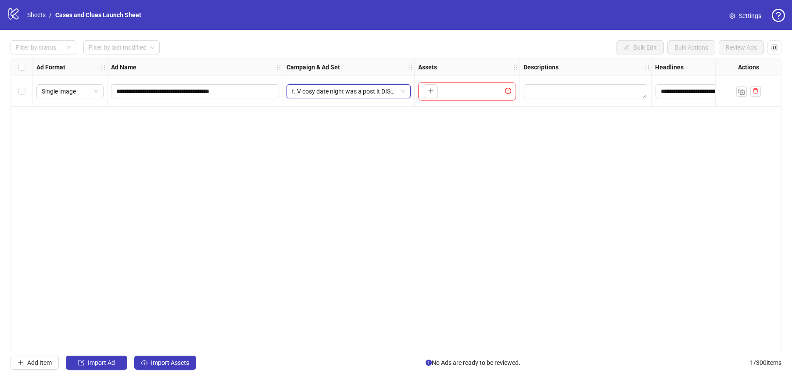
click at [402, 92] on span "f. V cosy date night was a post it DISASTER - TF" at bounding box center [349, 91] width 114 height 13
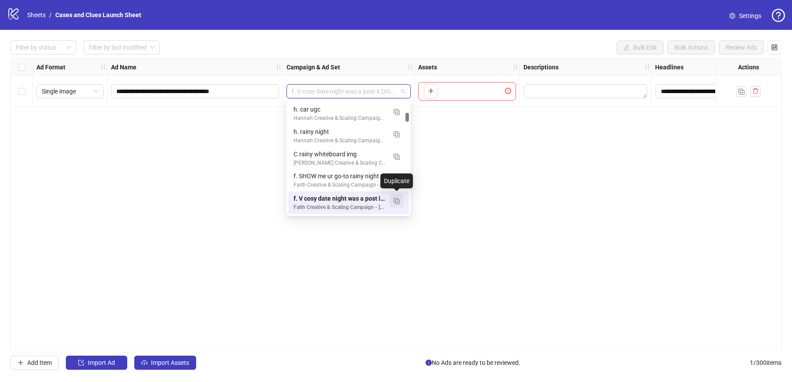
click at [397, 201] on img "button" at bounding box center [397, 201] width 6 height 6
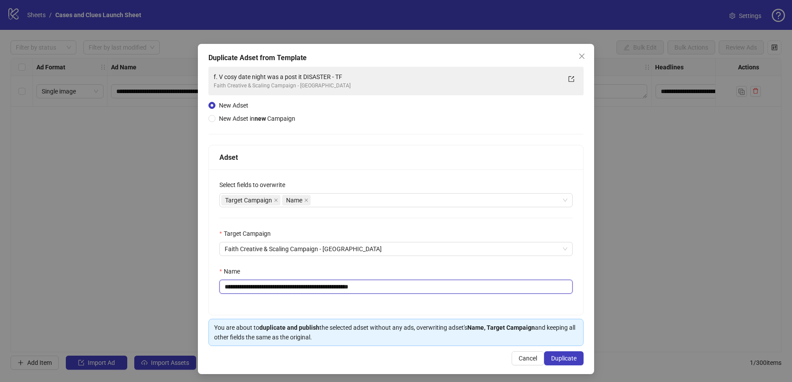
drag, startPoint x: 382, startPoint y: 288, endPoint x: 230, endPoint y: 288, distance: 152.3
click at [230, 288] on input "**********" at bounding box center [395, 287] width 353 height 14
drag, startPoint x: 382, startPoint y: 287, endPoint x: 228, endPoint y: 288, distance: 154.5
click at [228, 288] on input "**********" at bounding box center [395, 287] width 353 height 14
click at [264, 287] on input "**********" at bounding box center [395, 287] width 353 height 14
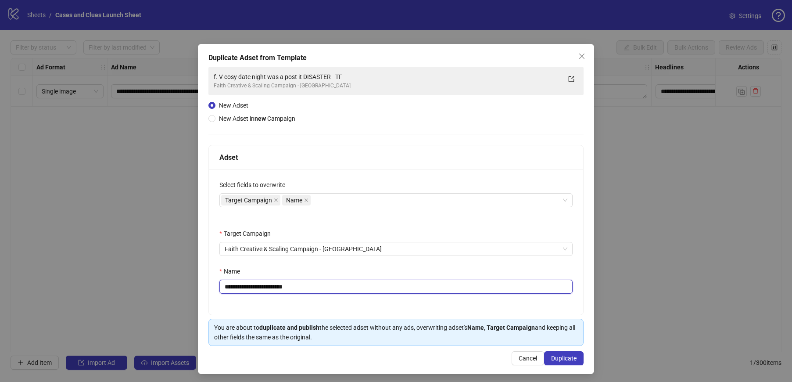
click at [288, 286] on input "**********" at bounding box center [395, 287] width 353 height 14
type input "**********"
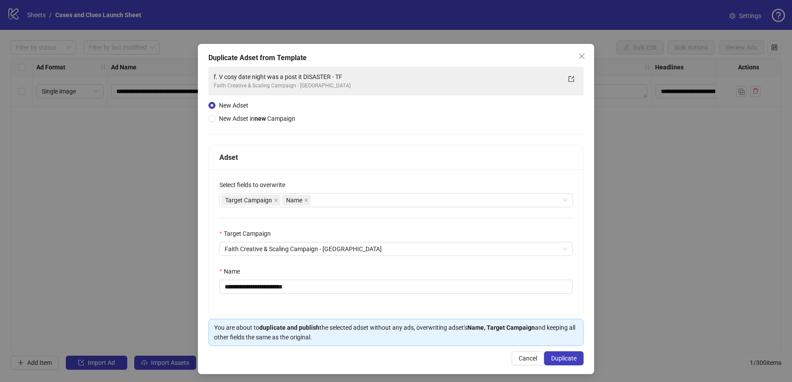
click at [368, 311] on div "**********" at bounding box center [396, 241] width 374 height 145
click at [560, 362] on button "Duplicate" at bounding box center [563, 358] width 39 height 14
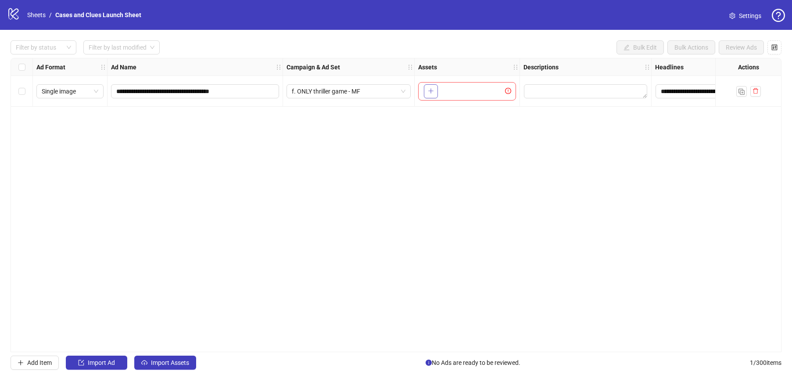
click at [426, 84] on button "button" at bounding box center [431, 91] width 14 height 14
click at [496, 226] on div "**********" at bounding box center [396, 205] width 771 height 294
click at [170, 362] on span "Import Assets" at bounding box center [170, 362] width 38 height 7
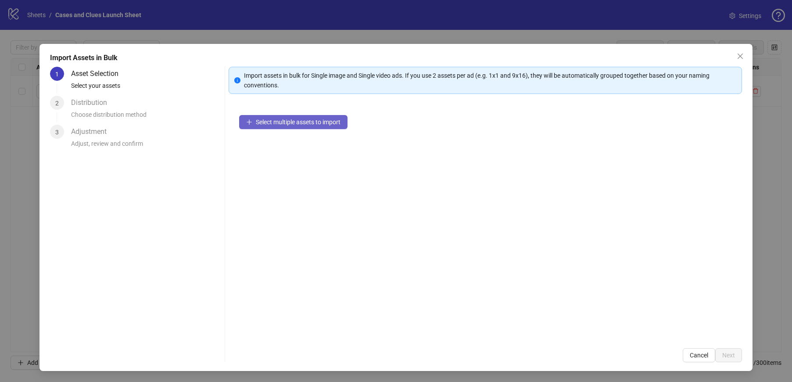
click at [320, 124] on span "Select multiple assets to import" at bounding box center [298, 121] width 85 height 7
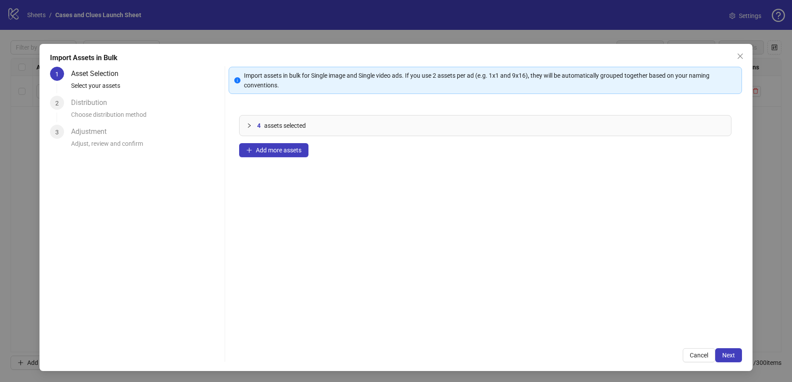
click at [379, 226] on div "4 assets selected Add more assets" at bounding box center [485, 220] width 513 height 233
click at [728, 352] on span "Next" at bounding box center [728, 355] width 13 height 7
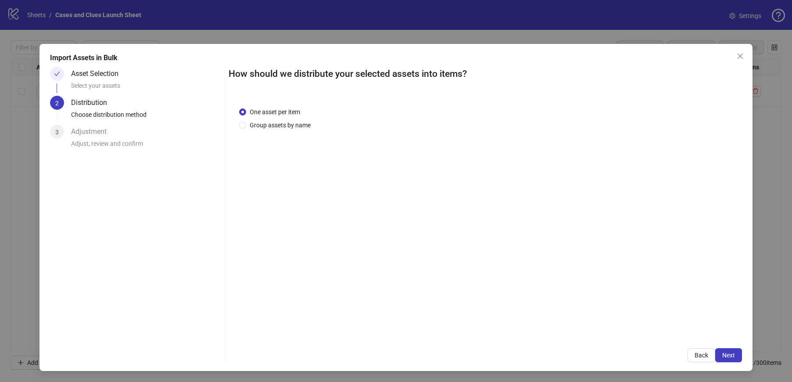
click at [728, 352] on span "Next" at bounding box center [728, 355] width 13 height 7
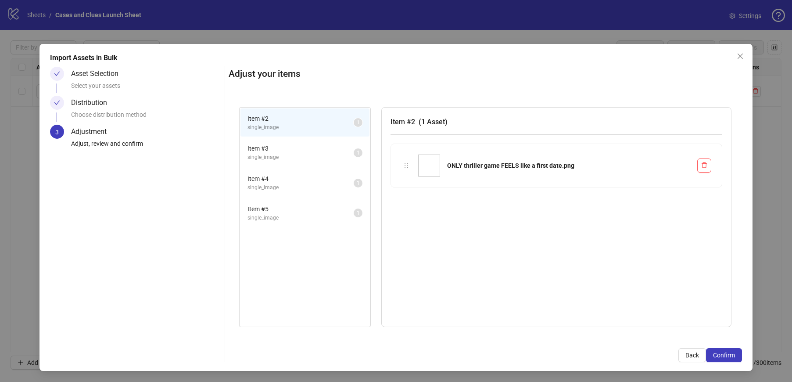
click at [728, 352] on span "Confirm" at bounding box center [724, 355] width 22 height 7
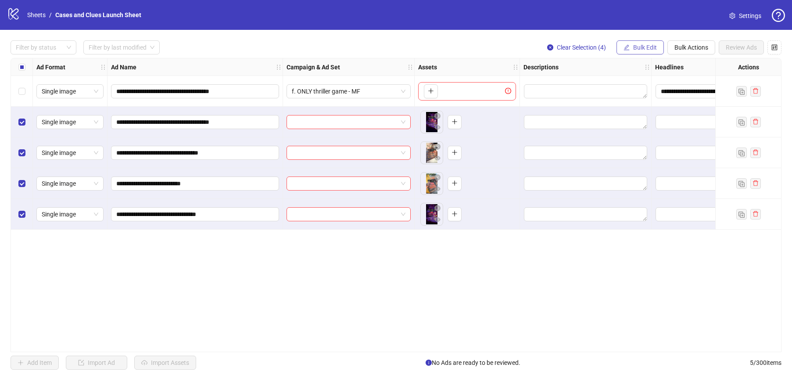
click at [646, 48] on span "Bulk Edit" at bounding box center [645, 47] width 24 height 7
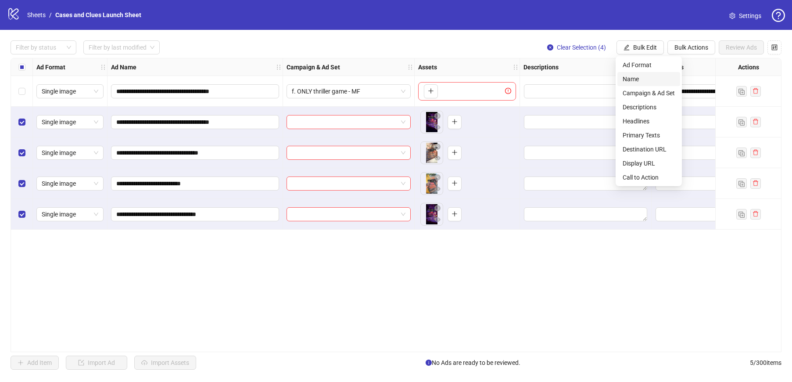
click at [645, 76] on span "Name" at bounding box center [649, 79] width 52 height 10
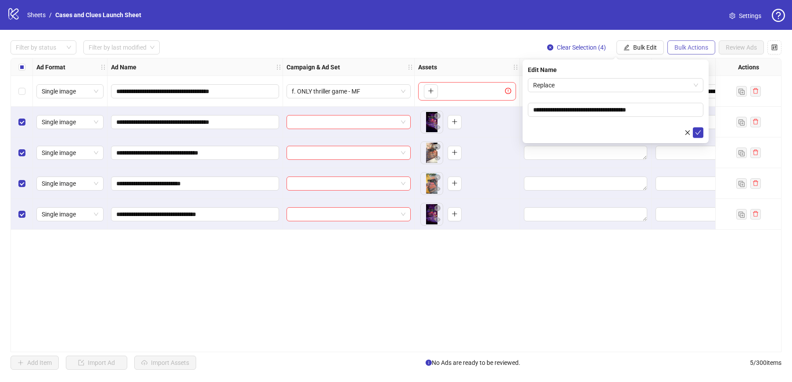
click at [679, 48] on span "Bulk Actions" at bounding box center [692, 47] width 34 height 7
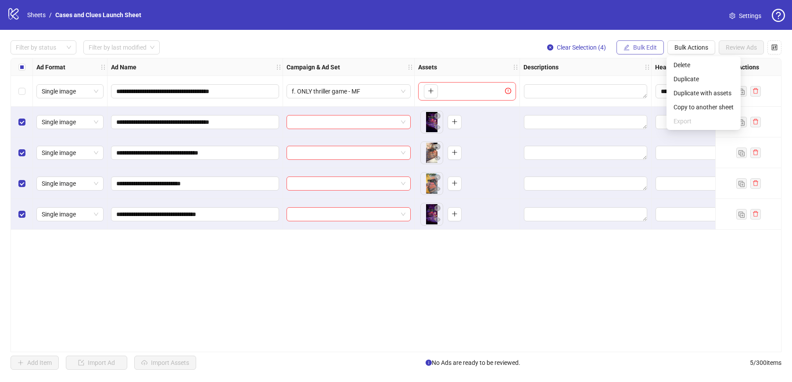
click at [652, 49] on span "Bulk Edit" at bounding box center [645, 47] width 24 height 7
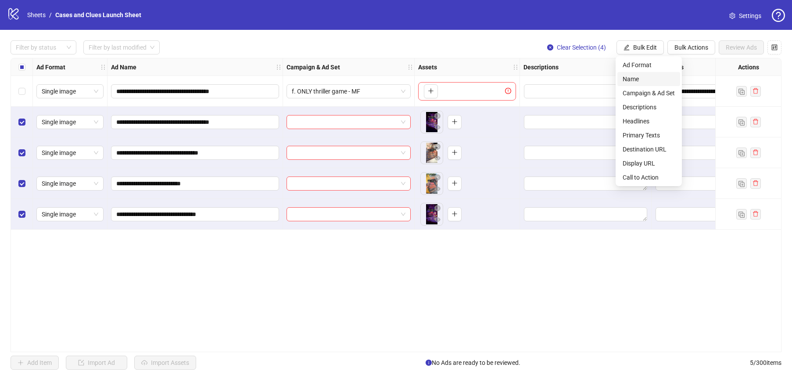
click at [645, 78] on span "Name" at bounding box center [649, 79] width 52 height 10
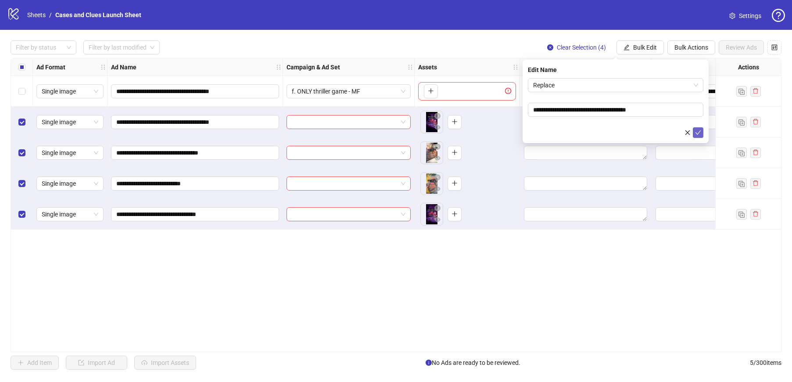
click at [696, 134] on icon "check" at bounding box center [698, 132] width 6 height 6
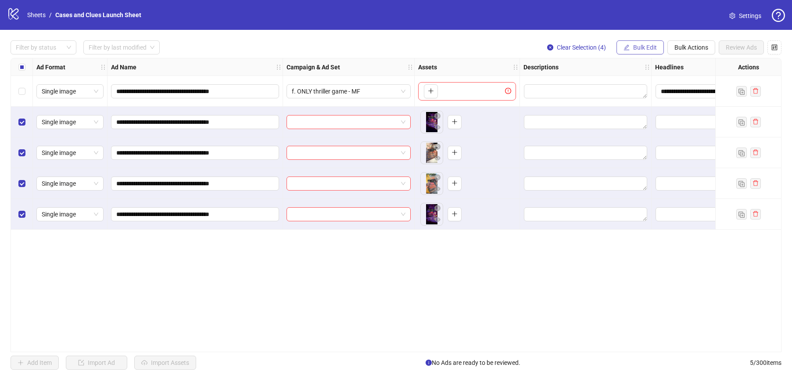
click at [651, 47] on span "Bulk Edit" at bounding box center [645, 47] width 24 height 7
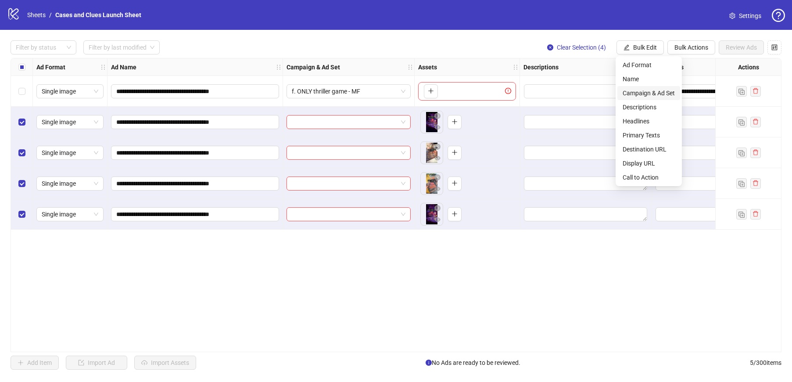
click at [648, 97] on span "Campaign & Ad Set" at bounding box center [649, 93] width 52 height 10
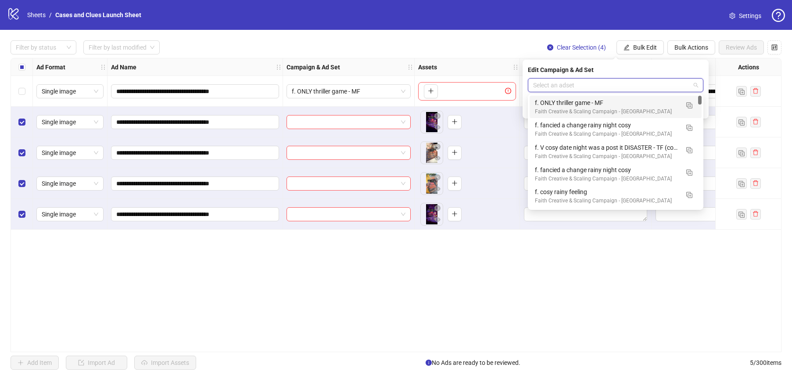
click at [658, 87] on input "search" at bounding box center [611, 85] width 157 height 13
click at [638, 104] on div "f. ONLY thriller game - MF" at bounding box center [607, 103] width 144 height 10
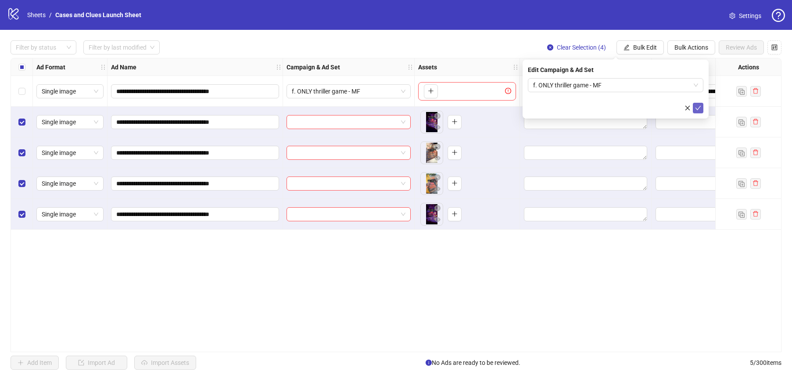
click at [697, 107] on icon "check" at bounding box center [698, 108] width 6 height 6
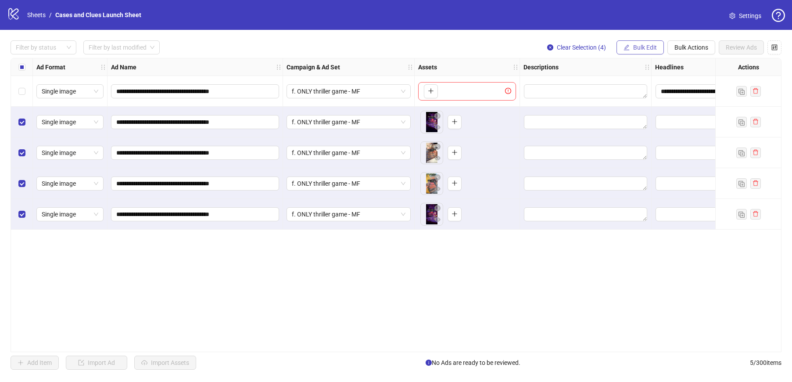
click at [648, 50] on span "Bulk Edit" at bounding box center [645, 47] width 24 height 7
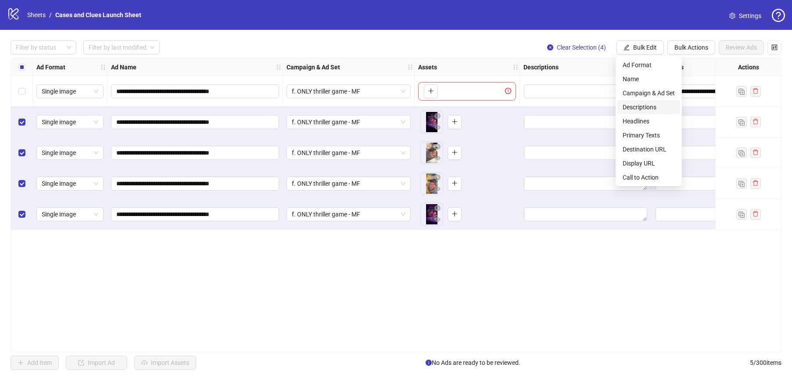
click at [646, 109] on span "Descriptions" at bounding box center [649, 107] width 52 height 10
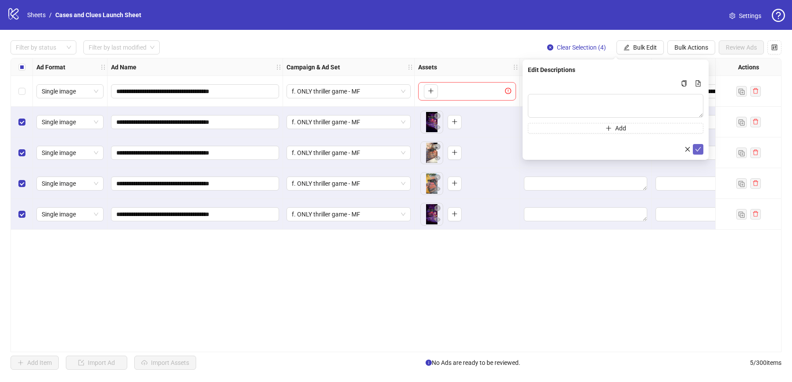
click at [697, 148] on icon "check" at bounding box center [698, 149] width 6 height 6
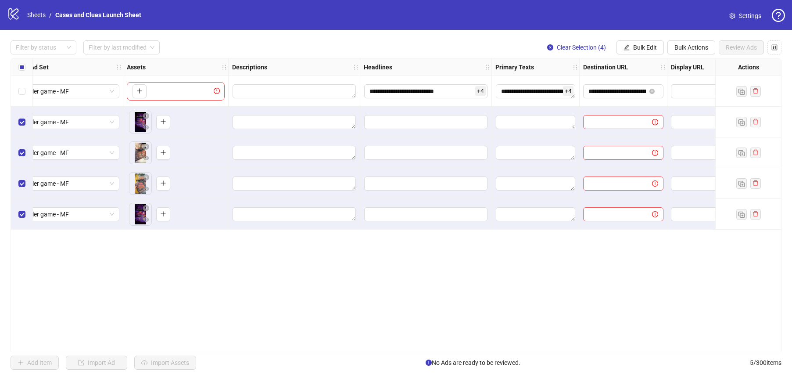
scroll to position [0, 316]
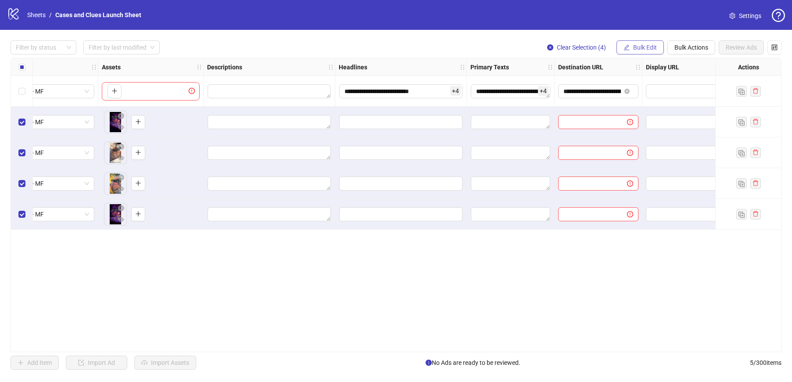
click at [641, 50] on span "Bulk Edit" at bounding box center [645, 47] width 24 height 7
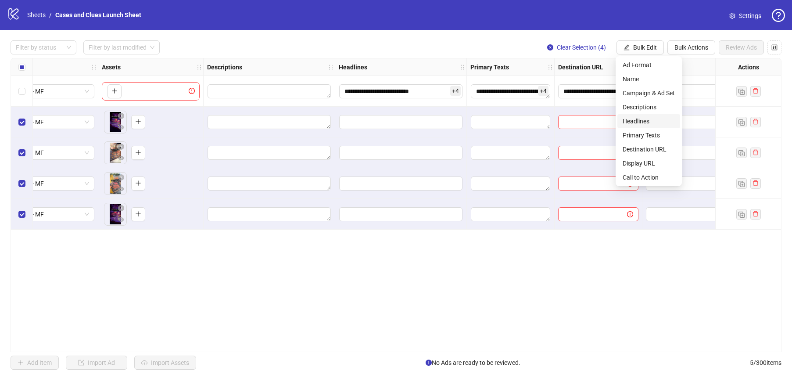
click at [640, 125] on span "Headlines" at bounding box center [649, 121] width 52 height 10
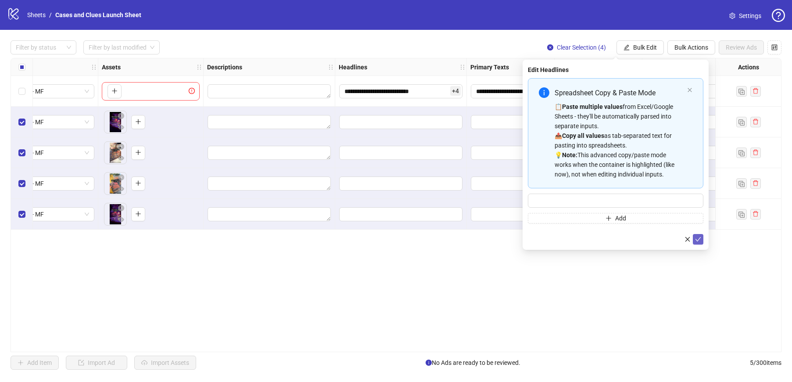
click at [697, 241] on icon "check" at bounding box center [699, 239] width 6 height 4
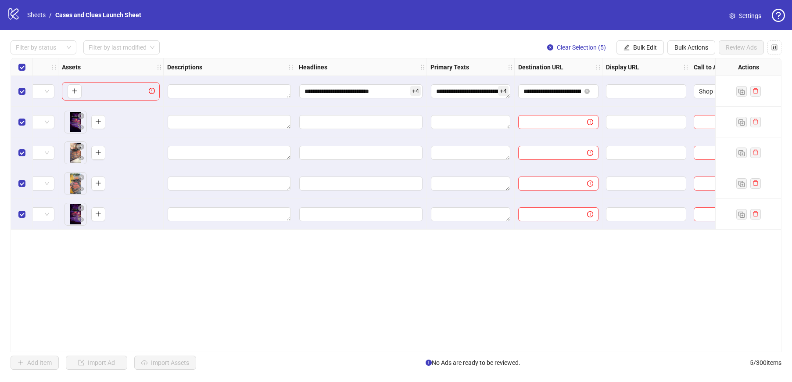
scroll to position [0, 370]
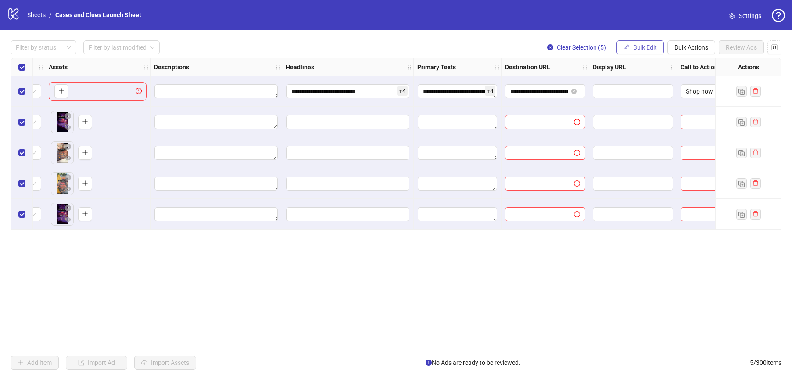
click at [645, 47] on span "Bulk Edit" at bounding box center [645, 47] width 24 height 7
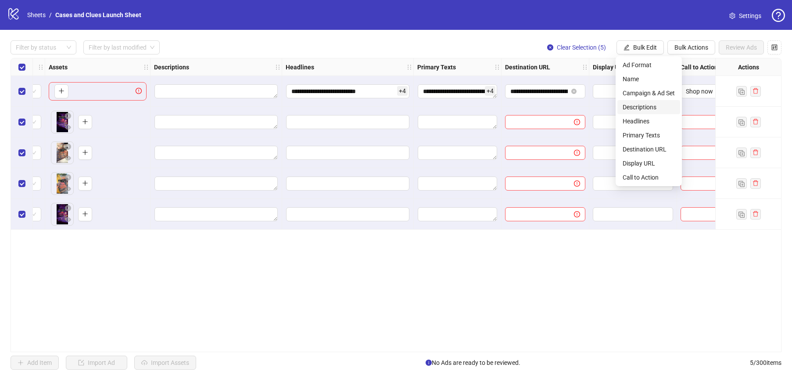
click at [642, 108] on span "Descriptions" at bounding box center [649, 107] width 52 height 10
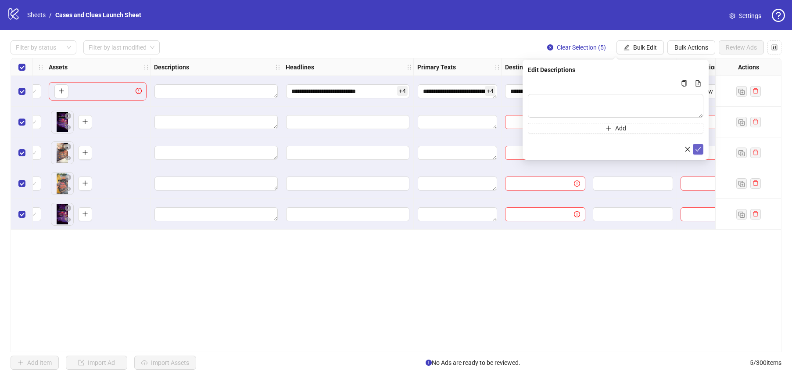
click at [695, 149] on icon "check" at bounding box center [698, 149] width 6 height 6
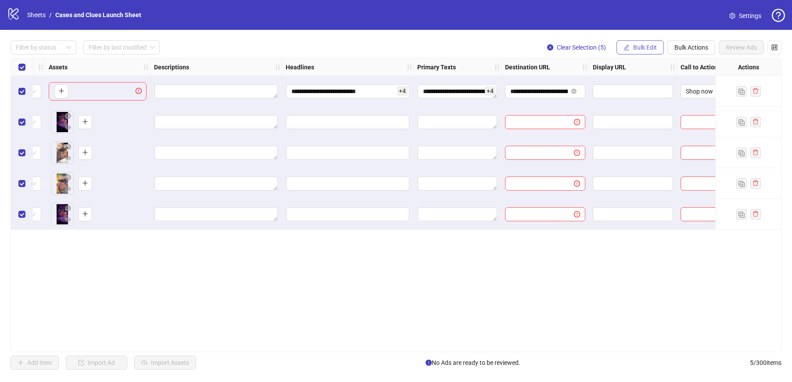
click at [646, 47] on span "Bulk Edit" at bounding box center [645, 47] width 24 height 7
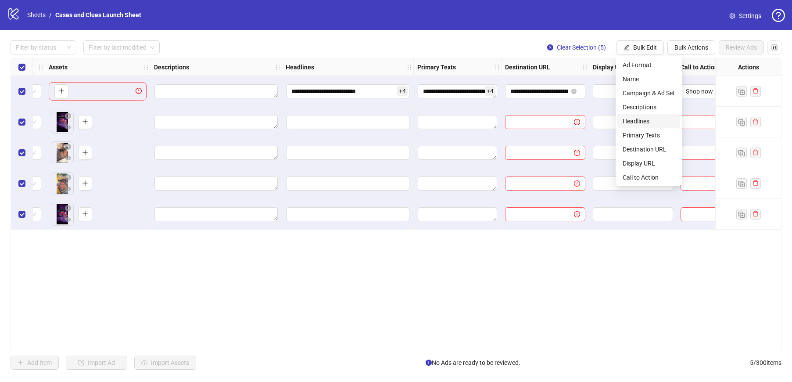
click at [643, 119] on span "Headlines" at bounding box center [649, 121] width 52 height 10
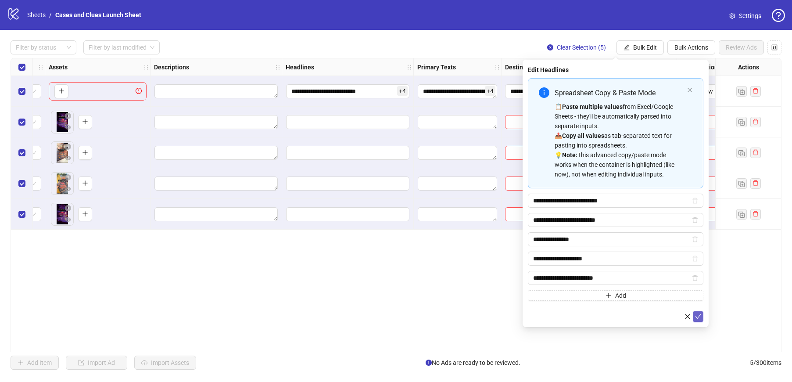
click at [698, 314] on icon "check" at bounding box center [698, 316] width 6 height 6
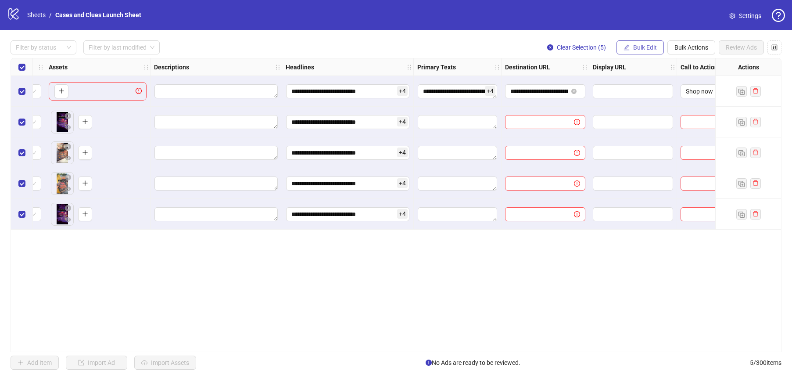
click at [633, 47] on span "Bulk Edit" at bounding box center [645, 47] width 24 height 7
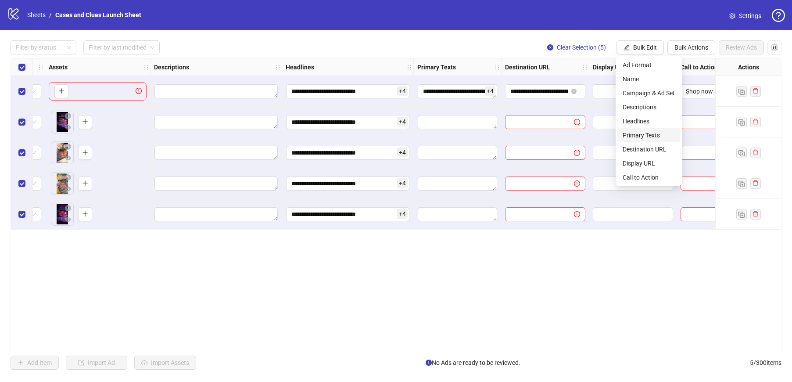
click at [647, 136] on span "Primary Texts" at bounding box center [649, 135] width 52 height 10
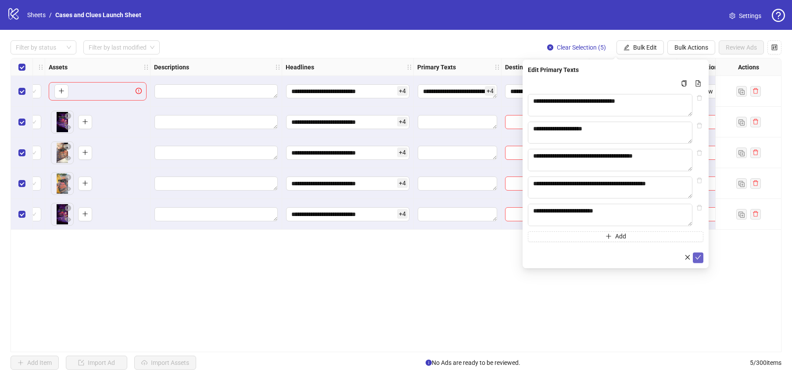
click at [701, 260] on icon "check" at bounding box center [698, 257] width 6 height 6
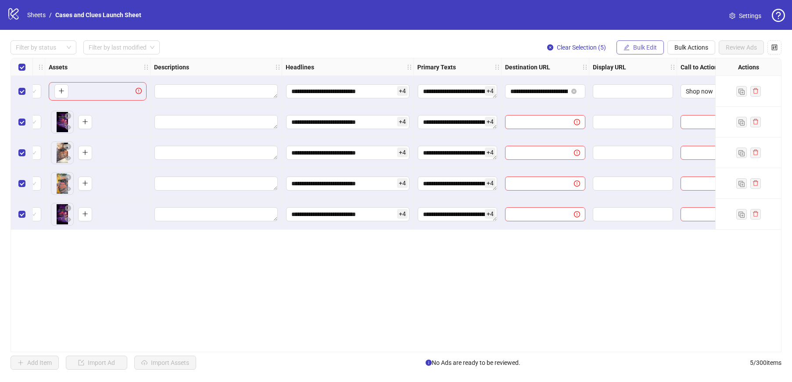
click at [646, 47] on span "Bulk Edit" at bounding box center [645, 47] width 24 height 7
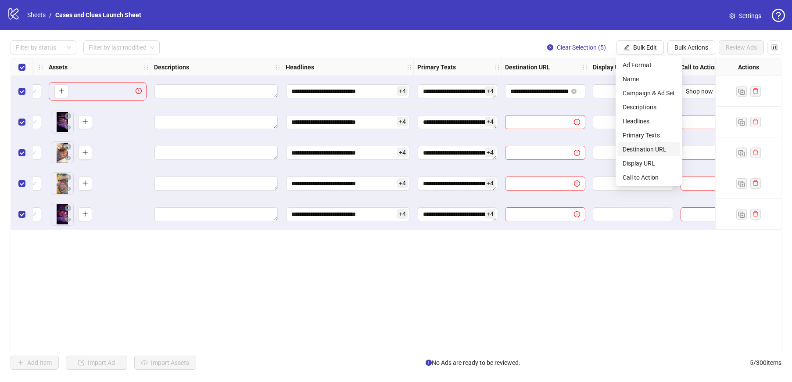
click at [648, 153] on span "Destination URL" at bounding box center [649, 149] width 52 height 10
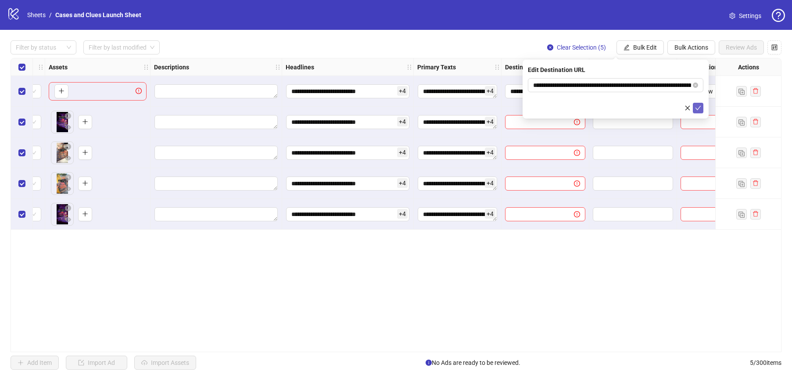
click at [696, 106] on icon "check" at bounding box center [698, 108] width 6 height 6
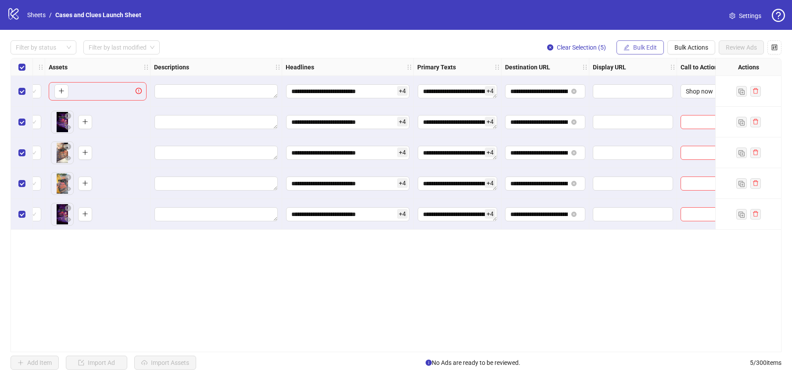
click at [653, 46] on span "Bulk Edit" at bounding box center [645, 47] width 24 height 7
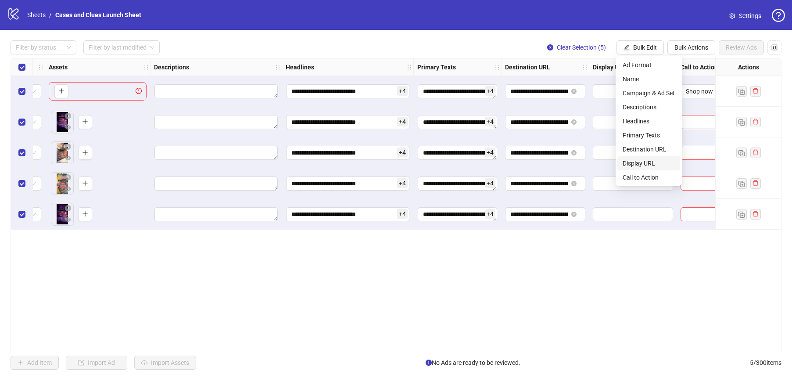
click at [653, 158] on span "Display URL" at bounding box center [649, 163] width 52 height 10
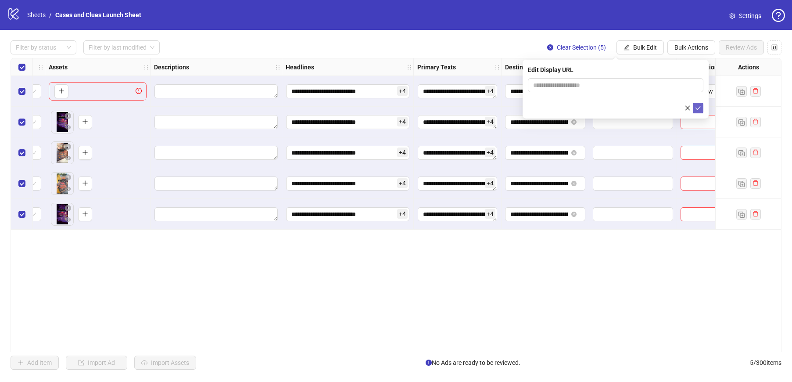
click at [699, 107] on icon "check" at bounding box center [698, 108] width 6 height 6
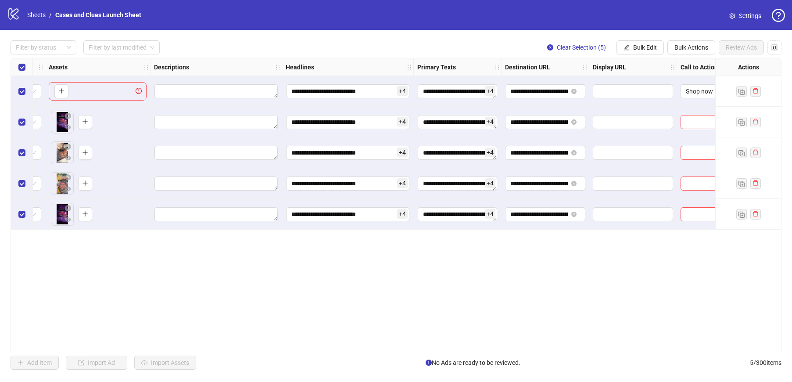
scroll to position [0, 402]
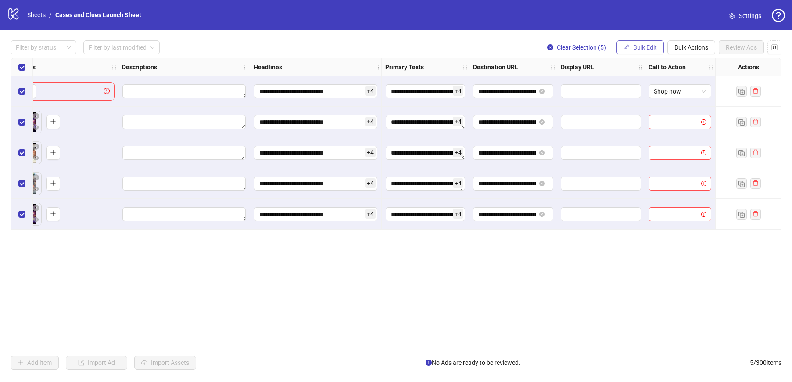
click at [645, 46] on span "Bulk Edit" at bounding box center [645, 47] width 24 height 7
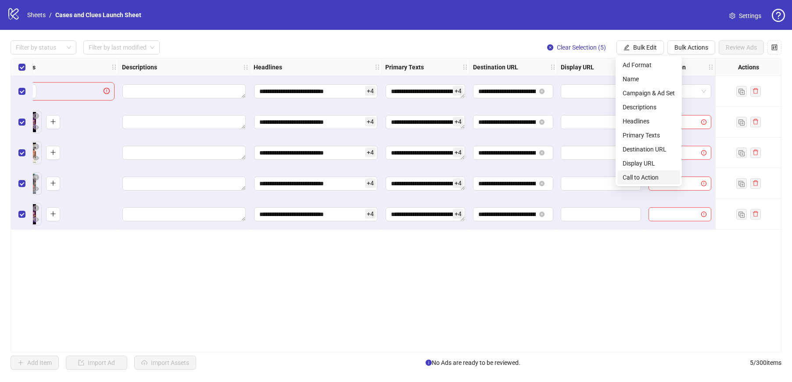
click at [655, 176] on span "Call to Action" at bounding box center [649, 177] width 52 height 10
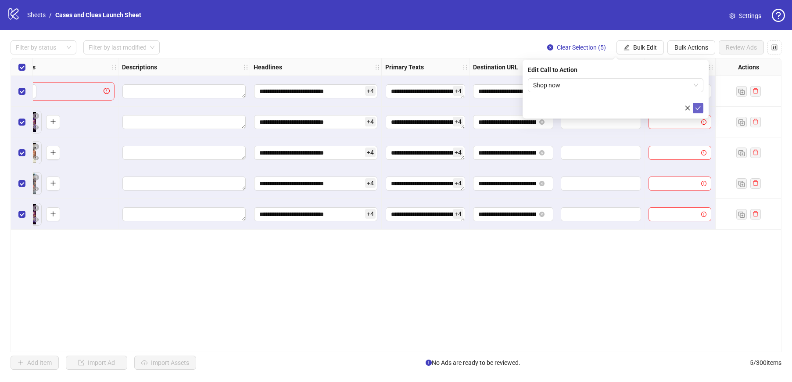
click at [696, 104] on button "submit" at bounding box center [698, 108] width 11 height 11
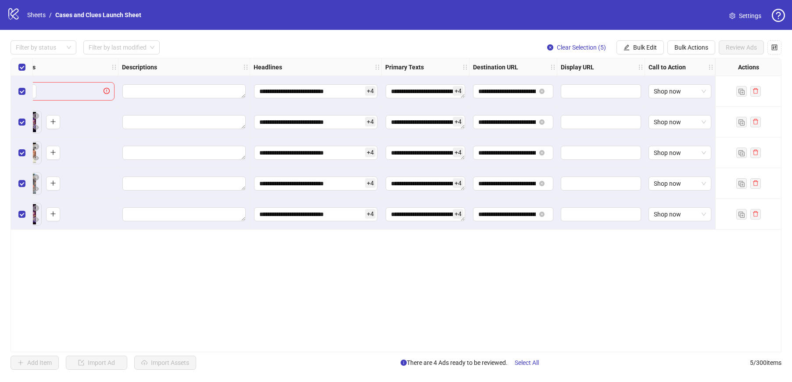
click at [680, 351] on div "**********" at bounding box center [396, 205] width 771 height 294
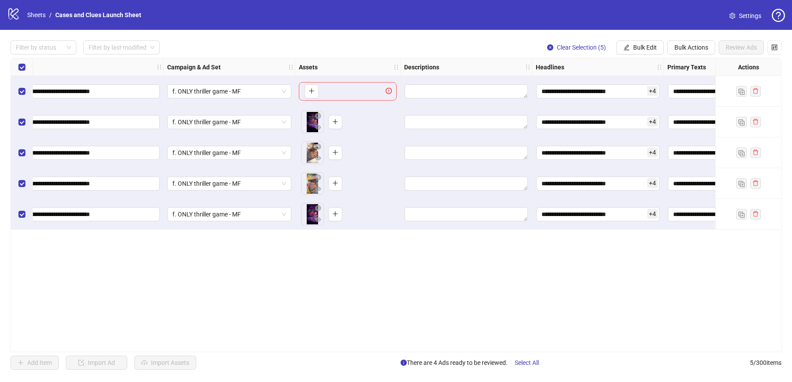
scroll to position [0, 0]
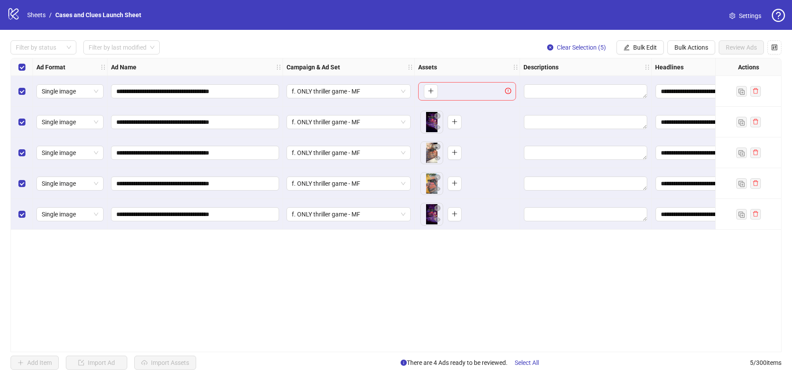
click at [438, 286] on div "**********" at bounding box center [396, 205] width 771 height 294
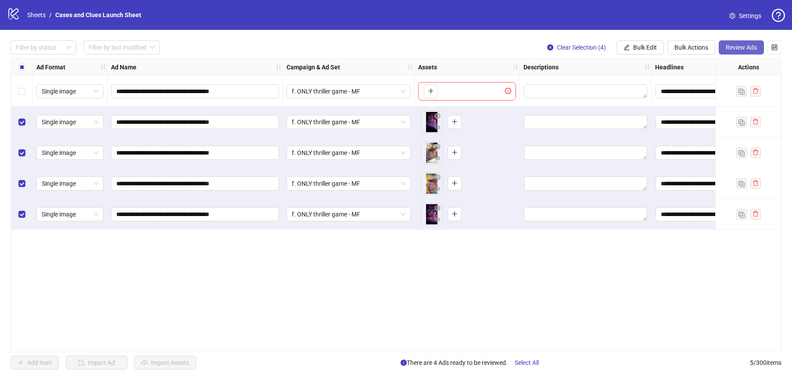
click at [732, 49] on span "Review Ads" at bounding box center [741, 47] width 31 height 7
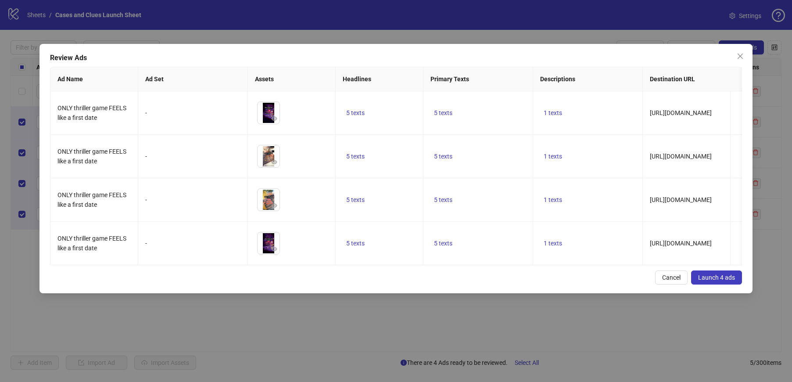
click at [725, 273] on button "Launch 4 ads" at bounding box center [716, 277] width 51 height 14
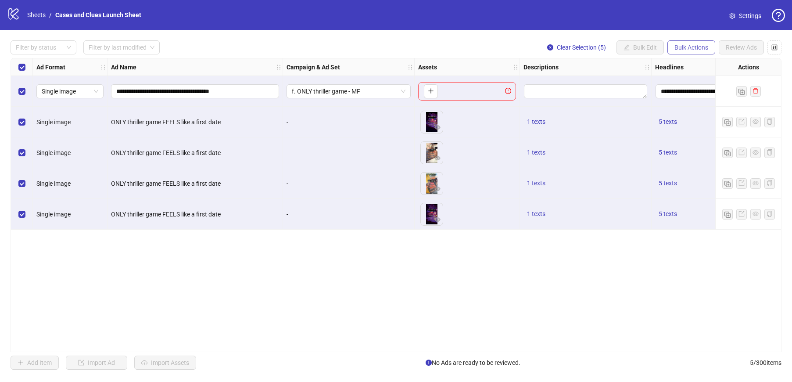
click at [684, 44] on span "Bulk Actions" at bounding box center [692, 47] width 34 height 7
click at [692, 63] on span "Delete" at bounding box center [704, 65] width 60 height 10
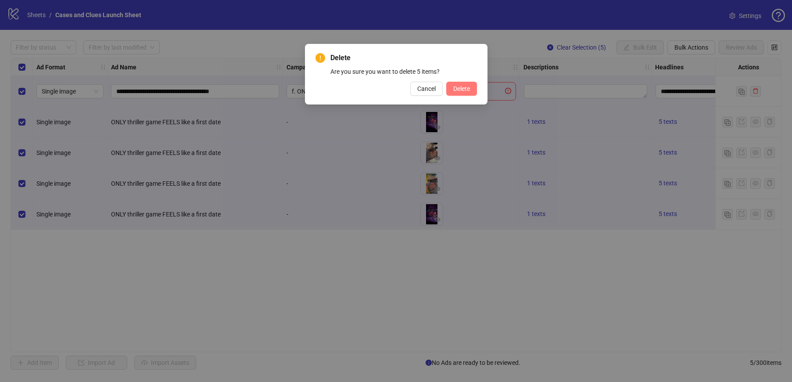
click at [456, 89] on span "Delete" at bounding box center [461, 88] width 17 height 7
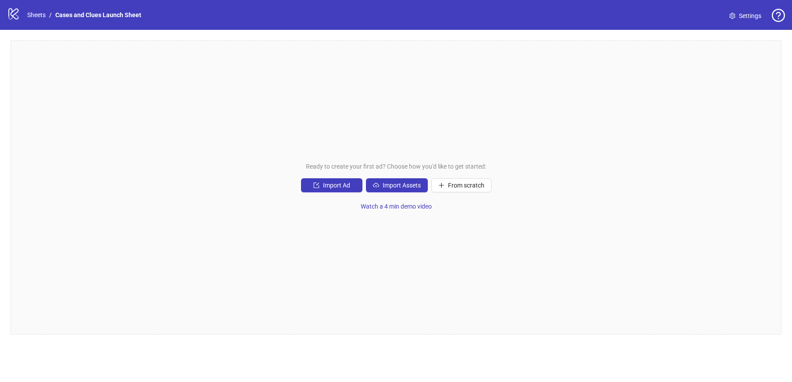
click at [589, 163] on div "Ready to create your first ad? Choose how you'd like to get started: Import Ad …" at bounding box center [396, 187] width 771 height 294
